Goal: Task Accomplishment & Management: Complete application form

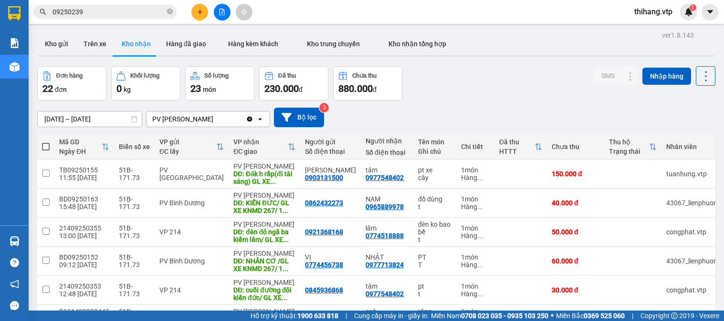
click at [64, 43] on button "Kho gửi" at bounding box center [56, 43] width 39 height 23
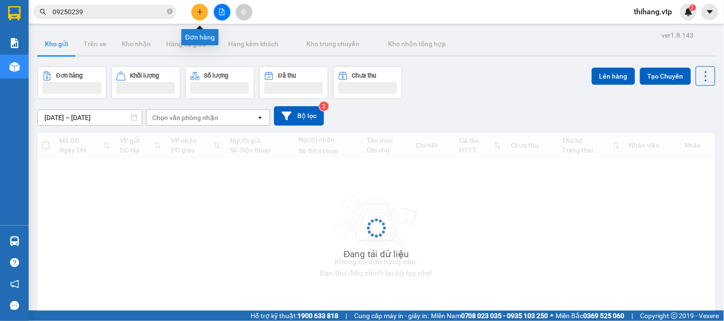
click at [194, 11] on button at bounding box center [199, 12] width 17 height 17
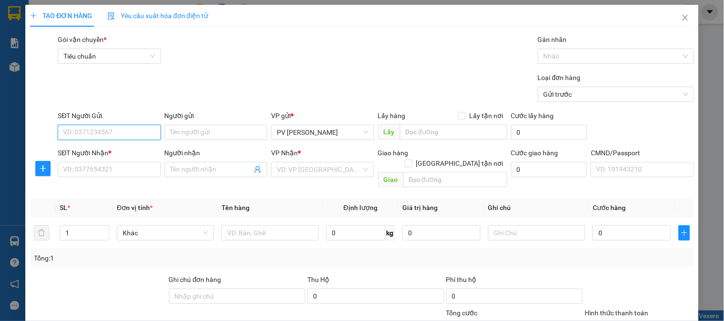
click at [105, 129] on input "SĐT Người Gửi" at bounding box center [109, 132] width 103 height 15
click at [103, 129] on input "09636" at bounding box center [109, 132] width 103 height 15
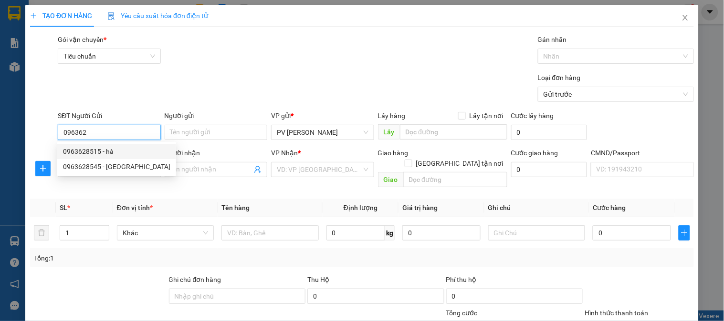
click at [93, 146] on div "0963628515 - hà" at bounding box center [116, 151] width 107 height 10
type input "0963628515"
type input "hà"
type input "0987176467"
type input "THỦY"
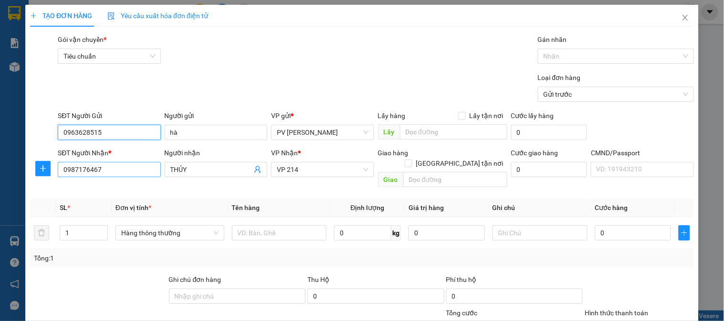
type input "0963628515"
drag, startPoint x: 142, startPoint y: 172, endPoint x: 52, endPoint y: 169, distance: 90.2
click at [52, 169] on div "SĐT Người Nhận * 0987176467 Người nhận THỦY VP Nhận * VP 214 Giao hàng Giao tận…" at bounding box center [361, 170] width 665 height 44
type input "0376691979"
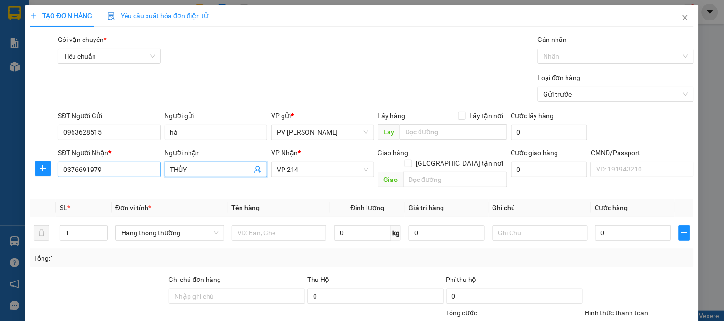
drag, startPoint x: 192, startPoint y: 173, endPoint x: 136, endPoint y: 172, distance: 56.3
click at [136, 172] on div "SĐT Người Nhận * 0376691979 Người nhận THỦY THỦY VP Nhận * VP 214 Giao hàng Gia…" at bounding box center [376, 170] width 640 height 44
type input "cty bush"
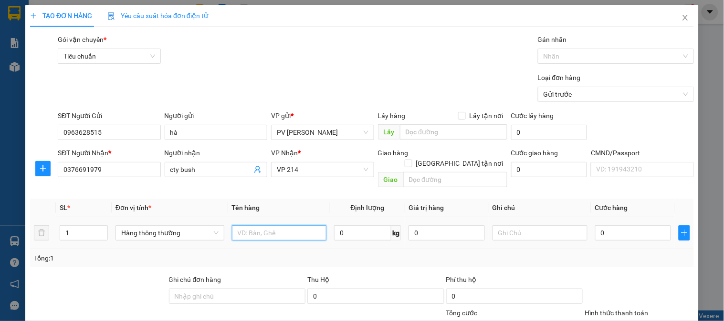
click at [247, 226] on input "text" at bounding box center [279, 233] width 95 height 15
type input "pt"
type input "1h"
type input "3"
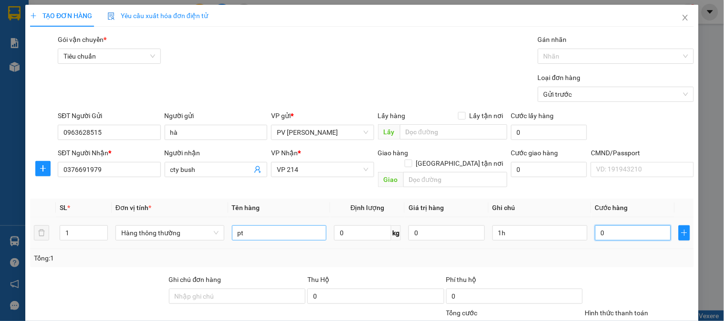
type input "3"
type input "30"
type input "300"
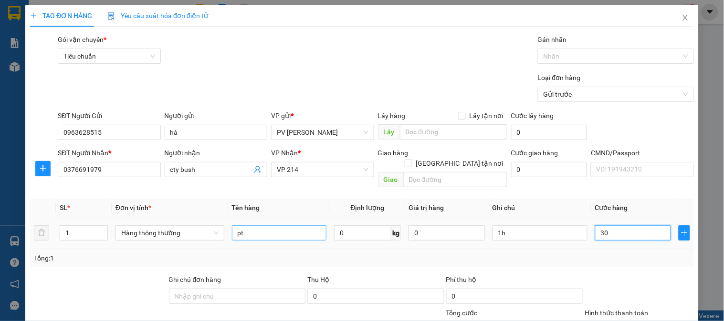
type input "300"
type input "3.000"
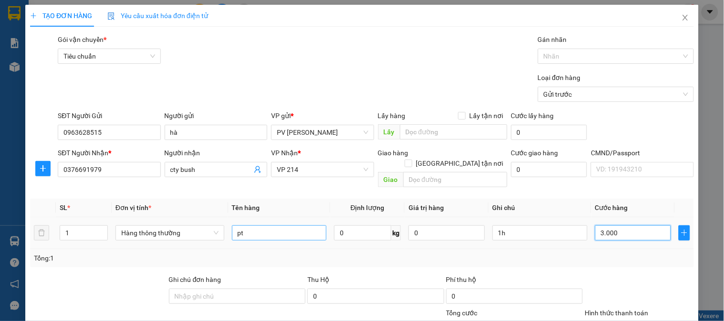
type input "30.000"
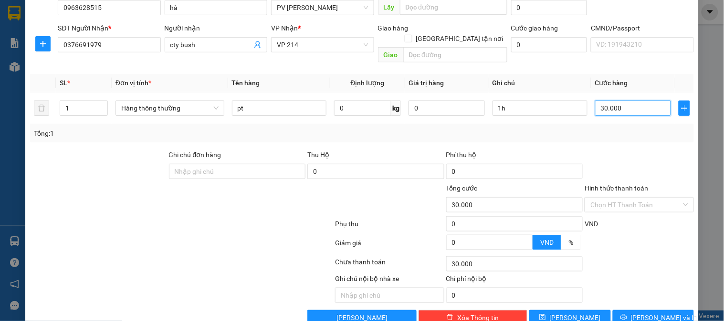
scroll to position [137, 0]
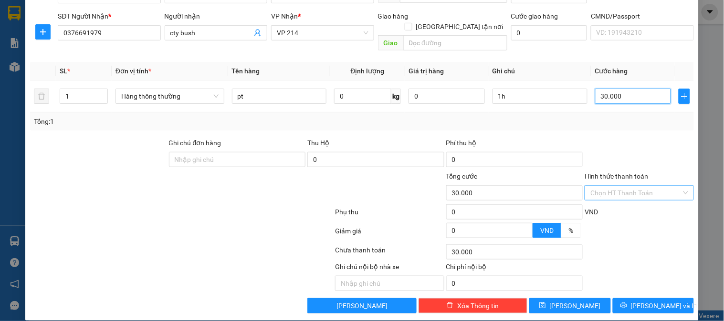
type input "30.000"
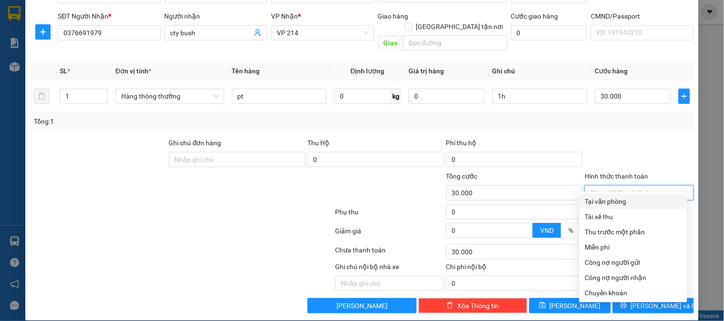
click at [606, 186] on input "Hình thức thanh toán" at bounding box center [635, 193] width 91 height 14
click at [608, 204] on div "Tại văn phòng" at bounding box center [633, 201] width 96 height 10
type input "0"
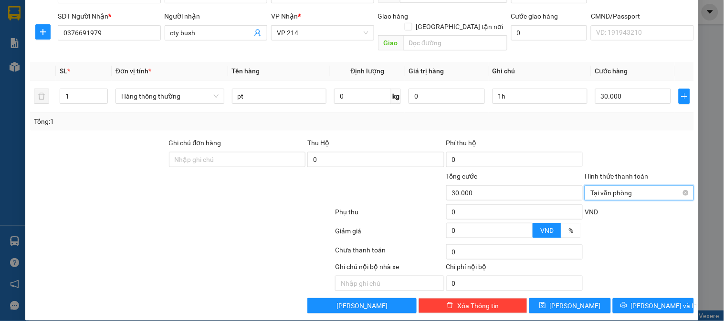
click at [609, 186] on span "Tại văn phòng" at bounding box center [638, 193] width 97 height 14
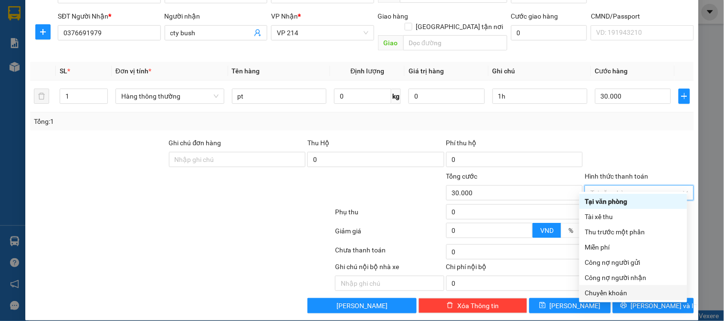
click at [604, 291] on div "Chuyển khoản" at bounding box center [633, 293] width 96 height 10
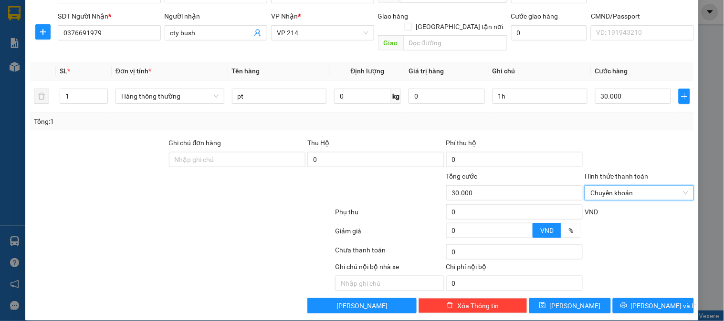
click at [641, 118] on div "Tổng: 1" at bounding box center [361, 122] width 663 height 18
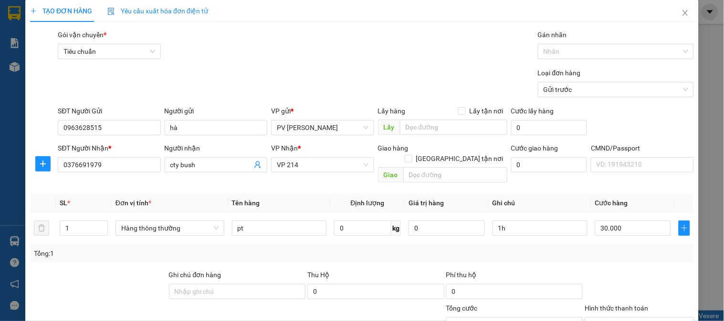
scroll to position [0, 0]
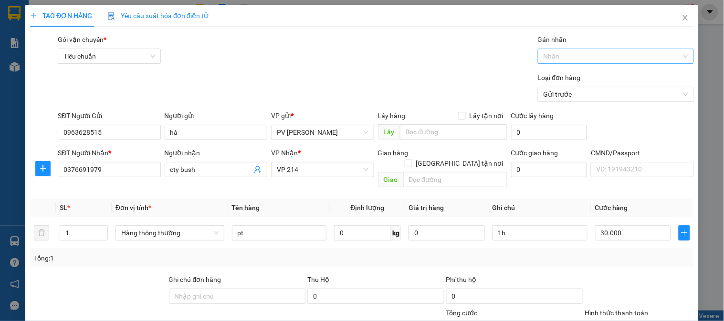
click at [554, 61] on div at bounding box center [611, 56] width 142 height 11
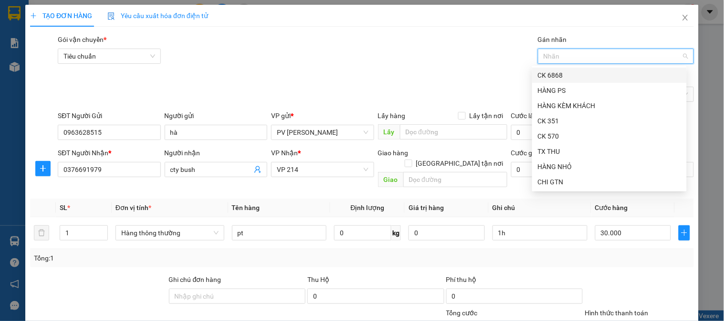
click at [549, 77] on div "CK 6868" at bounding box center [609, 75] width 143 height 10
click at [478, 75] on div "Loại đơn hàng Gửi trước" at bounding box center [376, 88] width 640 height 33
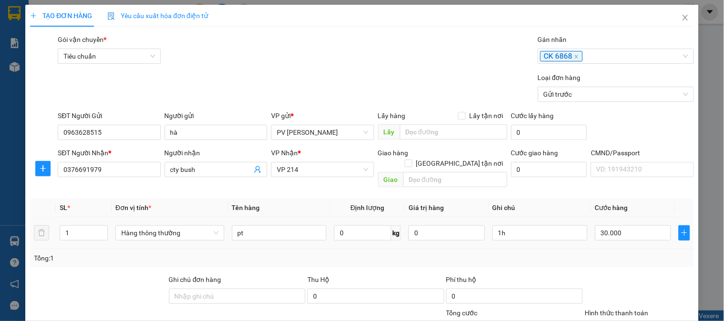
scroll to position [137, 0]
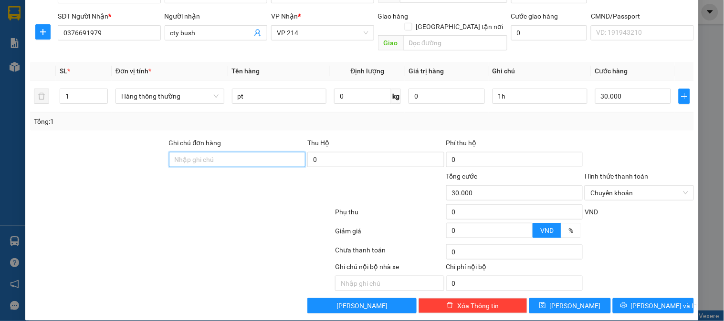
click at [243, 152] on input "Ghi chú đơn hàng" at bounding box center [237, 159] width 137 height 15
type input "e"
type input "ẽ"
type input "ex68 30k 16h35 [DATE]"
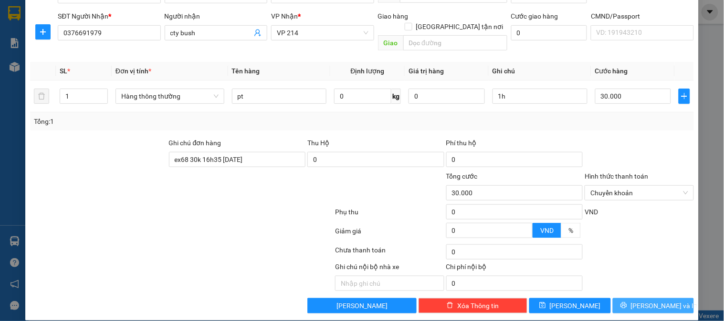
click at [642, 301] on span "[PERSON_NAME] và In" at bounding box center [664, 306] width 67 height 10
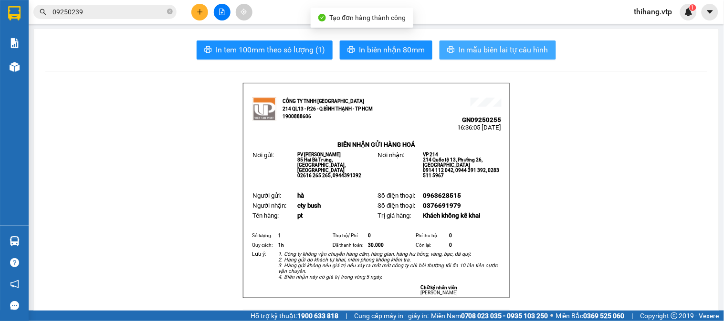
click at [477, 56] on button "In mẫu biên lai tự cấu hình" at bounding box center [497, 50] width 116 height 19
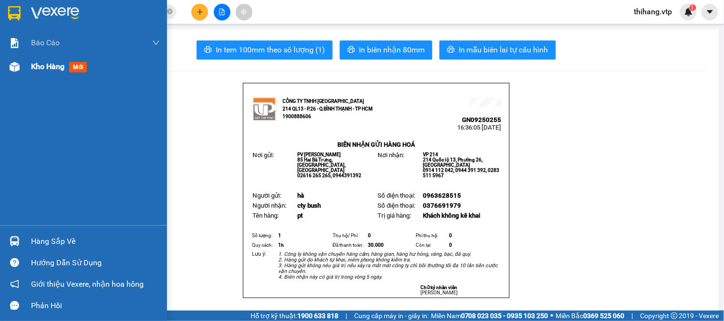
click at [40, 68] on span "Kho hàng" at bounding box center [47, 66] width 33 height 9
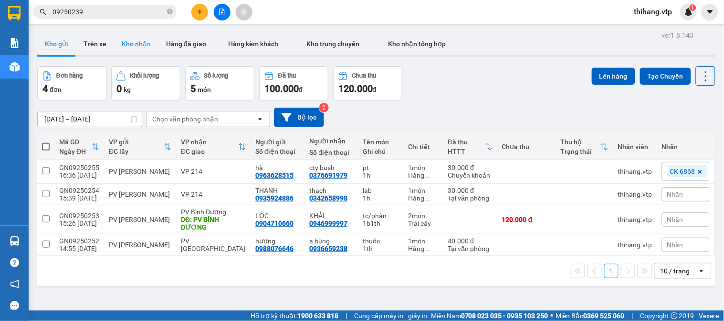
click at [139, 46] on button "Kho nhận" at bounding box center [136, 43] width 44 height 23
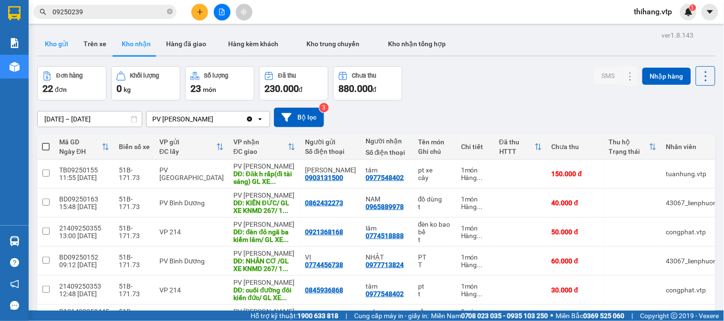
click at [52, 50] on button "Kho gửi" at bounding box center [56, 43] width 39 height 23
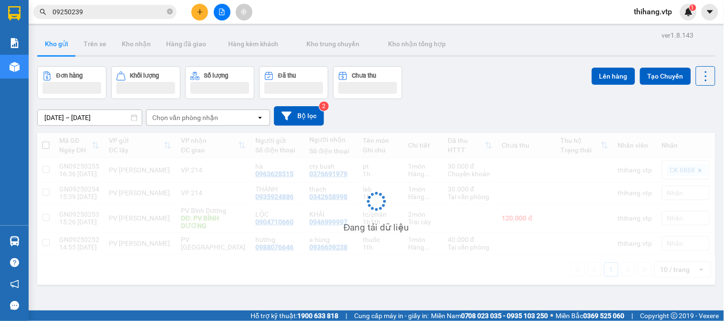
click at [197, 11] on icon "plus" at bounding box center [199, 11] width 5 height 0
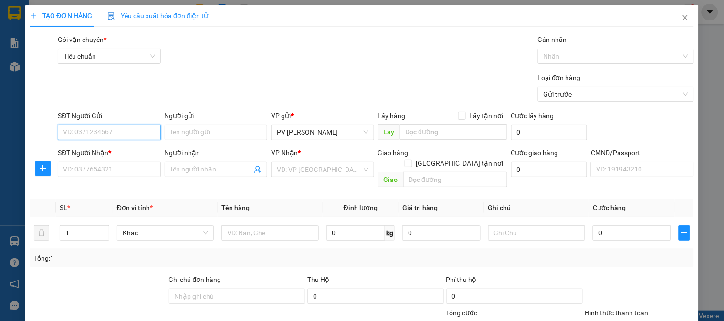
click at [103, 132] on input "SĐT Người Gửi" at bounding box center [109, 132] width 103 height 15
click at [104, 149] on div "0388003522 - hương" at bounding box center [108, 151] width 90 height 10
type input "0388003522"
type input "hương"
type input "0985906606"
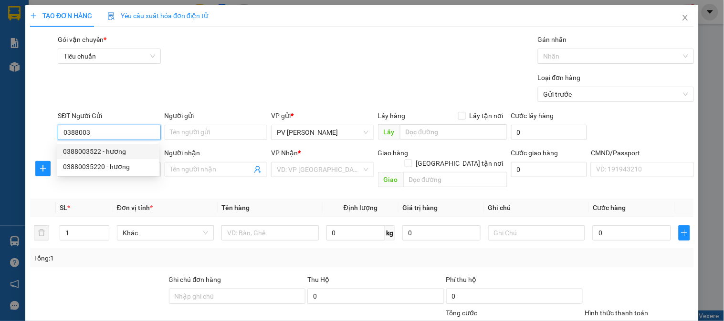
type input "NHẪN"
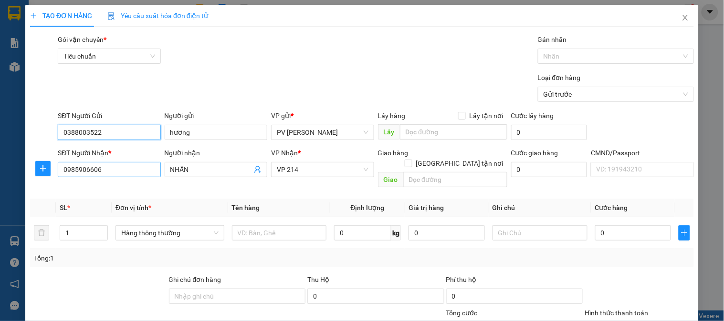
type input "0388003522"
click at [121, 175] on input "0985906606" at bounding box center [109, 169] width 103 height 15
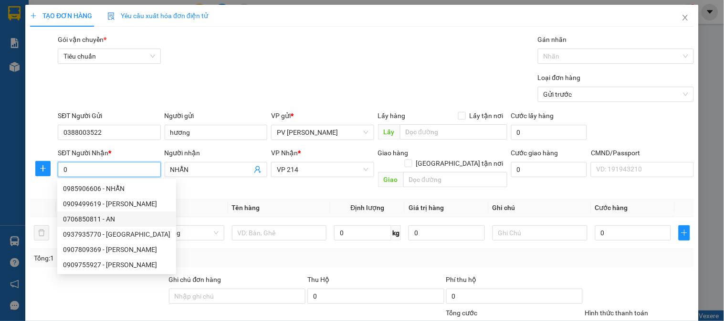
click at [112, 220] on div "0706850811 - AN" at bounding box center [116, 219] width 107 height 10
type input "0706850811"
type input "AN"
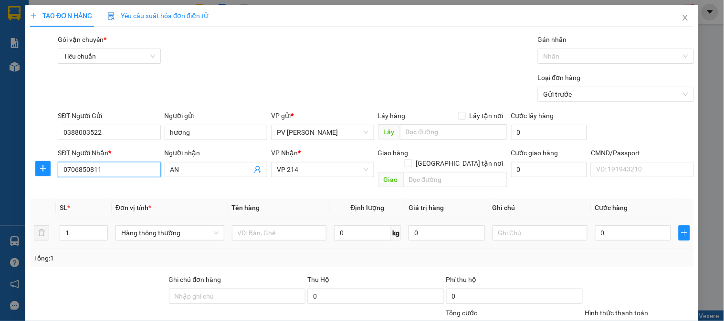
type input "0706850811"
click at [257, 232] on td at bounding box center [279, 233] width 103 height 32
click at [258, 228] on input "text" at bounding box center [279, 233] width 95 height 15
type input "a"
type input "á"
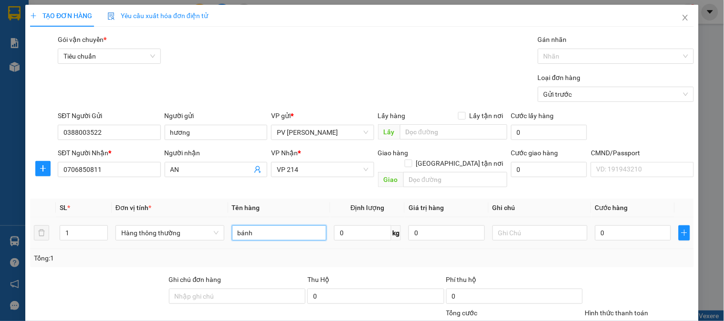
type input "bánh"
type input "1t"
type input "5"
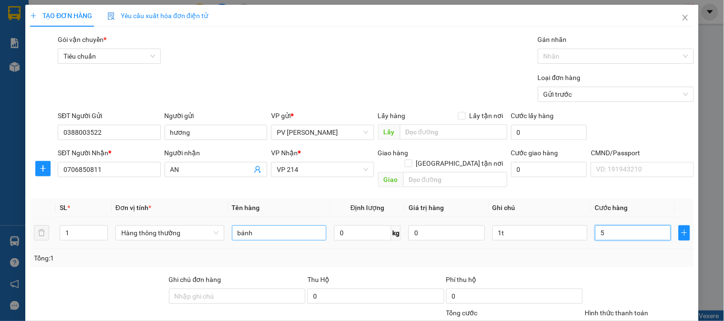
type input "50"
type input "500"
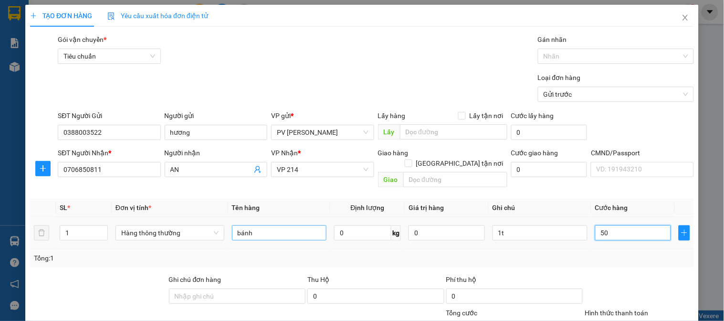
type input "500"
type input "5.000"
type input "50.000"
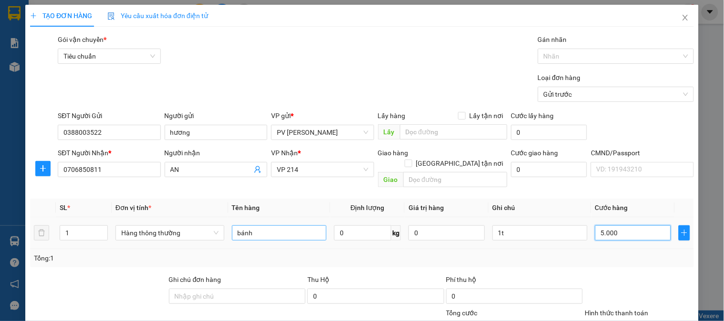
type input "50.000"
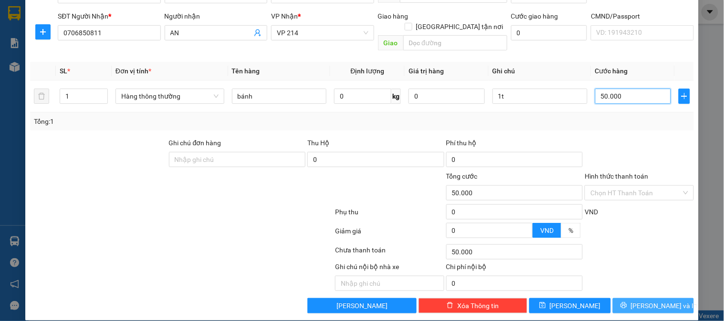
type input "50.000"
click at [642, 301] on span "[PERSON_NAME] và In" at bounding box center [664, 306] width 67 height 10
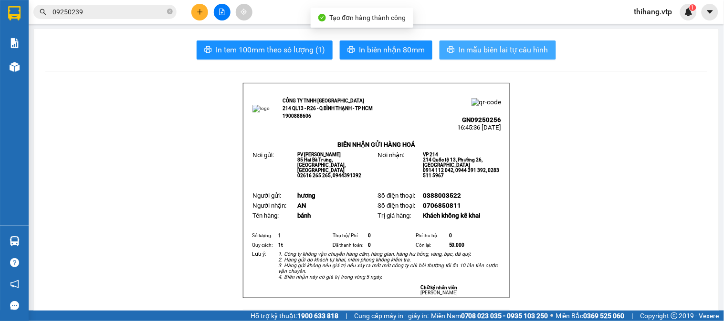
click at [473, 49] on span "In mẫu biên lai tự cấu hình" at bounding box center [503, 50] width 90 height 12
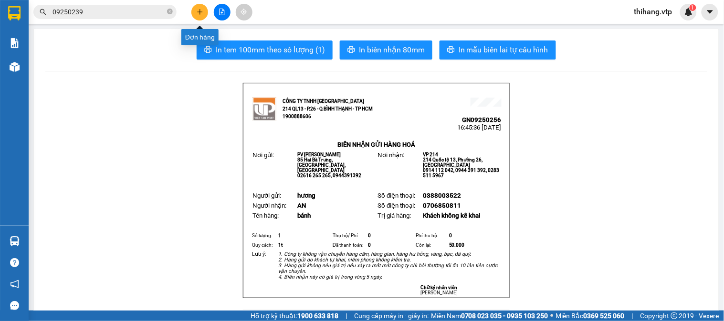
click at [198, 11] on icon "plus" at bounding box center [199, 12] width 7 height 7
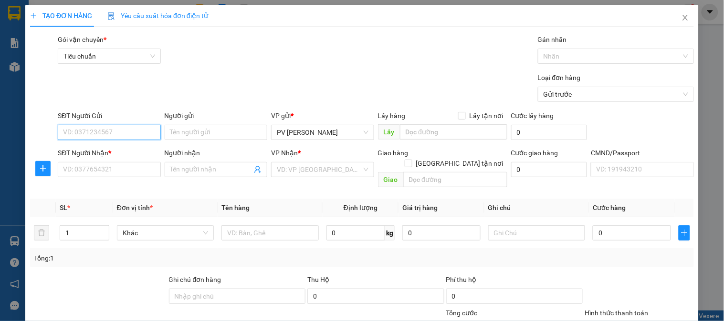
click at [136, 127] on input "SĐT Người Gửi" at bounding box center [109, 132] width 103 height 15
click at [106, 148] on div "0375170026 - HƯƠNG" at bounding box center [108, 151] width 90 height 10
type input "0375170026"
type input "HƯƠNG"
type input "0917365339"
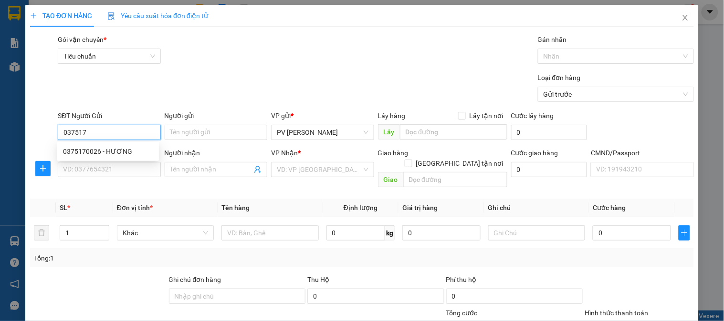
type input "phương"
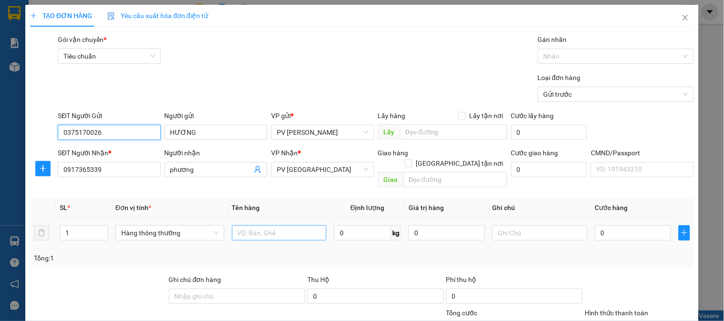
type input "0375170026"
click at [299, 227] on input "text" at bounding box center [279, 233] width 95 height 15
type input "rau củ"
type input "1k"
type input "7"
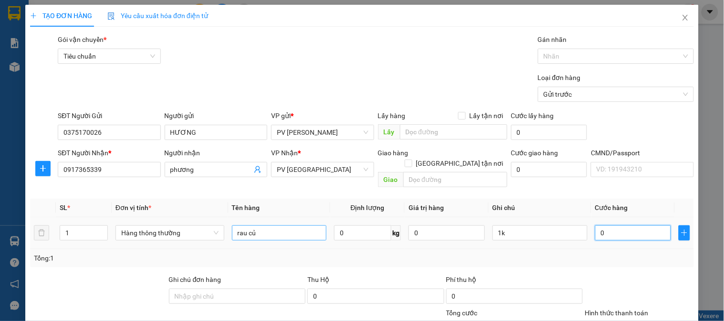
type input "7"
type input "70"
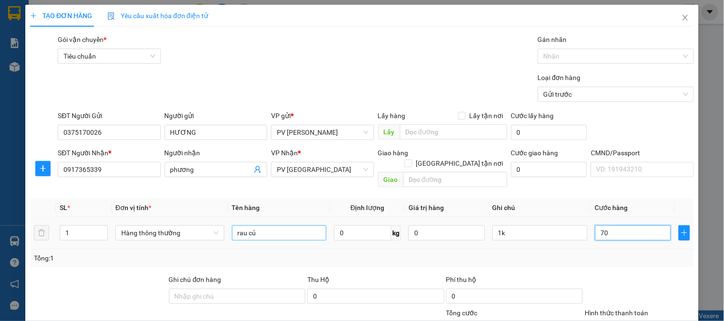
type input "700"
type input "7.000"
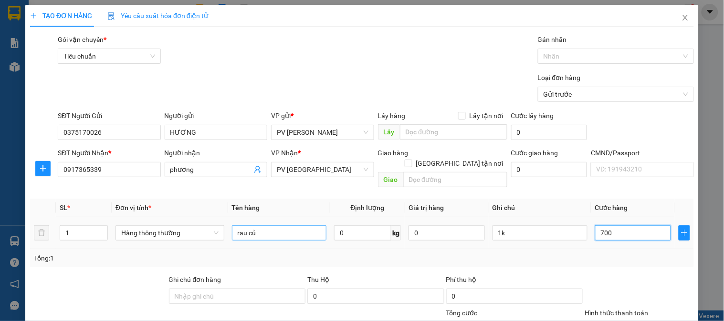
type input "7.000"
type input "70.000"
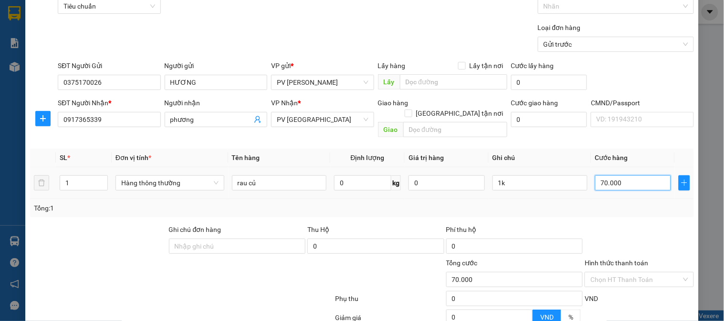
scroll to position [137, 0]
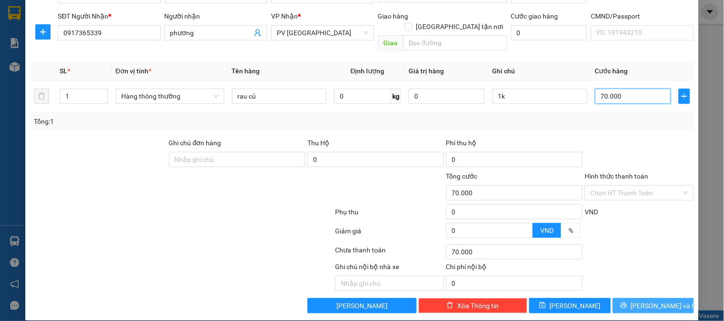
type input "70.000"
drag, startPoint x: 661, startPoint y: 294, endPoint x: 638, endPoint y: 260, distance: 40.6
click at [661, 301] on span "[PERSON_NAME] và In" at bounding box center [664, 306] width 67 height 10
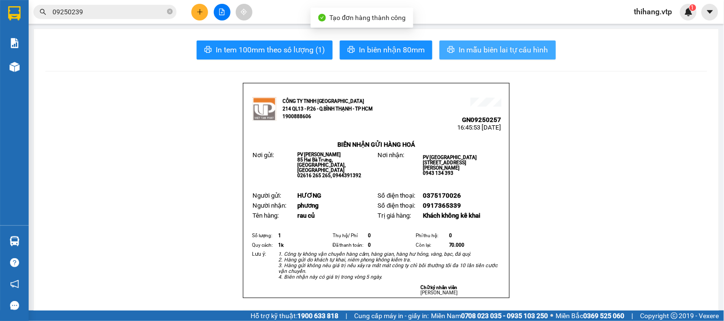
click at [475, 50] on span "In mẫu biên lai tự cấu hình" at bounding box center [503, 50] width 90 height 12
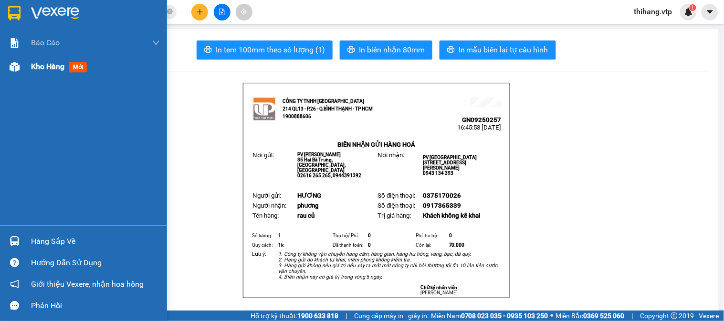
click at [27, 65] on div "Kho hàng mới" at bounding box center [83, 67] width 167 height 24
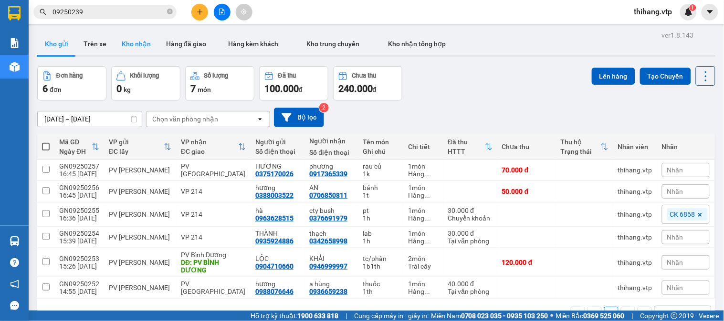
click at [132, 41] on button "Kho nhận" at bounding box center [136, 43] width 44 height 23
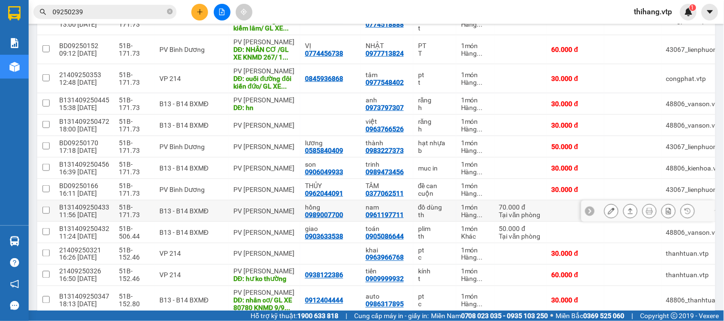
scroll to position [265, 0]
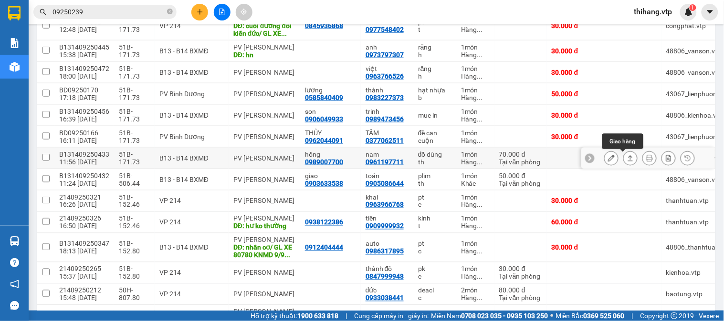
click at [627, 158] on icon at bounding box center [630, 158] width 7 height 7
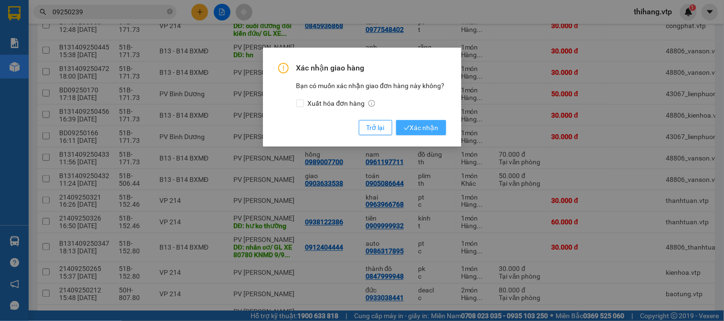
click at [434, 126] on span "Xác nhận" at bounding box center [420, 128] width 35 height 10
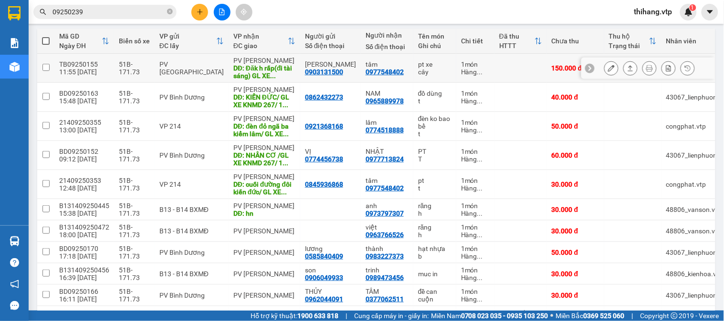
scroll to position [0, 0]
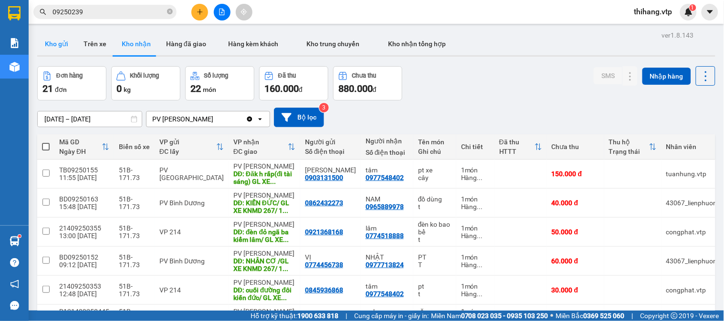
click at [50, 49] on button "Kho gửi" at bounding box center [56, 43] width 39 height 23
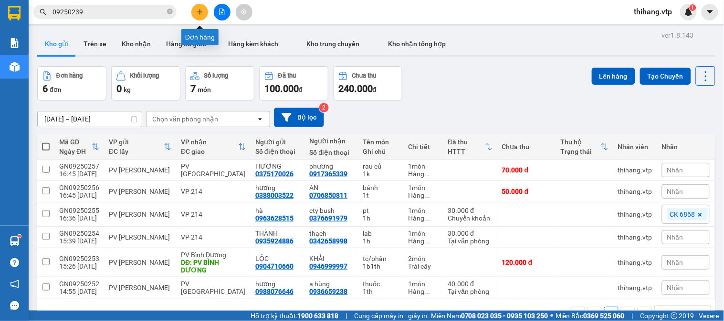
click at [198, 13] on icon "plus" at bounding box center [199, 12] width 7 height 7
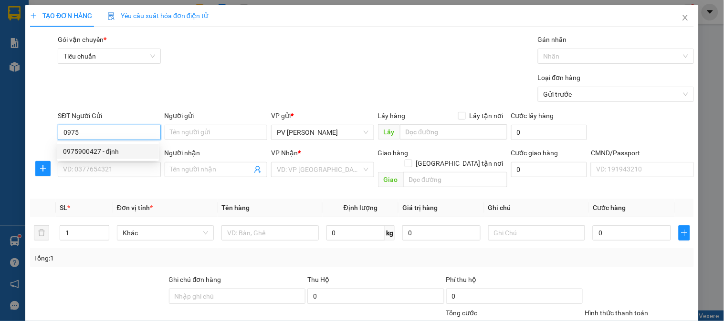
click at [111, 150] on div "0975900427 - định" at bounding box center [108, 151] width 90 height 10
type input "0975900427"
type input "định"
type input "0975900427"
type input "định"
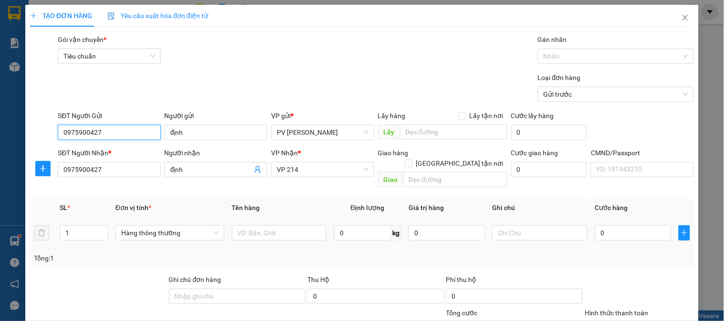
type input "0975900427"
click at [267, 230] on div at bounding box center [279, 233] width 95 height 19
click at [264, 226] on input "text" at bounding box center [279, 233] width 95 height 15
type input "gt"
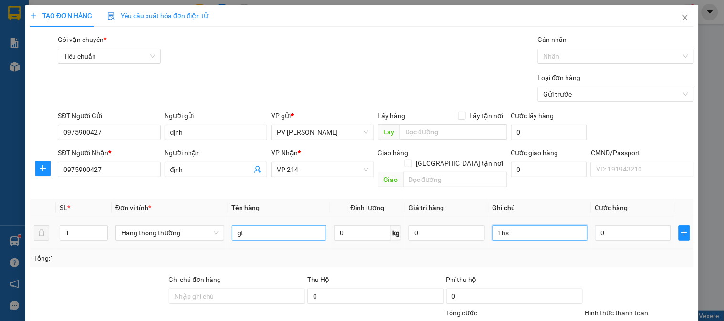
type input "1hs"
type input "3"
type input "30"
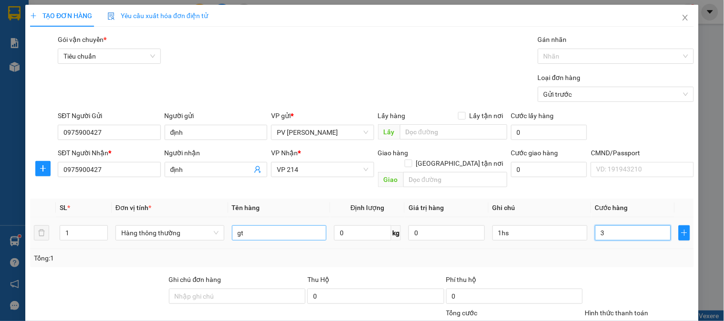
type input "30"
type input "300"
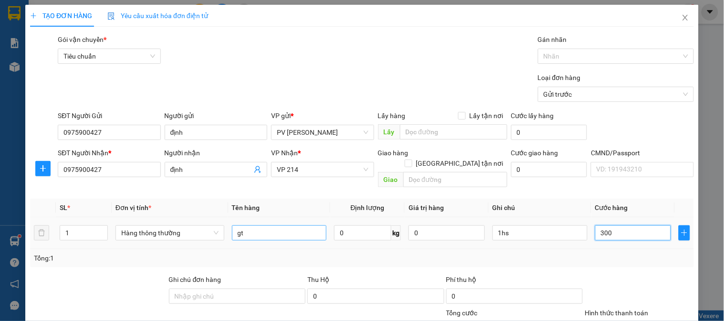
type input "3.000"
type input "30.000"
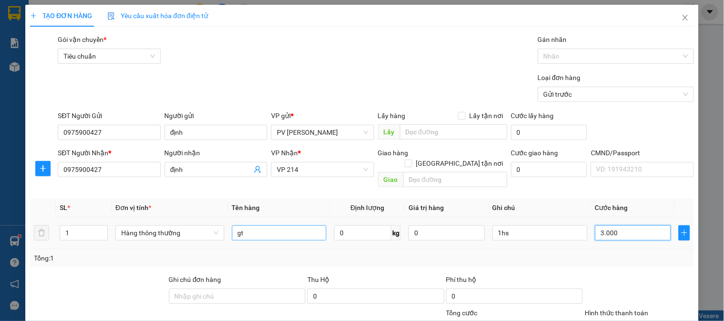
type input "30.000"
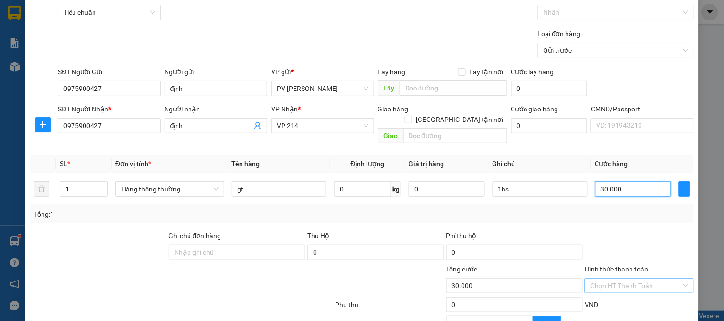
scroll to position [137, 0]
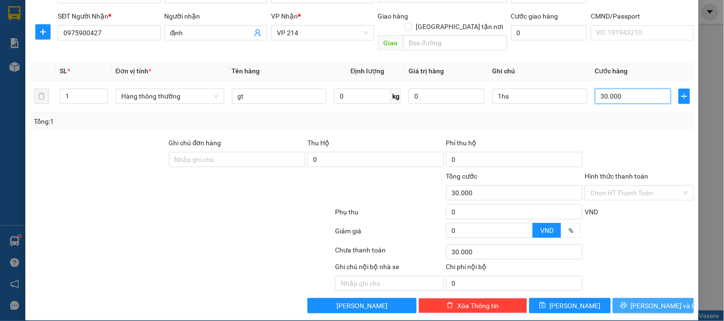
type input "30.000"
click at [643, 301] on span "[PERSON_NAME] và In" at bounding box center [664, 306] width 67 height 10
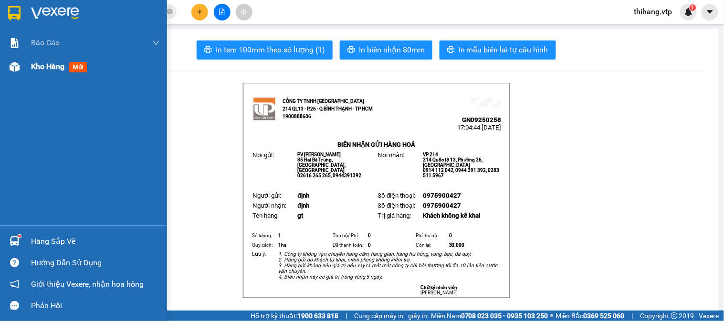
click at [41, 66] on span "Kho hàng" at bounding box center [47, 66] width 33 height 9
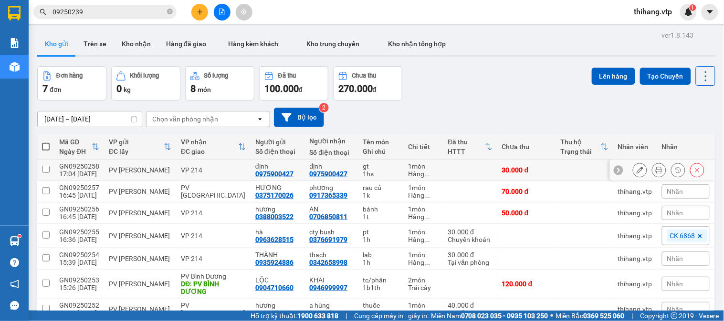
click at [636, 169] on icon at bounding box center [639, 170] width 7 height 7
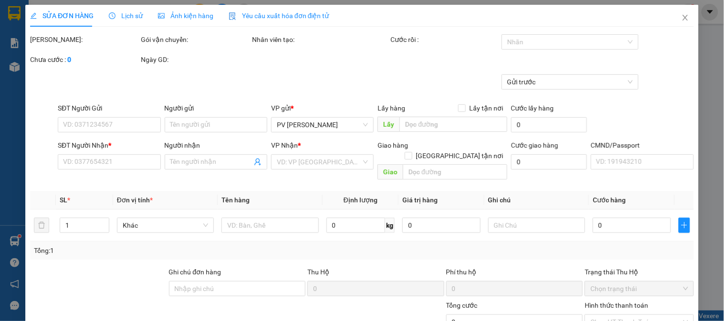
type input "0975900427"
type input "định"
type input "0975900427"
type input "định"
type input "30.000"
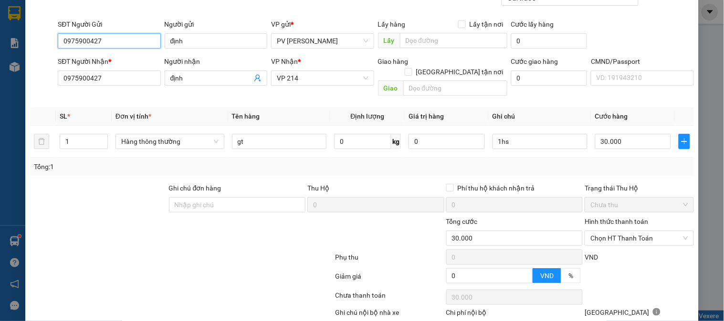
scroll to position [130, 0]
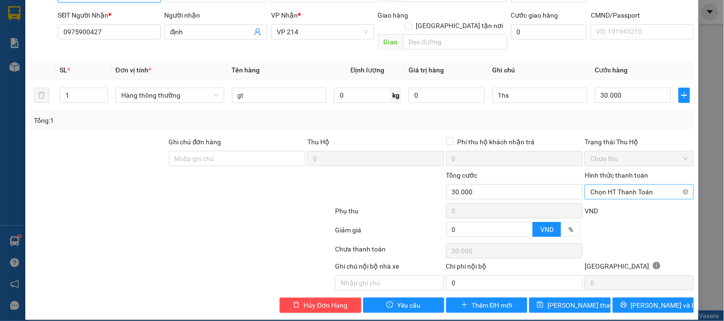
click at [590, 185] on span "Chọn HT Thanh Toán" at bounding box center [638, 192] width 97 height 14
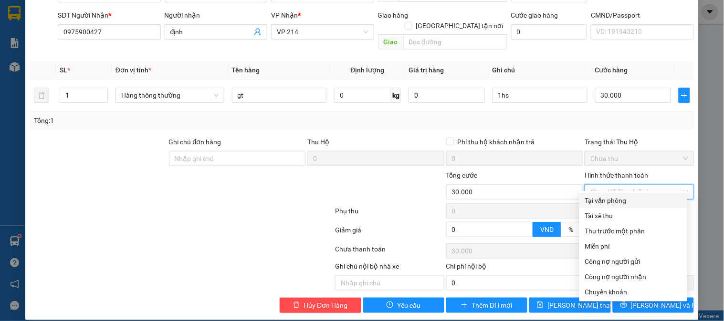
click at [601, 197] on div "Tại văn phòng" at bounding box center [633, 201] width 96 height 10
type input "0"
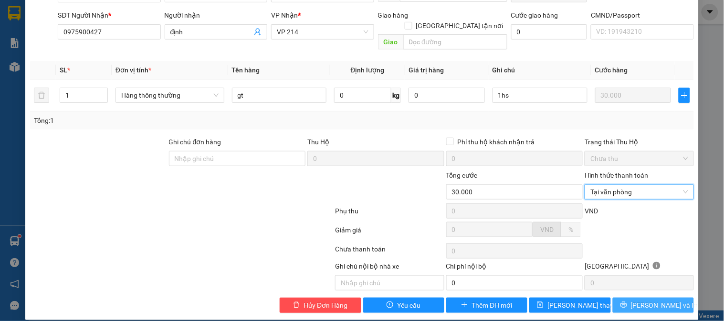
click at [646, 300] on span "[PERSON_NAME] và In" at bounding box center [664, 305] width 67 height 10
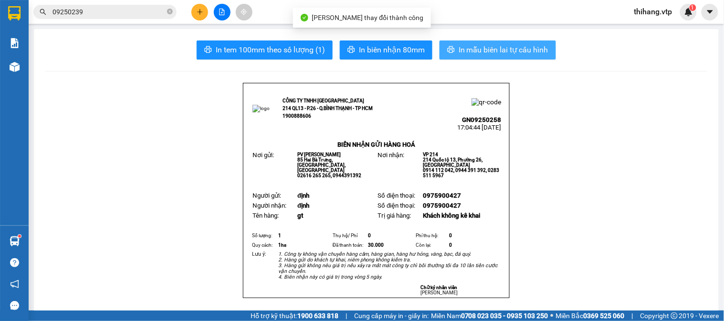
click at [477, 50] on span "In mẫu biên lai tự cấu hình" at bounding box center [503, 50] width 90 height 12
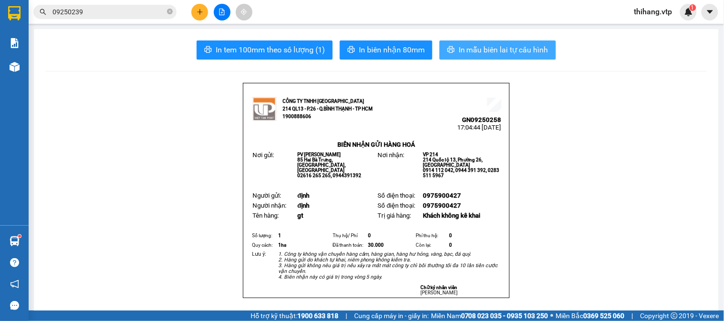
click at [535, 48] on span "In mẫu biên lai tự cấu hình" at bounding box center [503, 50] width 90 height 12
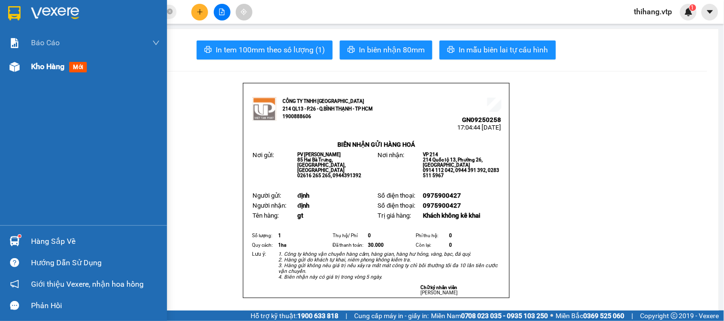
click at [44, 58] on div "Kho hàng mới" at bounding box center [95, 67] width 129 height 24
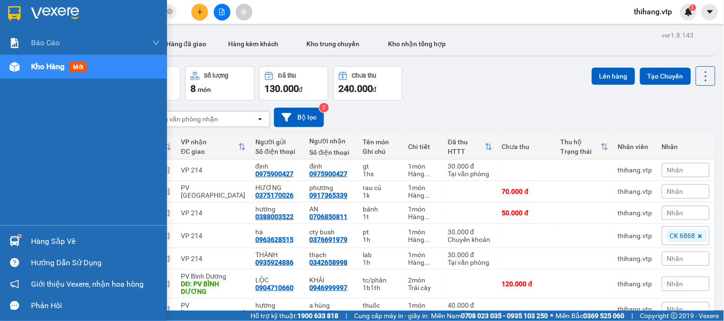
click at [48, 240] on div "Hàng sắp về" at bounding box center [95, 242] width 129 height 14
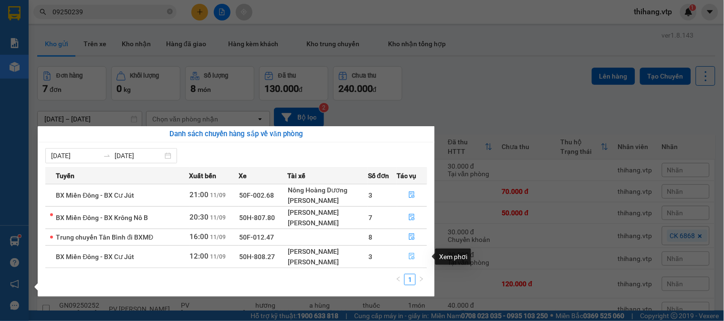
click at [417, 258] on button "button" at bounding box center [412, 256] width 30 height 15
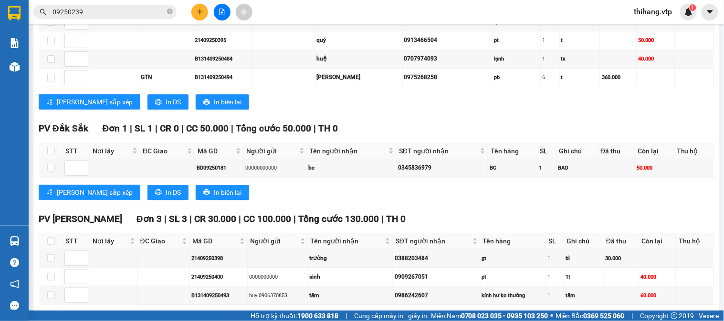
scroll to position [732, 0]
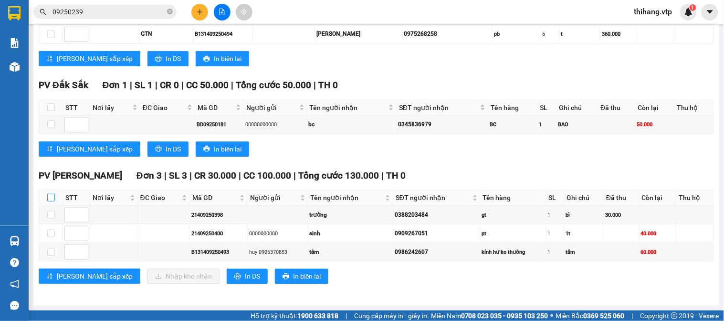
click at [50, 202] on input "checkbox" at bounding box center [51, 198] width 8 height 8
checkbox input "true"
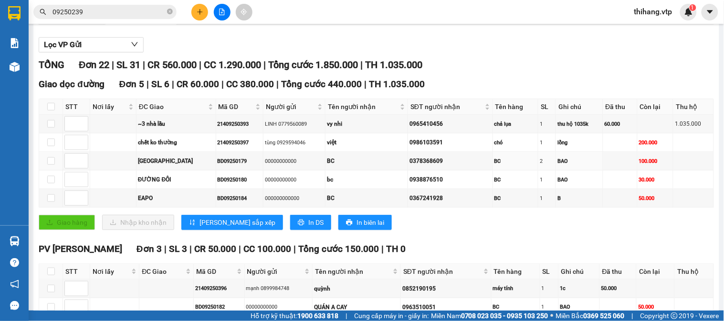
scroll to position [0, 0]
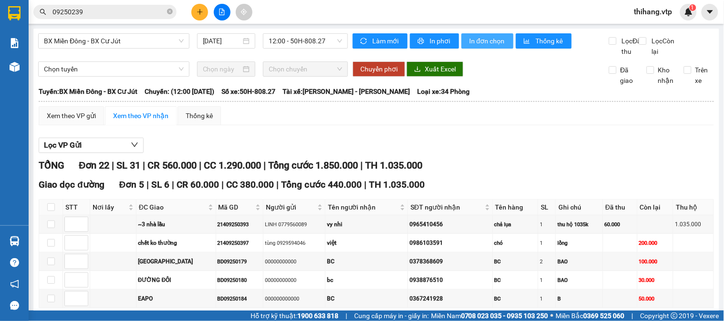
click at [487, 43] on span "In đơn chọn" at bounding box center [487, 41] width 37 height 10
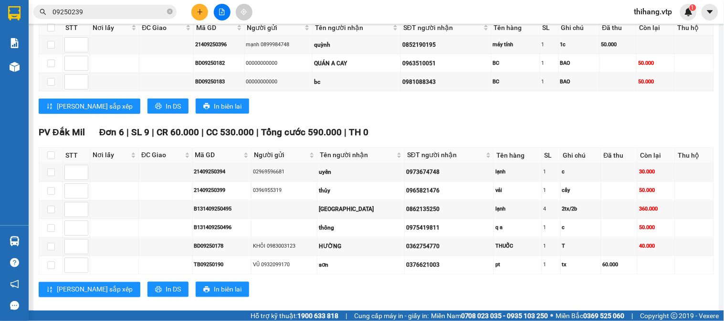
scroll to position [424, 0]
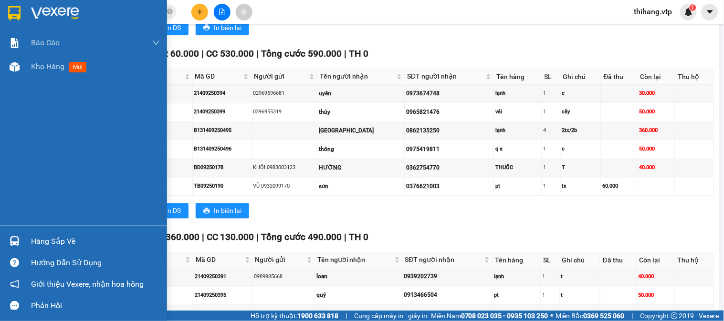
click at [40, 243] on div "Hàng sắp về" at bounding box center [95, 242] width 129 height 14
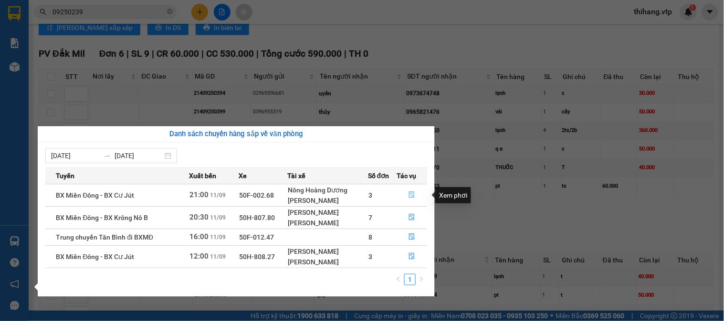
click at [415, 194] on icon "file-done" at bounding box center [411, 195] width 7 height 7
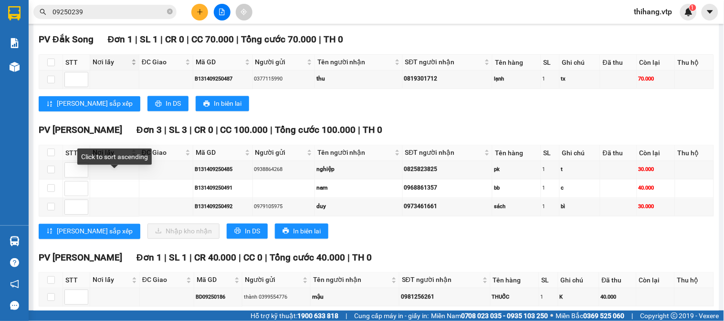
scroll to position [455, 0]
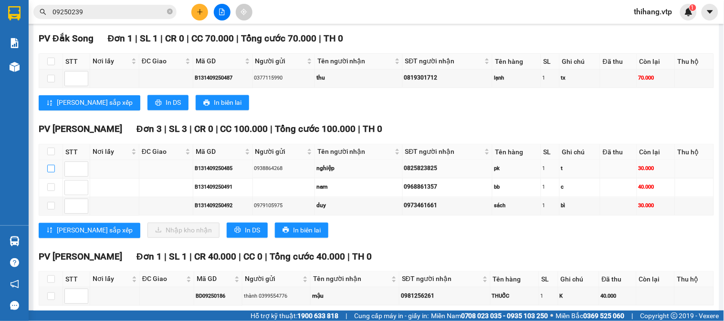
click at [51, 173] on input "checkbox" at bounding box center [51, 169] width 8 height 8
checkbox input "true"
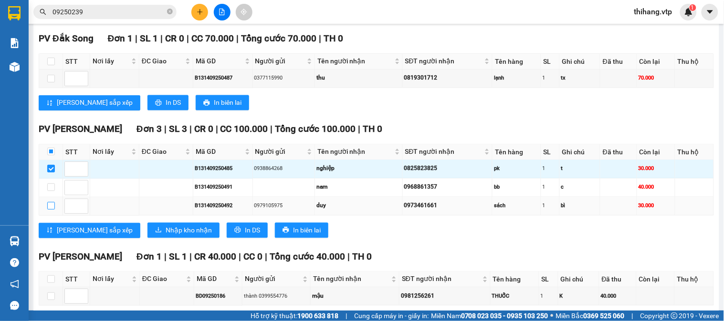
click at [51, 210] on input "checkbox" at bounding box center [51, 206] width 8 height 8
checkbox input "true"
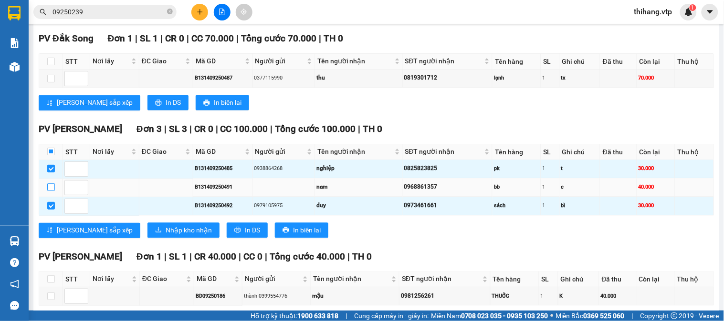
click at [52, 191] on input "checkbox" at bounding box center [51, 188] width 8 height 8
checkbox input "true"
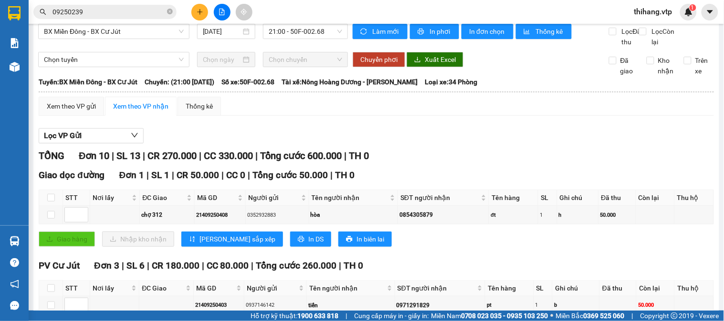
scroll to position [0, 0]
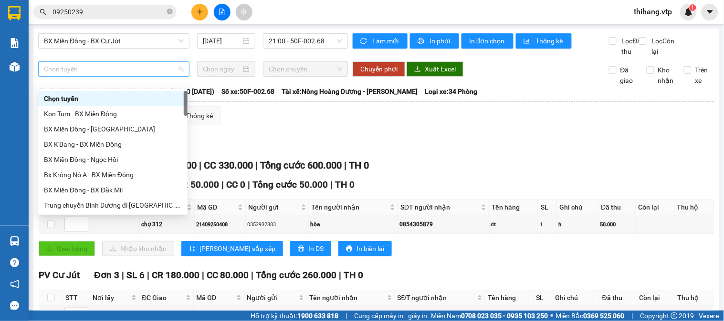
click at [97, 76] on span "Chọn tuyến" at bounding box center [114, 69] width 140 height 14
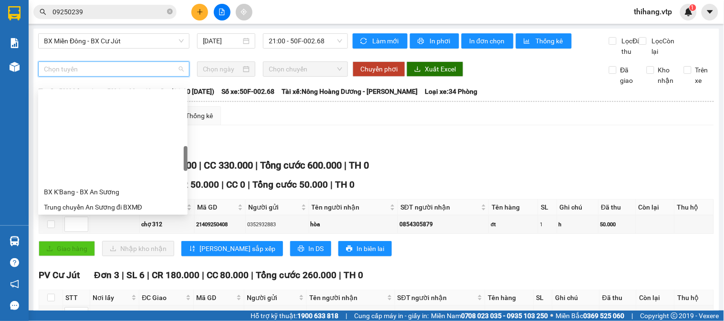
scroll to position [318, 0]
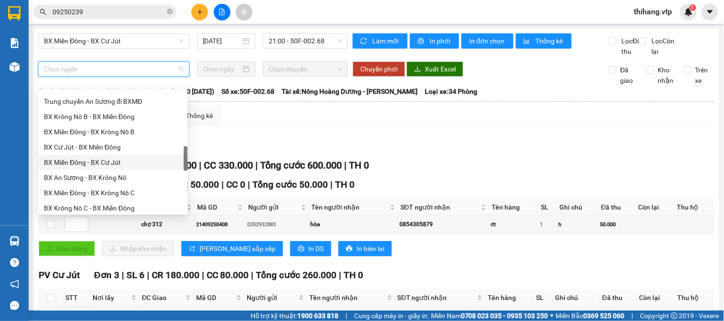
click at [103, 163] on div "BX Miền Đông - BX Cư Jút" at bounding box center [113, 162] width 138 height 10
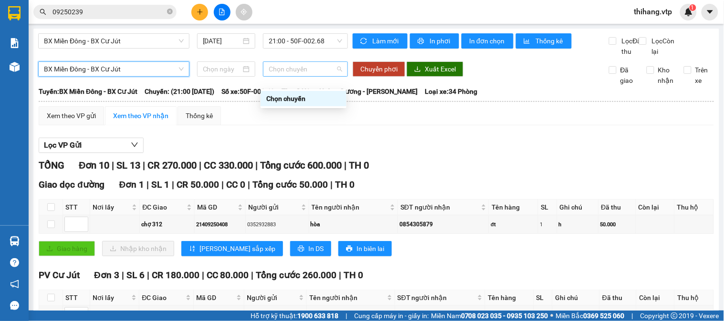
click at [271, 76] on span "Chọn chuyến" at bounding box center [305, 69] width 73 height 14
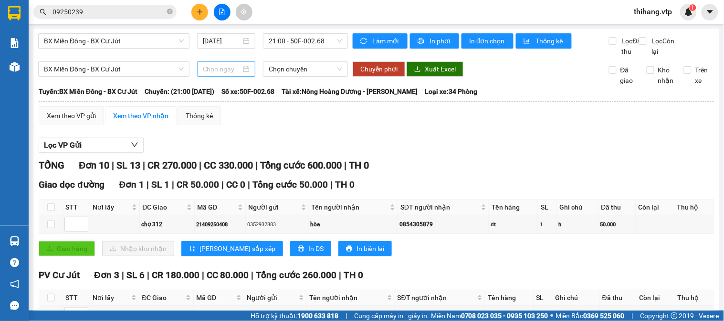
click at [222, 77] on div at bounding box center [226, 69] width 59 height 15
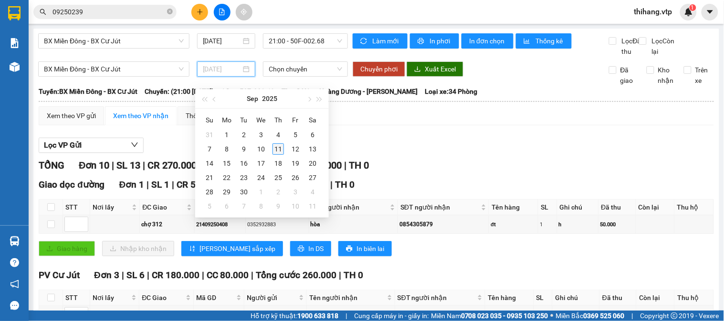
type input "[DATE]"
click at [275, 146] on div "11" at bounding box center [277, 149] width 11 height 11
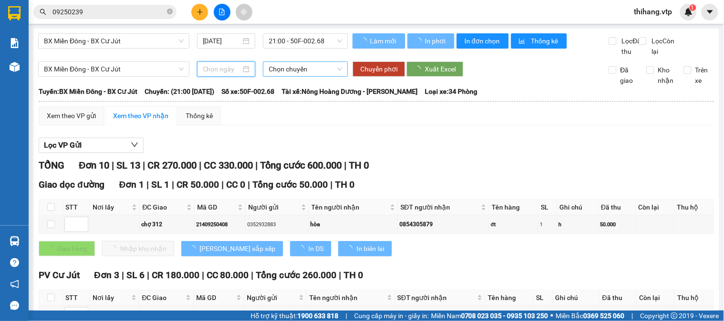
click at [296, 76] on span "Chọn chuyến" at bounding box center [305, 69] width 73 height 14
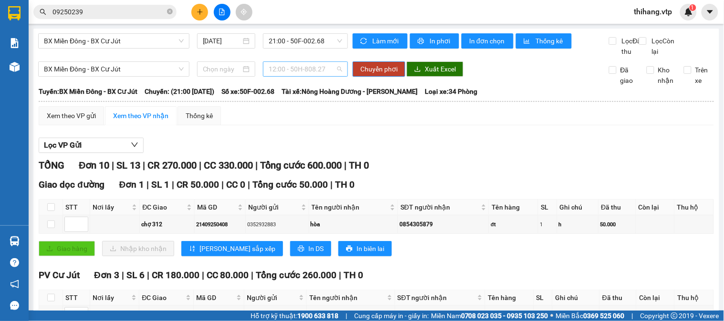
type input "[DATE]"
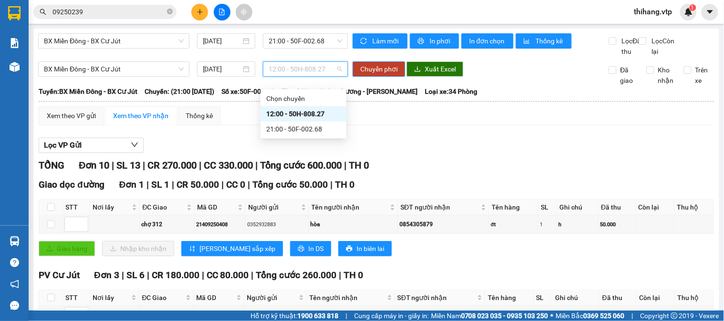
click at [302, 117] on div "12:00 - 50H-808.27" at bounding box center [303, 114] width 74 height 10
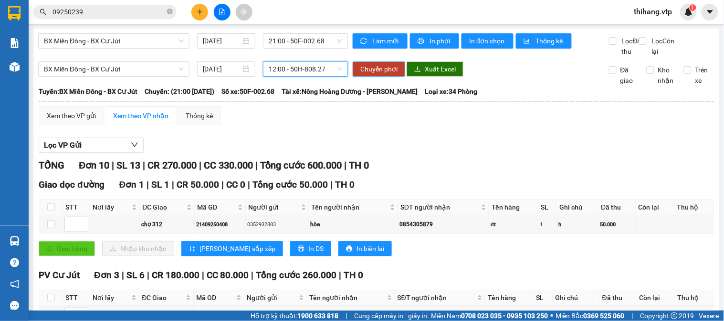
click at [377, 74] on span "Chuyển phơi" at bounding box center [378, 69] width 37 height 10
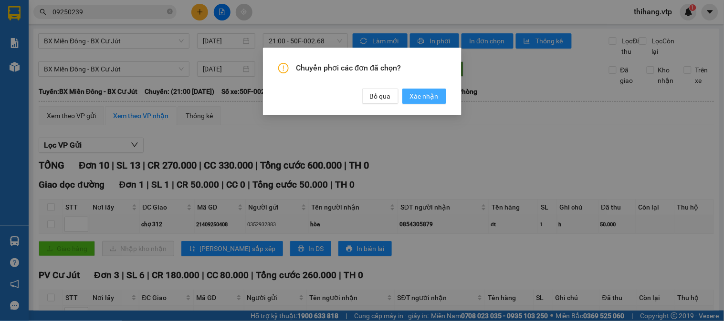
click at [423, 96] on span "Xác nhận" at bounding box center [424, 96] width 29 height 10
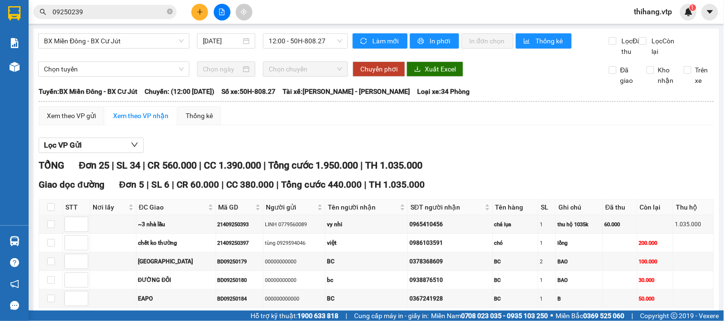
scroll to position [106, 0]
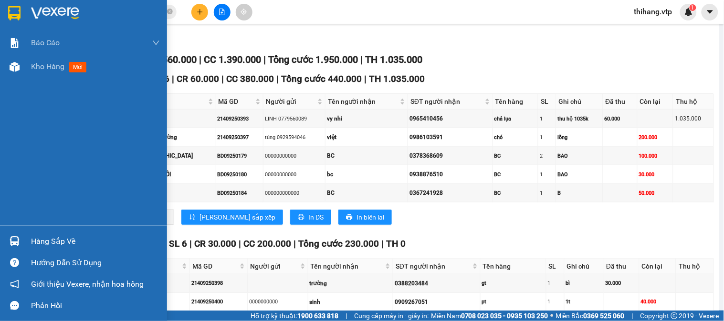
click at [37, 241] on div "Hàng sắp về" at bounding box center [95, 242] width 129 height 14
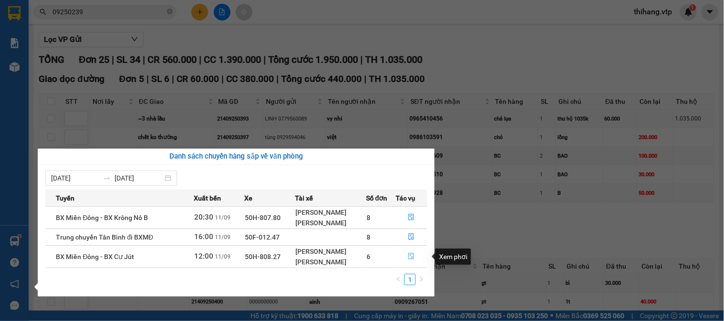
click at [407, 258] on button "button" at bounding box center [411, 256] width 31 height 15
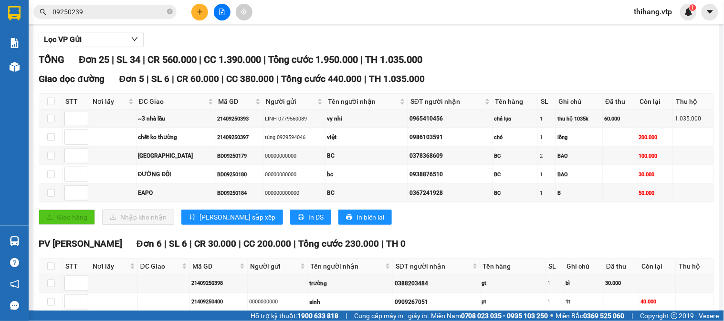
click at [415, 251] on div "PV [PERSON_NAME][GEOGRAPHIC_DATA] 6 | SL 6 | CR 30.000 | CC 200.000 | Tổng cước…" at bounding box center [376, 244] width 675 height 14
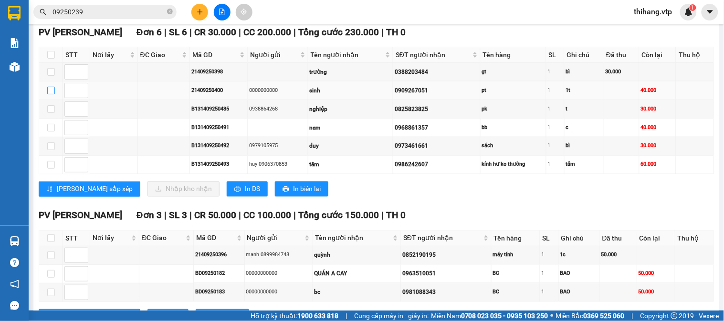
click at [51, 94] on input "checkbox" at bounding box center [51, 91] width 8 height 8
checkbox input "true"
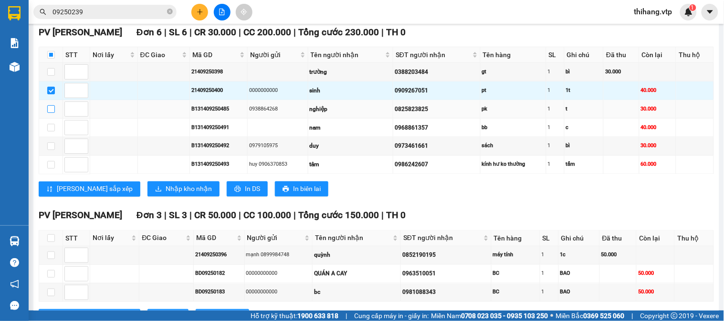
click at [50, 114] on label at bounding box center [51, 109] width 8 height 10
click at [50, 113] on input "checkbox" at bounding box center [51, 109] width 8 height 8
checkbox input "true"
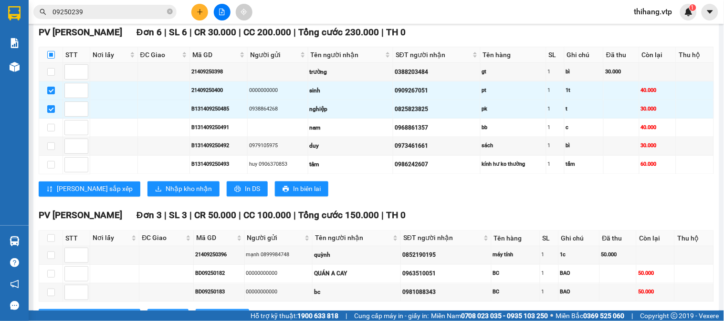
click at [50, 59] on input "checkbox" at bounding box center [51, 55] width 8 height 8
checkbox input "true"
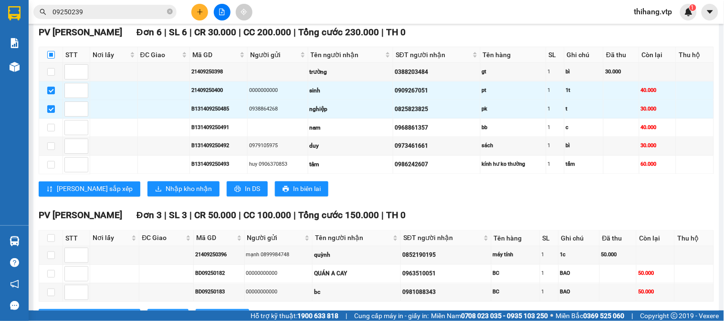
checkbox input "true"
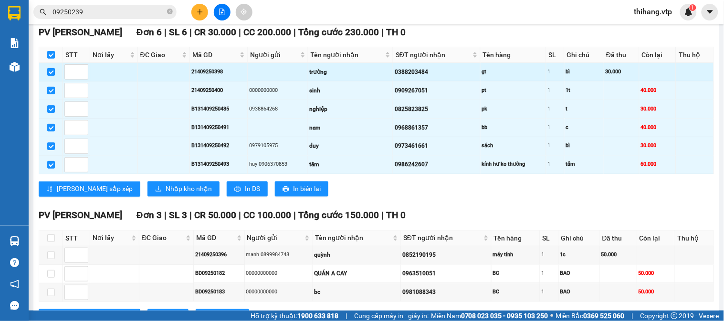
click at [48, 76] on input "checkbox" at bounding box center [51, 72] width 8 height 8
checkbox input "false"
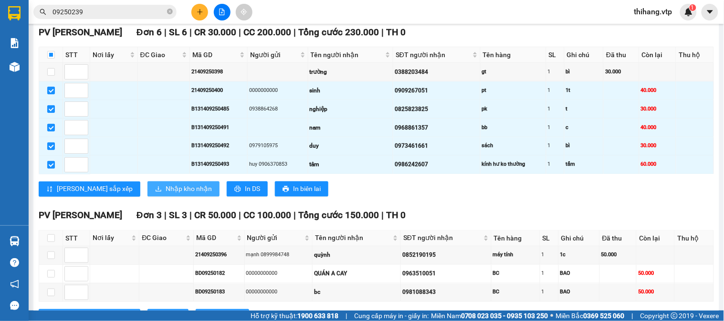
click at [165, 195] on span "Nhập kho nhận" at bounding box center [188, 189] width 46 height 10
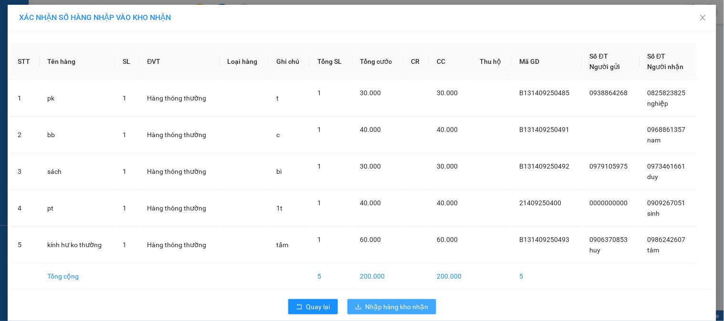
click at [390, 310] on span "Nhập hàng kho nhận" at bounding box center [396, 307] width 63 height 10
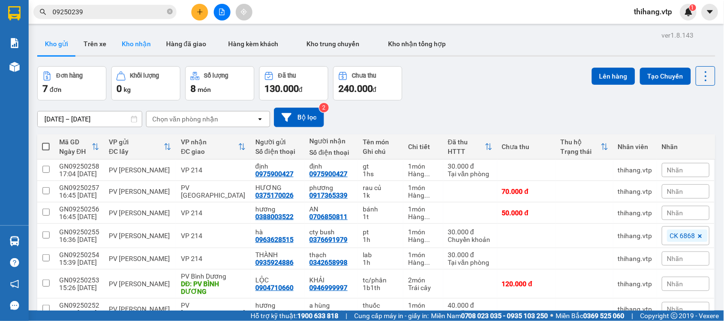
click at [139, 41] on button "Kho nhận" at bounding box center [136, 43] width 44 height 23
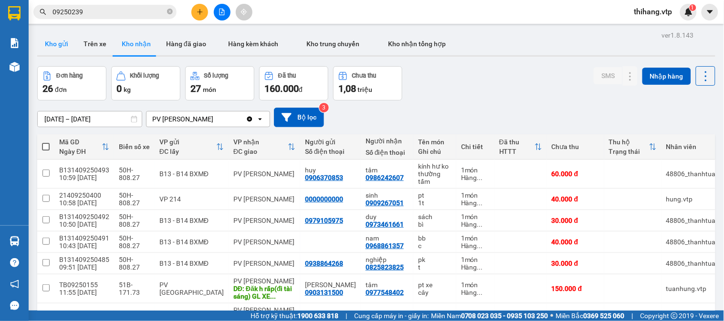
click at [47, 41] on button "Kho gửi" at bounding box center [56, 43] width 39 height 23
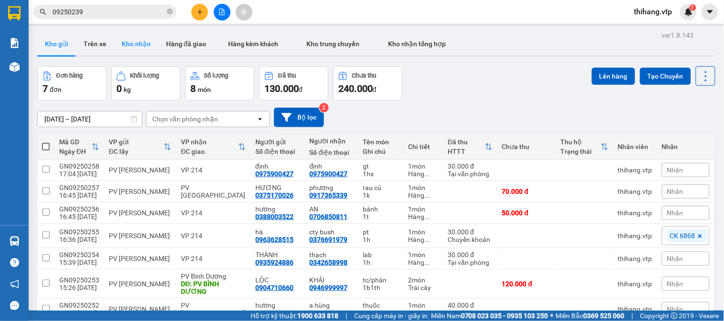
click at [137, 43] on button "Kho nhận" at bounding box center [136, 43] width 44 height 23
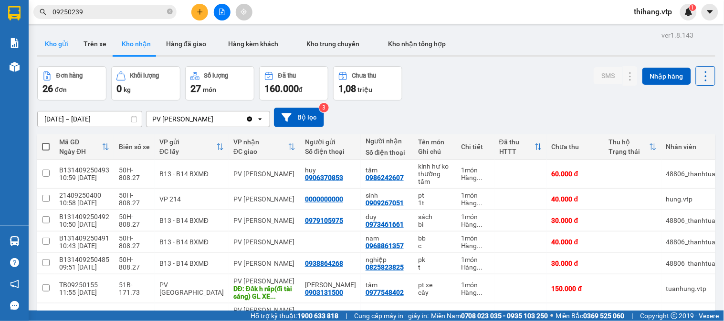
click at [61, 44] on button "Kho gửi" at bounding box center [56, 43] width 39 height 23
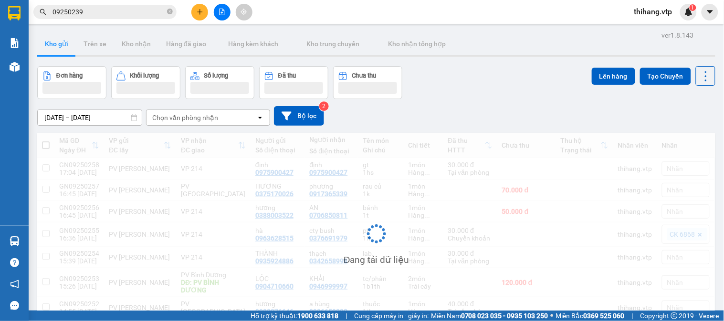
click at [199, 12] on icon "plus" at bounding box center [199, 11] width 5 height 0
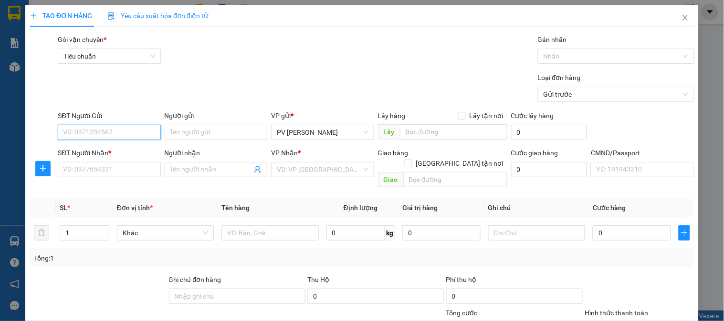
click at [115, 131] on input "SĐT Người Gửi" at bounding box center [109, 132] width 103 height 15
click at [100, 149] on div "0967964041 - [PERSON_NAME]" at bounding box center [110, 151] width 94 height 10
type input "0967964041"
type input "liễu"
type input "0936201768"
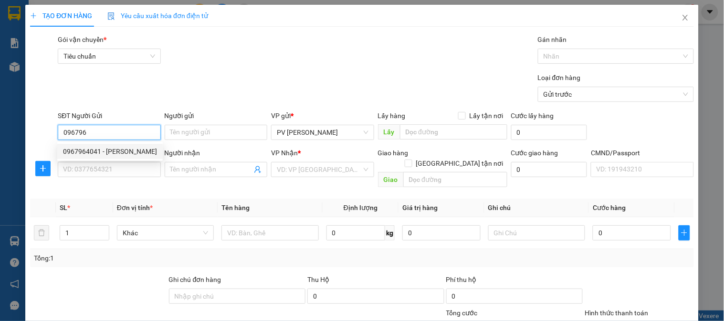
type input "phi"
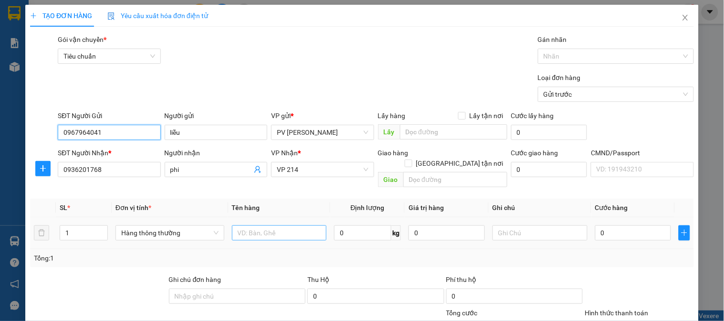
type input "0967964041"
click at [256, 226] on input "text" at bounding box center [279, 233] width 95 height 15
type input "qao"
type input "1c"
type input "3"
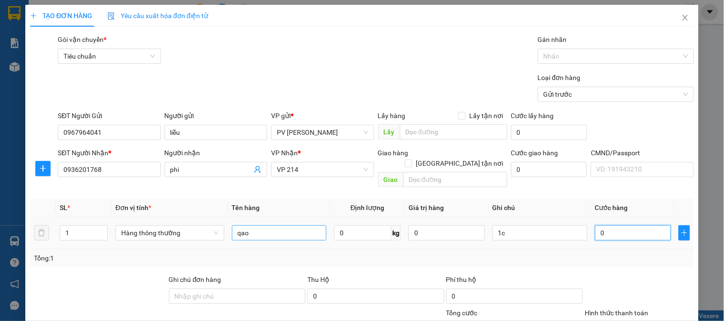
type input "3"
type input "30"
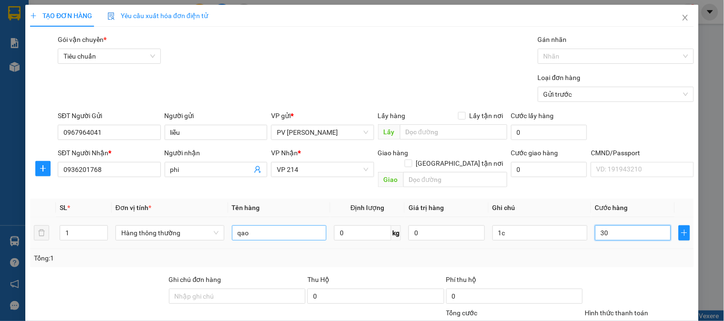
type input "300"
type input "3.000"
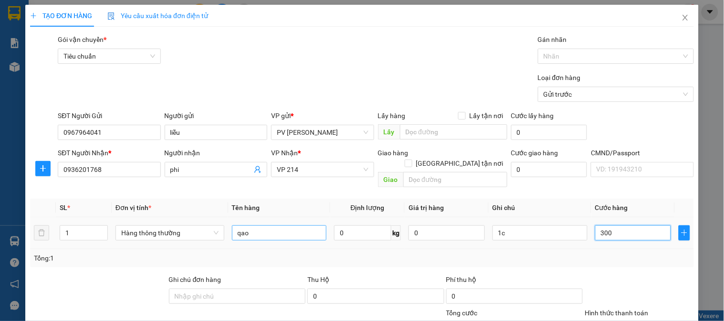
type input "3.000"
type input "30.000"
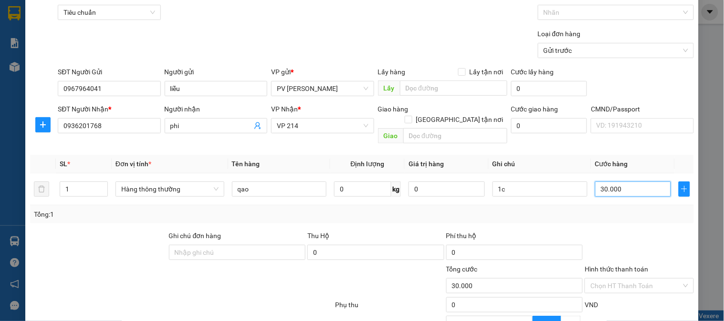
scroll to position [137, 0]
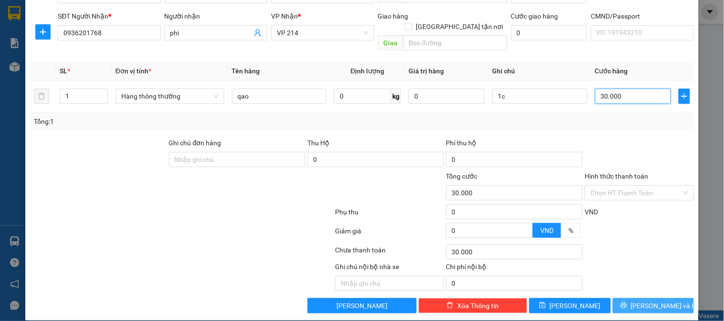
type input "30.000"
click at [641, 301] on span "[PERSON_NAME] và In" at bounding box center [664, 306] width 67 height 10
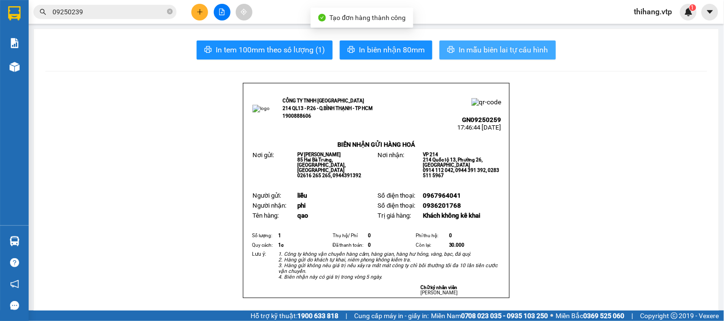
click at [475, 44] on span "In mẫu biên lai tự cấu hình" at bounding box center [503, 50] width 90 height 12
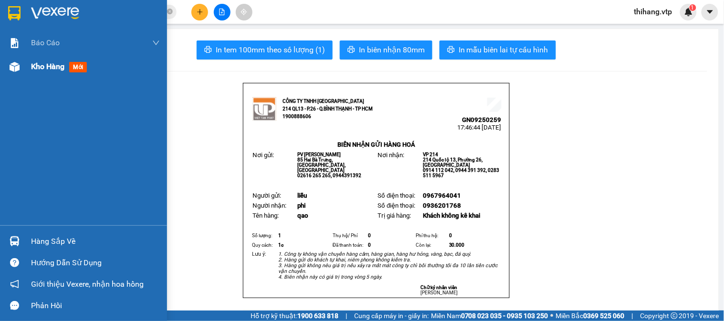
click at [57, 63] on span "Kho hàng" at bounding box center [47, 66] width 33 height 9
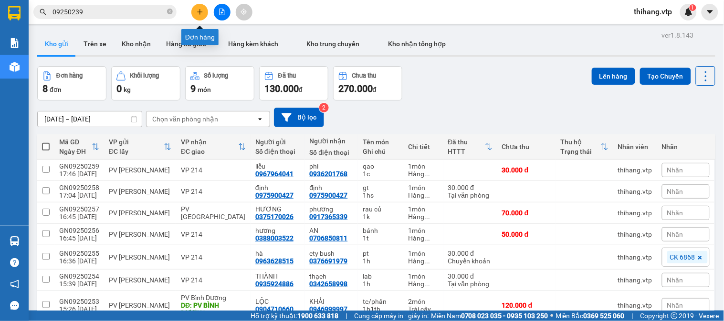
click at [195, 11] on button at bounding box center [199, 12] width 17 height 17
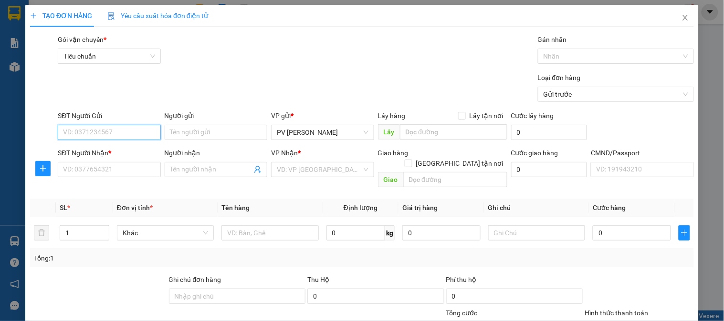
click at [129, 130] on input "SĐT Người Gửi" at bounding box center [109, 132] width 103 height 15
type input "0974926077"
click at [105, 153] on div "0974926077 - lựu" at bounding box center [108, 151] width 90 height 10
type input "lựu"
type input "0339777170"
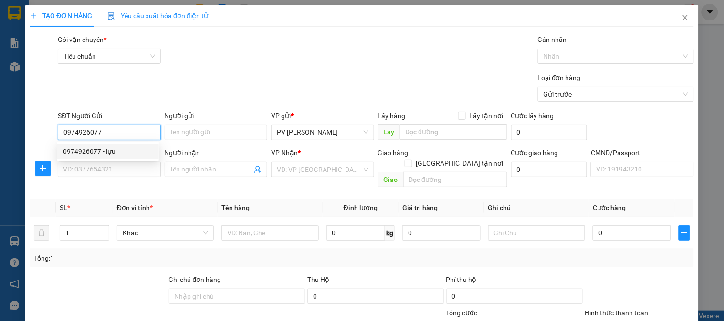
type input "HƯNG"
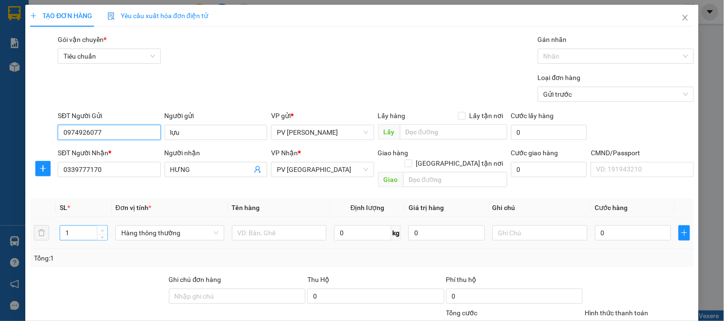
type input "0974926077"
click at [103, 228] on span "up" at bounding box center [103, 231] width 6 height 6
type input "3"
click at [103, 228] on span "up" at bounding box center [103, 231] width 6 height 6
click at [249, 226] on input "text" at bounding box center [279, 233] width 95 height 15
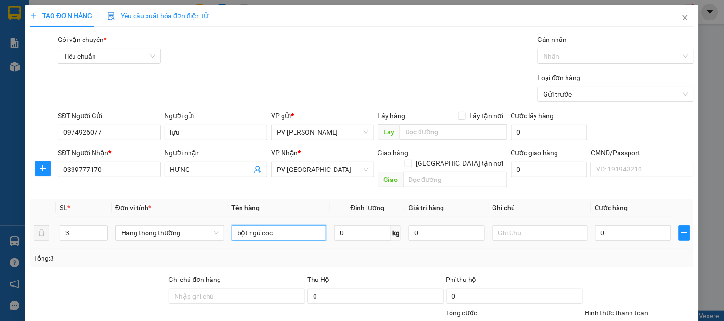
type input "bột ngũ cốc"
type input "3th"
type input "1"
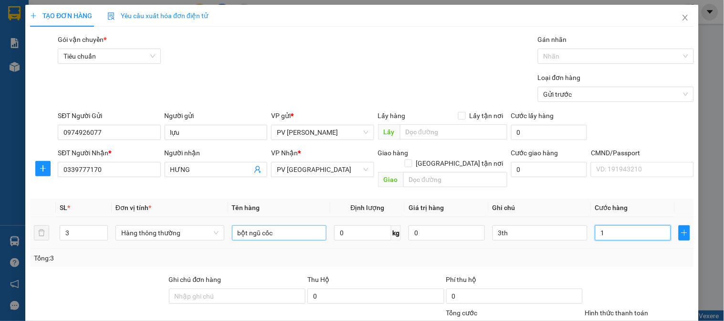
type input "15"
type input "150"
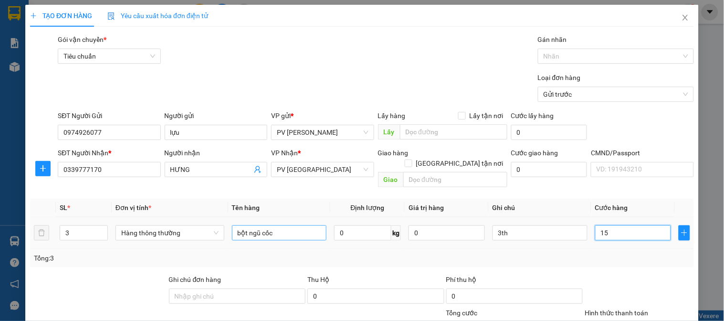
type input "150"
type input "1.500"
type input "15.000"
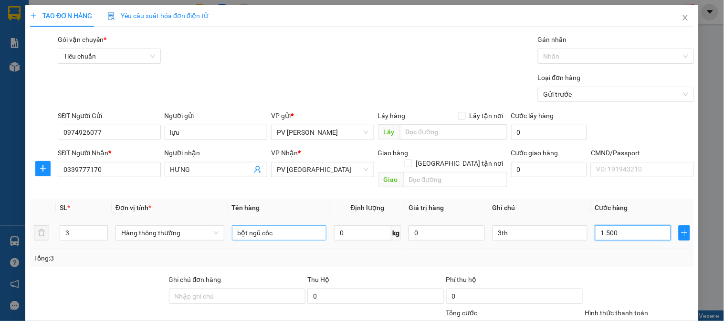
type input "15.000"
type input "150.000"
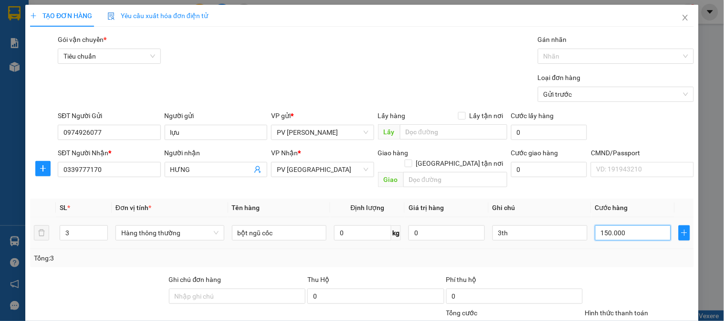
scroll to position [137, 0]
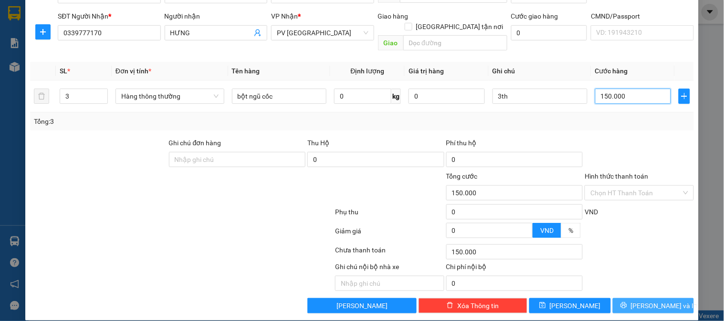
type input "150.000"
click at [644, 301] on span "[PERSON_NAME] và In" at bounding box center [664, 306] width 67 height 10
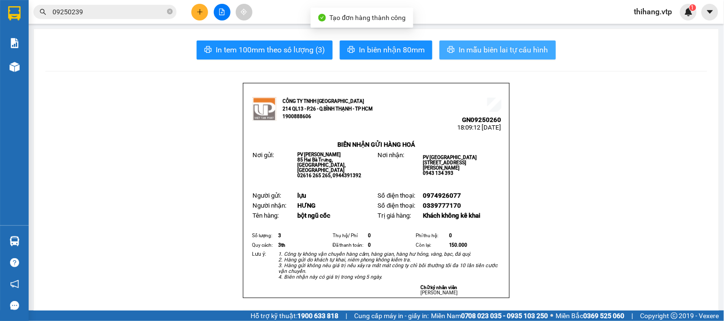
click at [488, 48] on span "In mẫu biên lai tự cấu hình" at bounding box center [503, 50] width 90 height 12
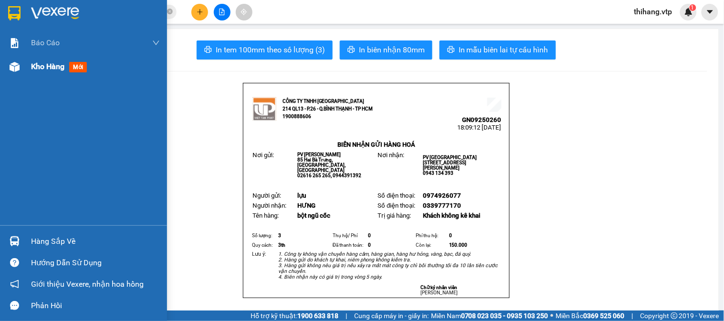
click at [52, 71] on span "Kho hàng" at bounding box center [47, 66] width 33 height 9
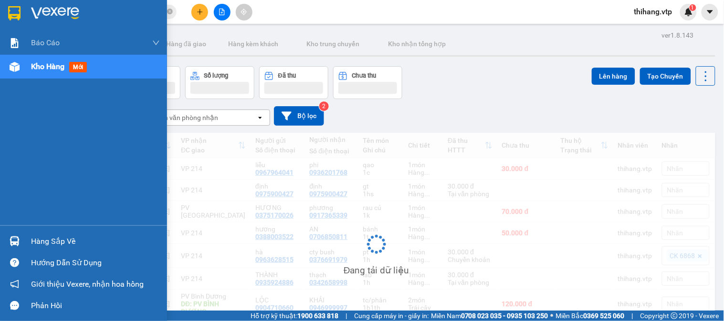
click at [51, 68] on span "Kho hàng" at bounding box center [47, 66] width 33 height 9
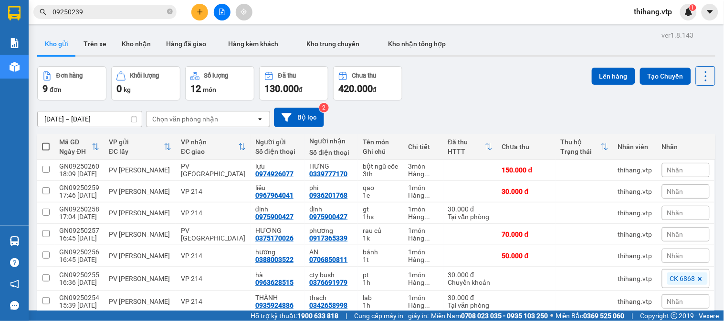
click at [49, 142] on label at bounding box center [46, 147] width 8 height 10
click at [46, 142] on input "checkbox" at bounding box center [46, 142] width 0 height 0
checkbox input "true"
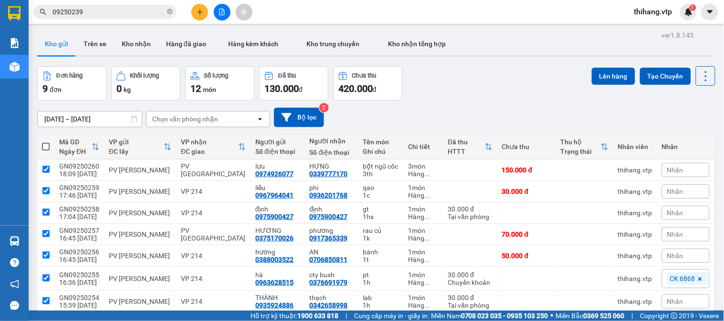
checkbox input "true"
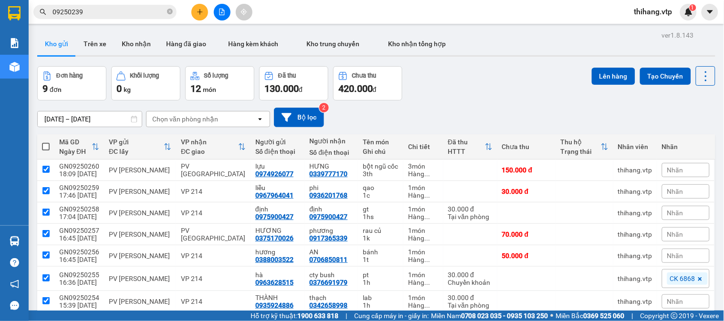
checkbox input "true"
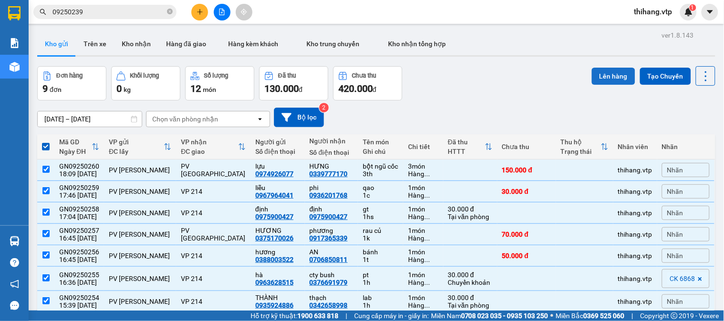
click at [593, 80] on button "Lên hàng" at bounding box center [612, 76] width 43 height 17
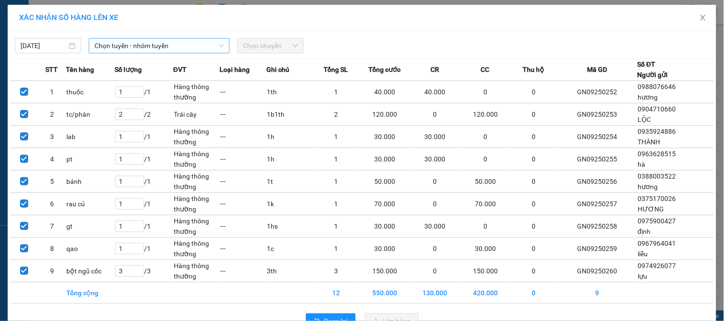
click at [173, 44] on span "Chọn tuyến - nhóm tuyến" at bounding box center [158, 46] width 129 height 14
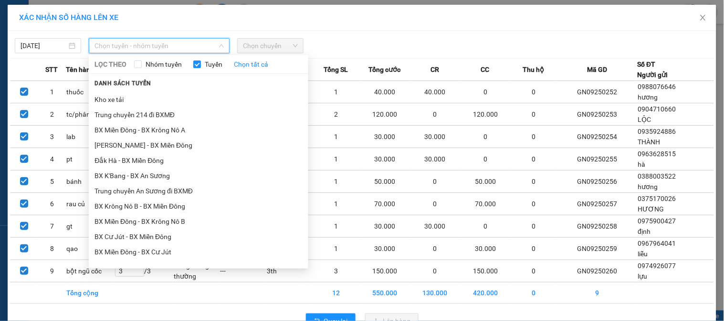
scroll to position [212, 0]
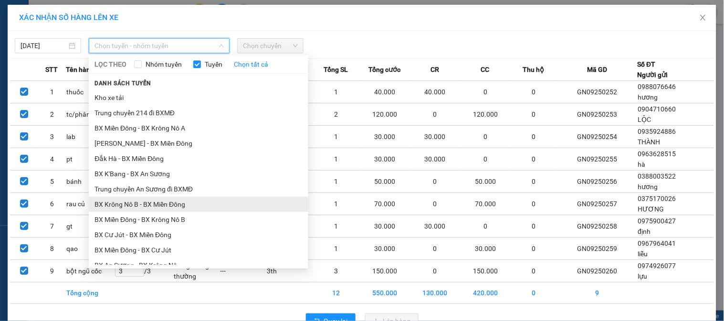
click at [140, 203] on li "BX Krông Nô B - BX Miền Đông" at bounding box center [198, 204] width 219 height 15
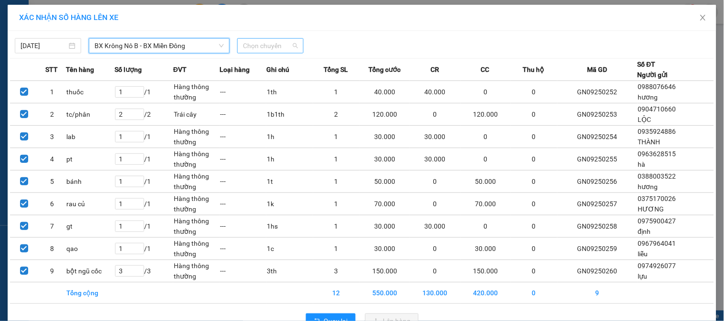
click at [254, 45] on span "Chọn chuyến" at bounding box center [270, 46] width 55 height 14
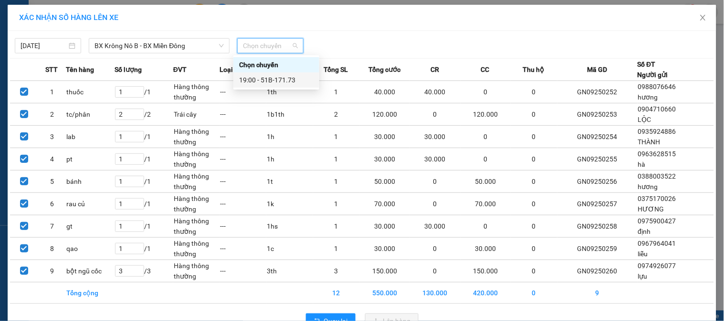
click at [261, 78] on div "19:00 - 51B-171.73" at bounding box center [276, 80] width 74 height 10
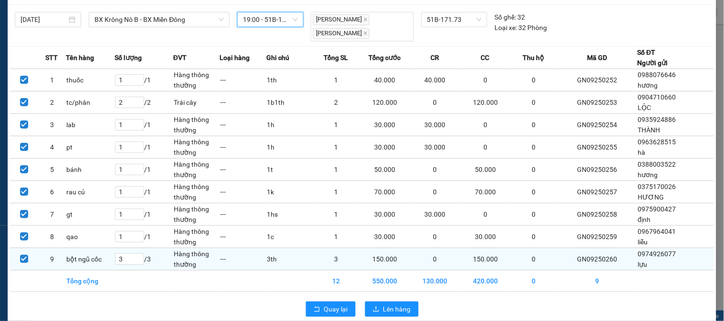
scroll to position [41, 0]
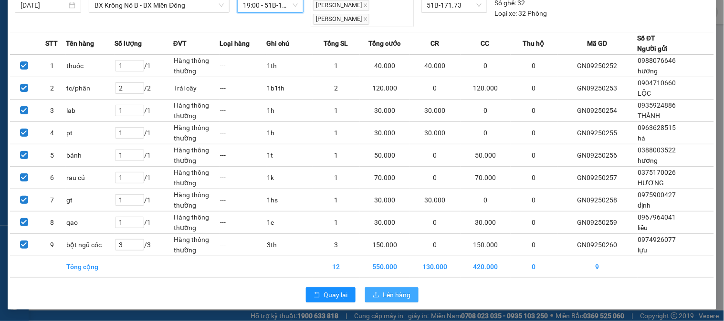
click at [394, 298] on span "Lên hàng" at bounding box center [397, 295] width 28 height 10
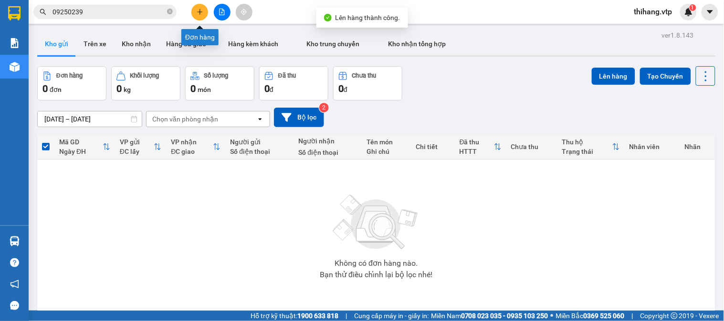
click at [196, 13] on button at bounding box center [199, 12] width 17 height 17
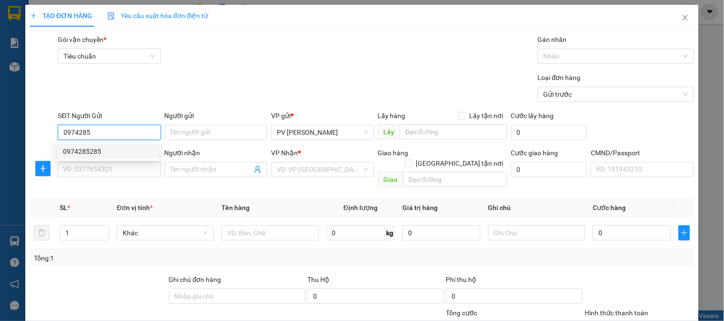
click at [89, 153] on div "0974285285" at bounding box center [108, 151] width 90 height 10
type input "0974285285"
type input "0123456789"
type input "PVGN"
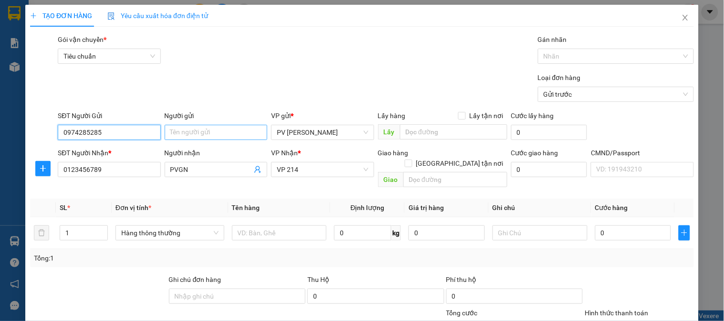
type input "0974285285"
click at [187, 136] on input "Người gửi" at bounding box center [216, 132] width 103 height 15
type input "t"
type input "PVGN"
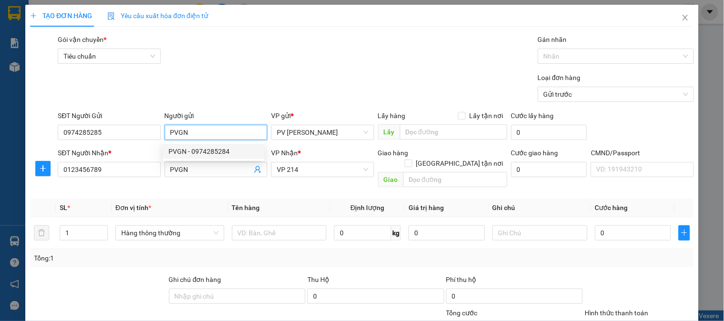
click at [196, 153] on div "PVGN - 0974285284" at bounding box center [213, 151] width 90 height 10
type input "0974285284"
type input "PVGN"
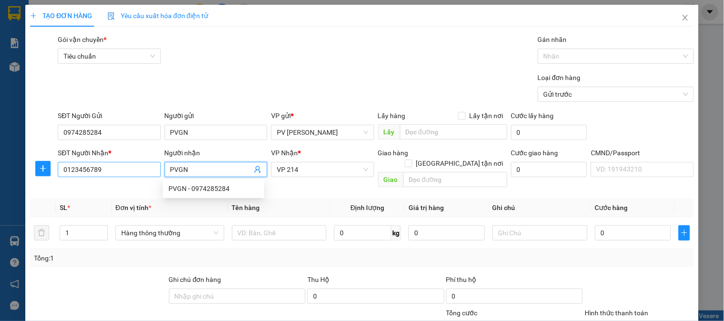
drag, startPoint x: 195, startPoint y: 169, endPoint x: 158, endPoint y: 172, distance: 36.3
click at [158, 172] on div "SĐT Người Nhận * 0123456789 Người nhận PVGN VP Nhận * VP 214 Giao hàng Giao tận…" at bounding box center [376, 170] width 640 height 44
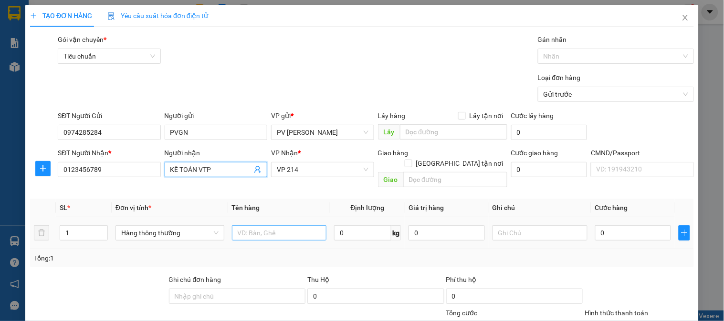
type input "KẾ TOÁN VTP"
click at [262, 226] on input "text" at bounding box center [279, 233] width 95 height 15
type input "TIỀN"
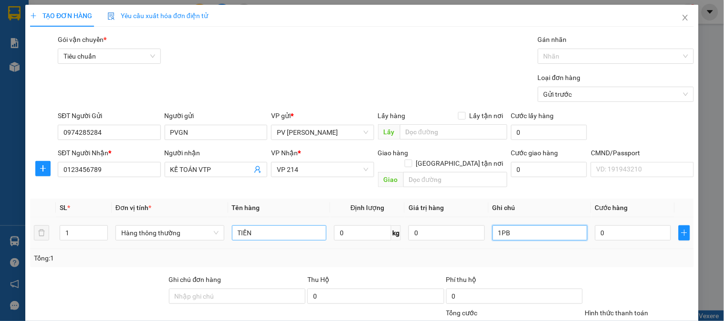
type input "1PB"
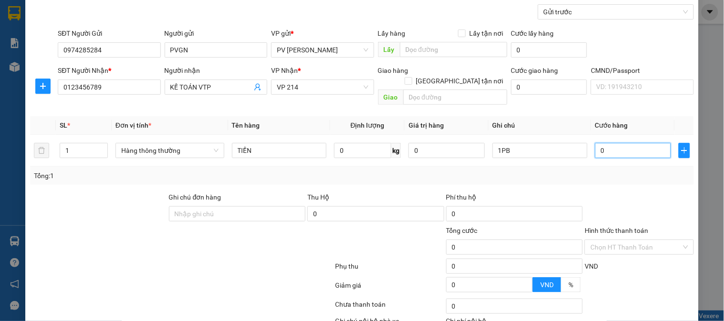
scroll to position [137, 0]
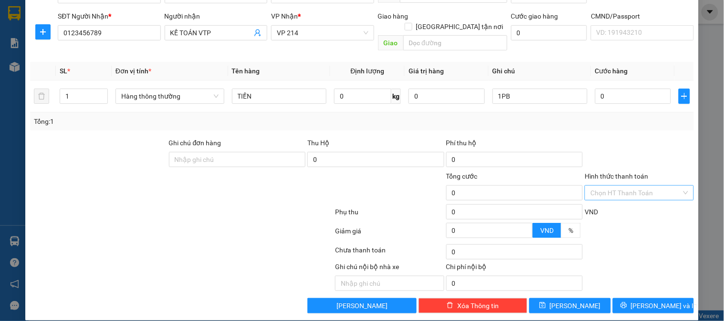
click at [597, 187] on input "Hình thức thanh toán" at bounding box center [635, 193] width 91 height 14
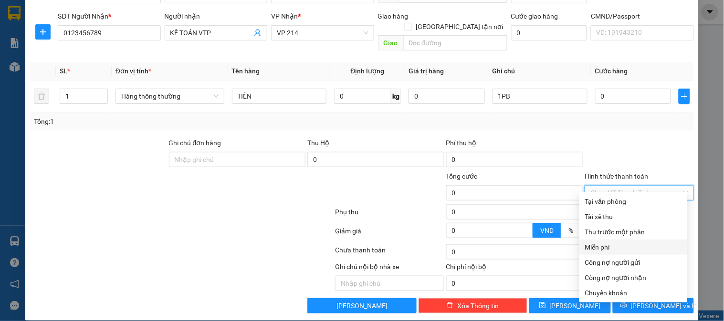
click at [598, 245] on div "Miễn phí" at bounding box center [633, 247] width 96 height 10
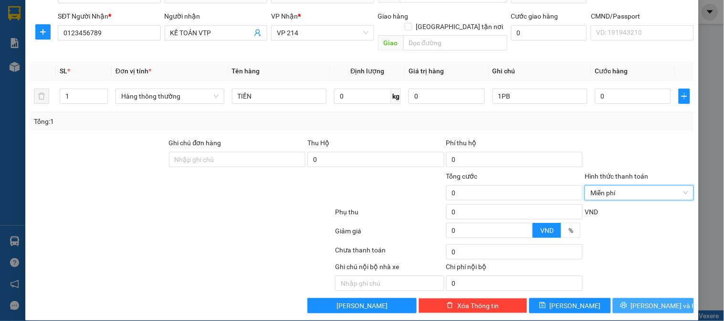
click at [635, 299] on button "[PERSON_NAME] và In" at bounding box center [652, 306] width 81 height 15
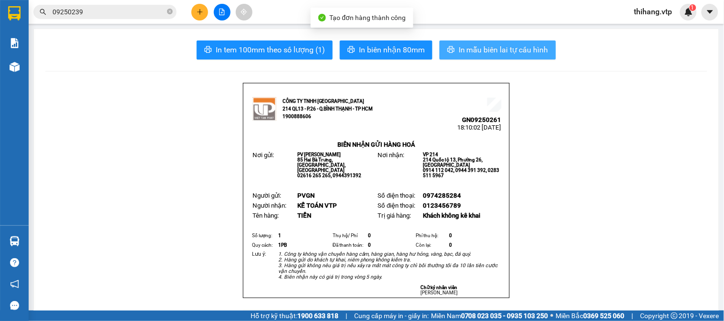
click at [470, 52] on span "In mẫu biên lai tự cấu hình" at bounding box center [503, 50] width 90 height 12
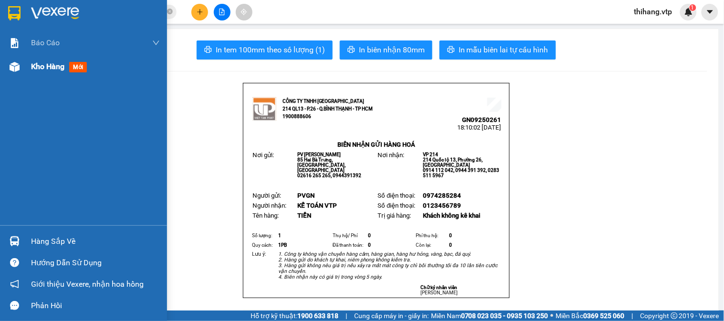
click at [40, 71] on span "Kho hàng" at bounding box center [47, 66] width 33 height 9
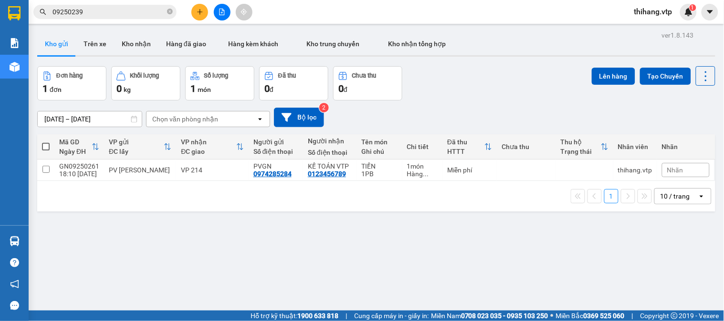
click at [48, 144] on span at bounding box center [46, 147] width 8 height 8
click at [46, 142] on input "checkbox" at bounding box center [46, 142] width 0 height 0
checkbox input "true"
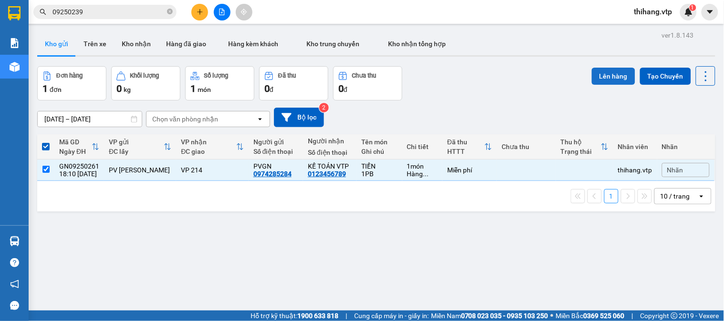
click at [595, 80] on button "Lên hàng" at bounding box center [612, 76] width 43 height 17
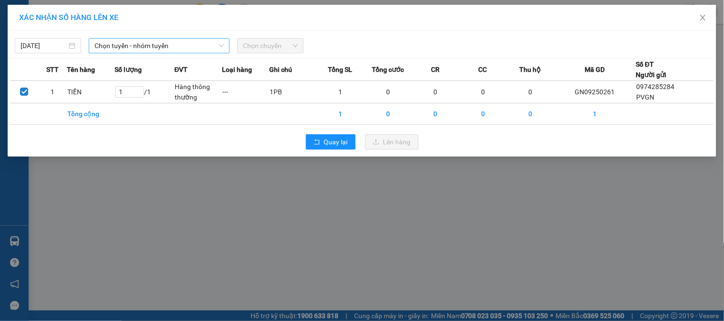
click at [158, 46] on span "Chọn tuyến - nhóm tuyến" at bounding box center [158, 46] width 129 height 14
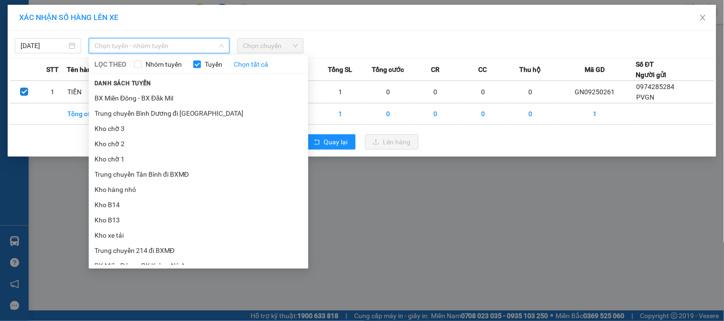
scroll to position [212, 0]
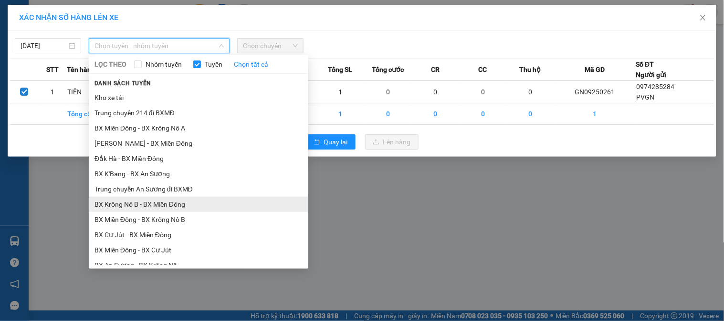
click at [145, 205] on li "BX Krông Nô B - BX Miền Đông" at bounding box center [198, 204] width 219 height 15
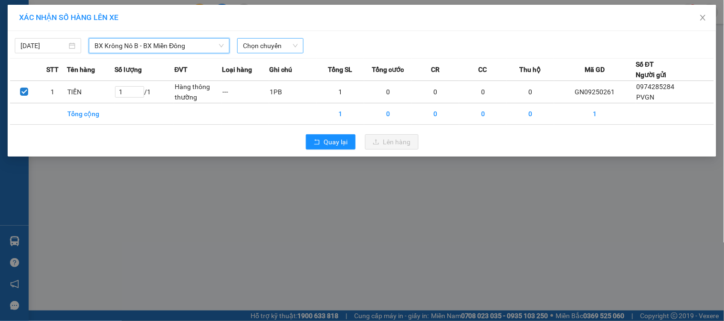
click at [267, 43] on span "Chọn chuyến" at bounding box center [270, 46] width 55 height 14
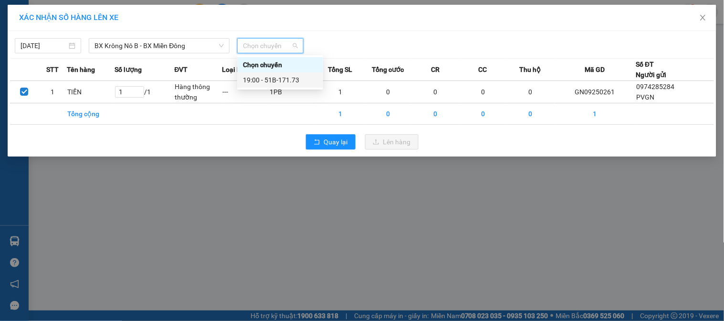
click at [281, 80] on div "19:00 - 51B-171.73" at bounding box center [280, 80] width 74 height 10
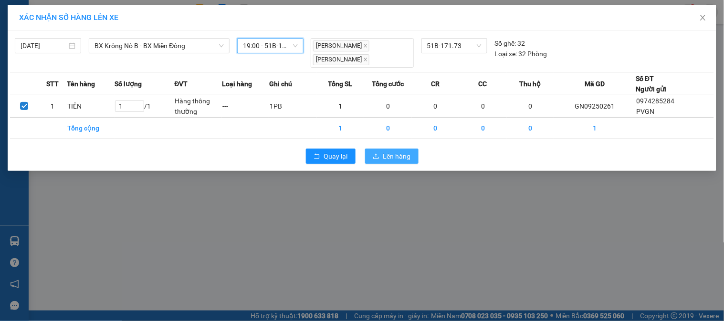
click at [390, 153] on span "Lên hàng" at bounding box center [397, 156] width 28 height 10
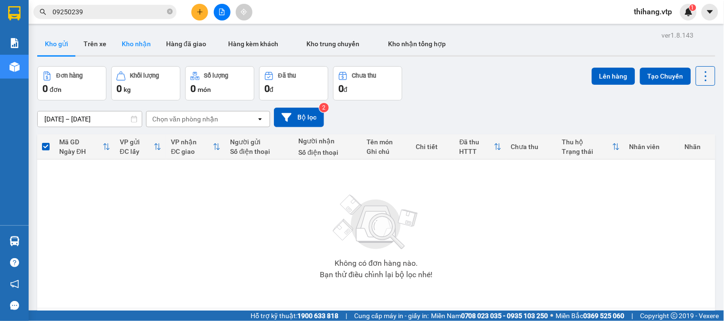
click at [141, 41] on button "Kho nhận" at bounding box center [136, 43] width 44 height 23
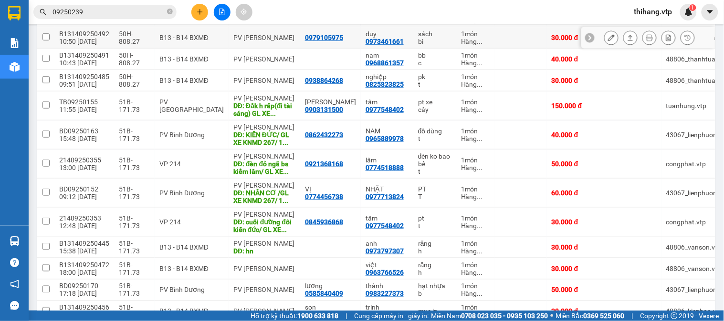
scroll to position [212, 0]
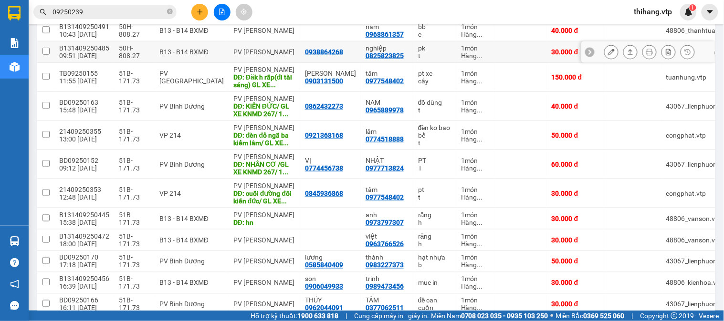
click at [608, 53] on icon at bounding box center [611, 52] width 7 height 7
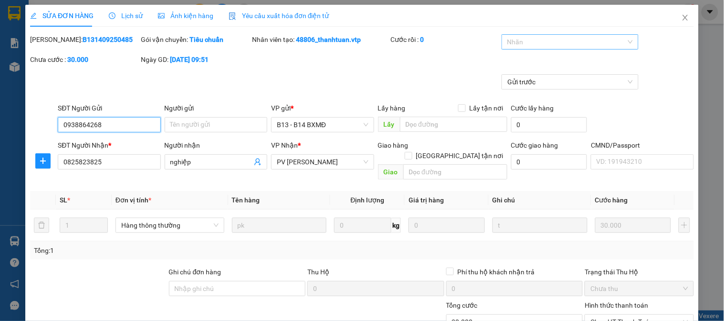
click at [508, 47] on div at bounding box center [565, 41] width 123 height 11
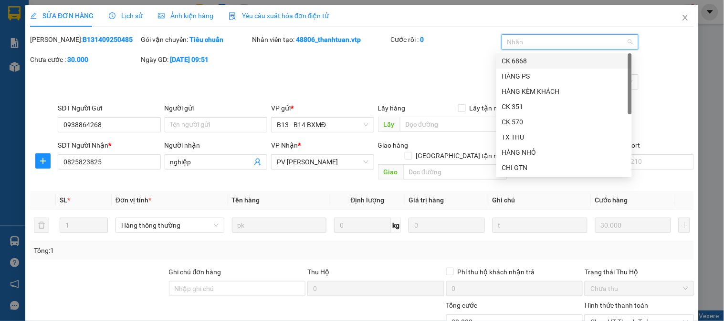
click at [511, 62] on div "CK 6868" at bounding box center [564, 61] width 124 height 10
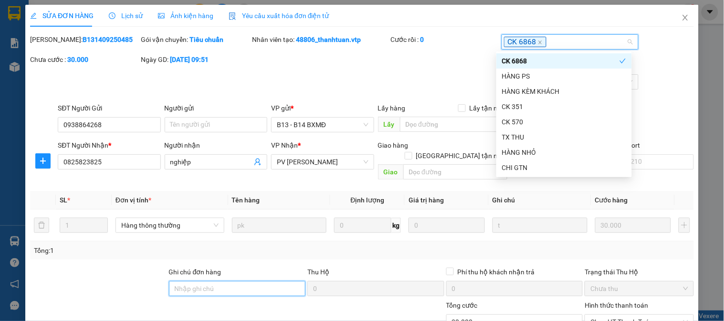
click at [239, 281] on input "Ghi chú đơn hàng" at bounding box center [237, 288] width 137 height 15
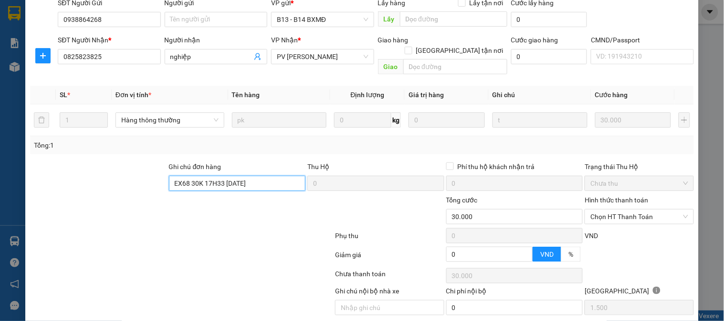
scroll to position [106, 0]
click at [590, 211] on span "Chọn HT Thanh Toán" at bounding box center [638, 216] width 97 height 14
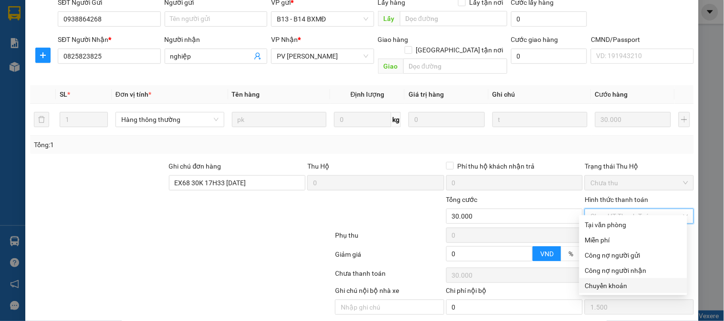
click at [602, 286] on div "Chuyển khoản" at bounding box center [633, 286] width 96 height 10
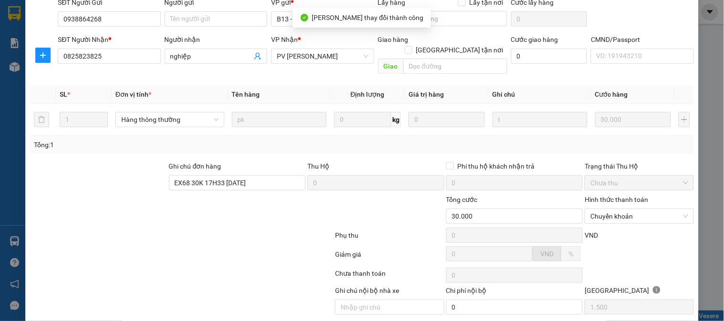
scroll to position [0, 0]
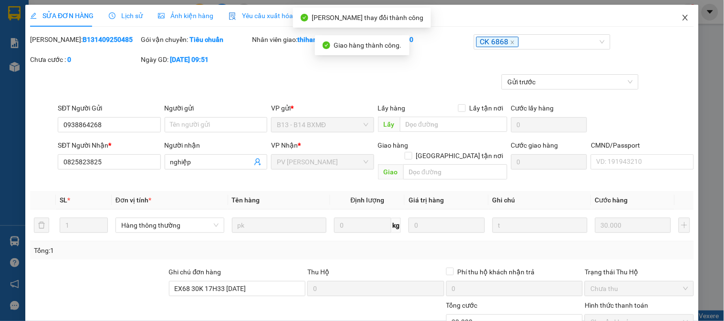
click at [682, 15] on span "Close" at bounding box center [685, 18] width 27 height 27
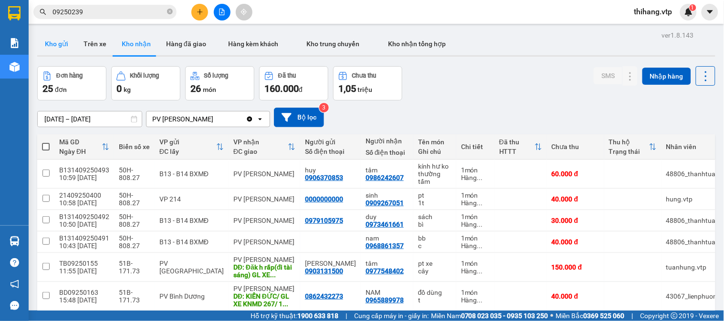
click at [60, 44] on button "Kho gửi" at bounding box center [56, 43] width 39 height 23
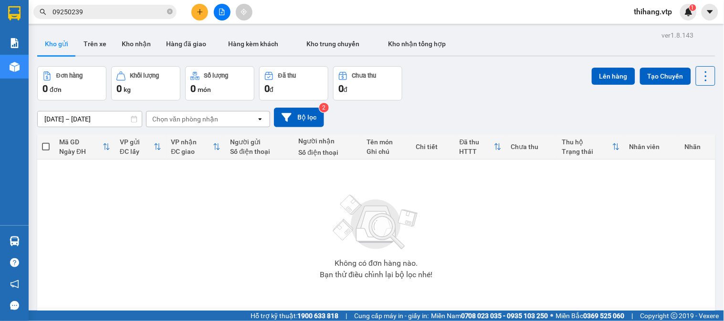
click at [207, 10] on button at bounding box center [199, 12] width 17 height 17
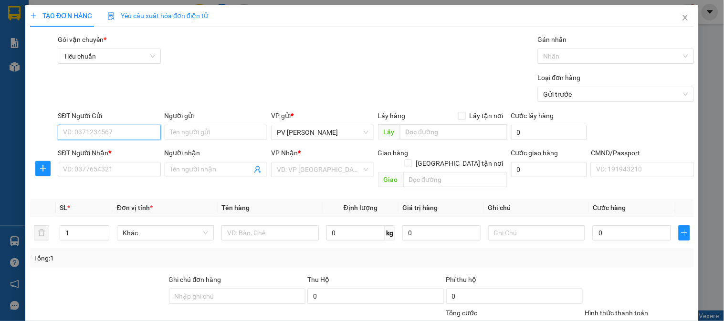
click at [98, 135] on input "SĐT Người Gửi" at bounding box center [109, 132] width 103 height 15
click at [94, 153] on div "0983086092 - dịu" at bounding box center [108, 151] width 90 height 10
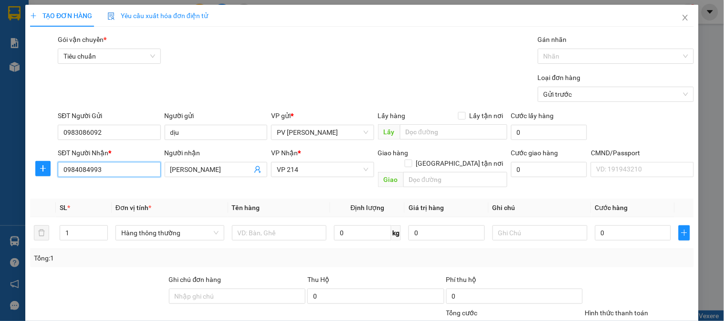
click at [124, 170] on input "0984084993" at bounding box center [109, 169] width 103 height 15
drag, startPoint x: 124, startPoint y: 170, endPoint x: 89, endPoint y: 173, distance: 35.4
click at [89, 173] on input "0984084993" at bounding box center [109, 169] width 103 height 15
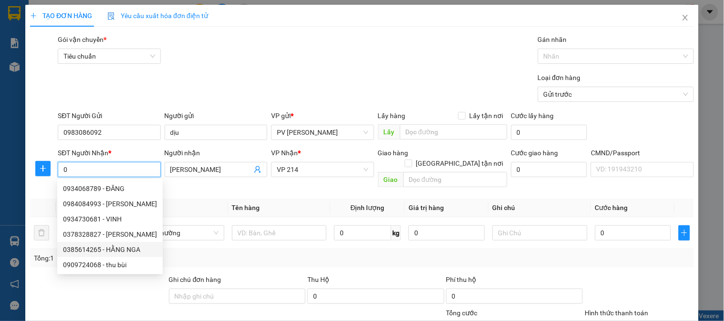
click at [122, 251] on div "0385614265 - HẰNG NGA" at bounding box center [110, 250] width 94 height 10
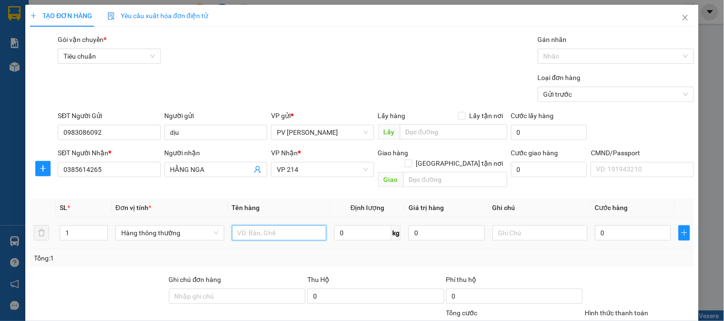
click at [288, 226] on input "text" at bounding box center [279, 233] width 95 height 15
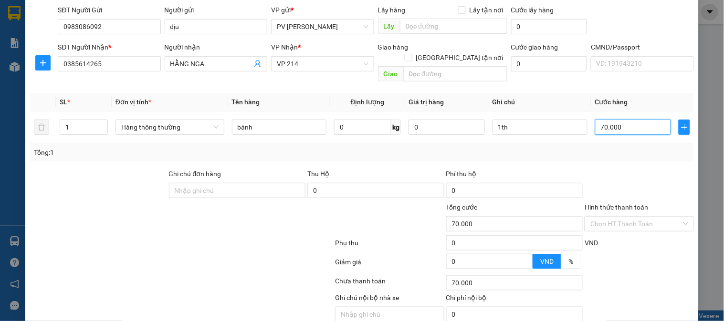
scroll to position [137, 0]
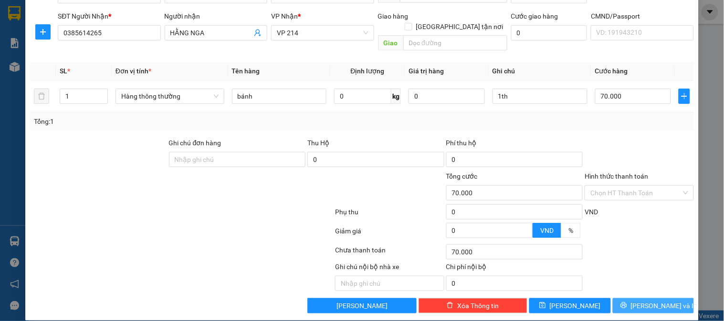
click at [639, 301] on span "[PERSON_NAME] và In" at bounding box center [664, 306] width 67 height 10
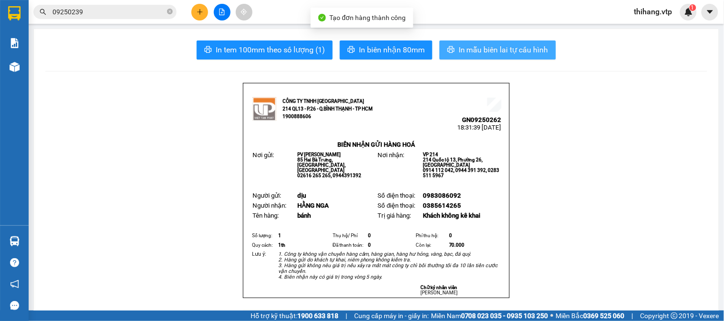
click at [476, 45] on span "In mẫu biên lai tự cấu hình" at bounding box center [503, 50] width 90 height 12
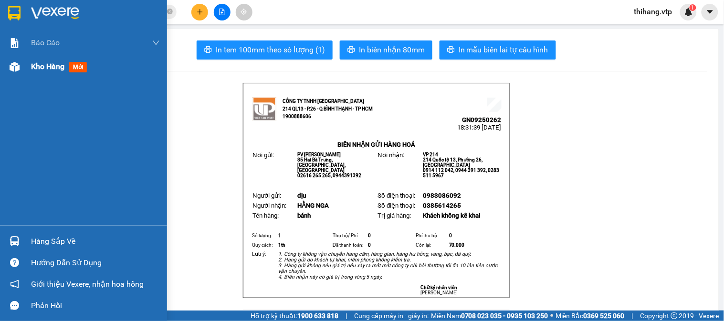
click at [43, 66] on span "Kho hàng" at bounding box center [47, 66] width 33 height 9
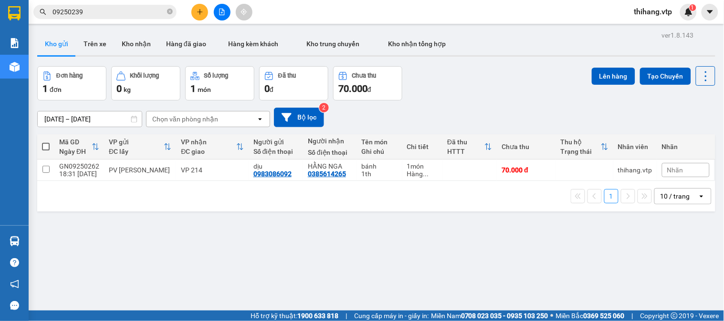
click at [45, 143] on span at bounding box center [46, 147] width 8 height 8
click at [46, 142] on input "checkbox" at bounding box center [46, 142] width 0 height 0
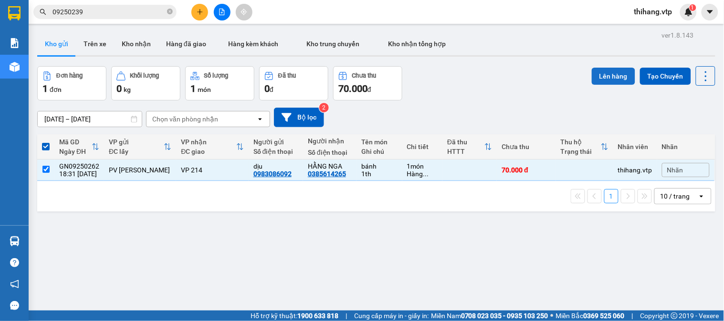
click at [595, 77] on button "Lên hàng" at bounding box center [612, 76] width 43 height 17
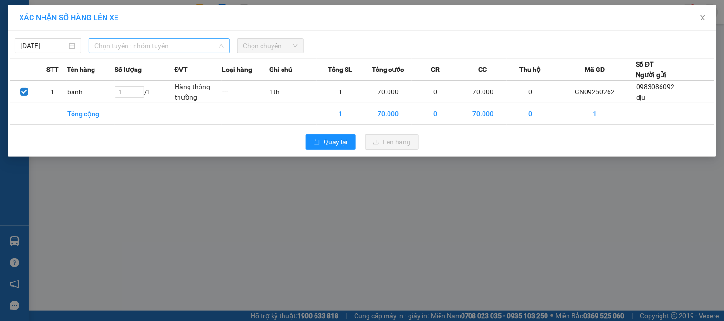
click at [203, 45] on span "Chọn tuyến - nhóm tuyến" at bounding box center [158, 46] width 129 height 14
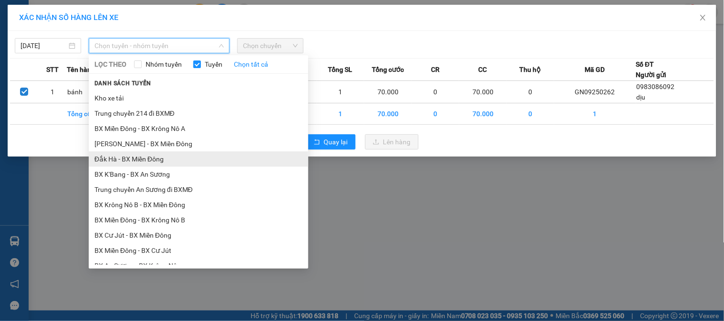
scroll to position [212, 0]
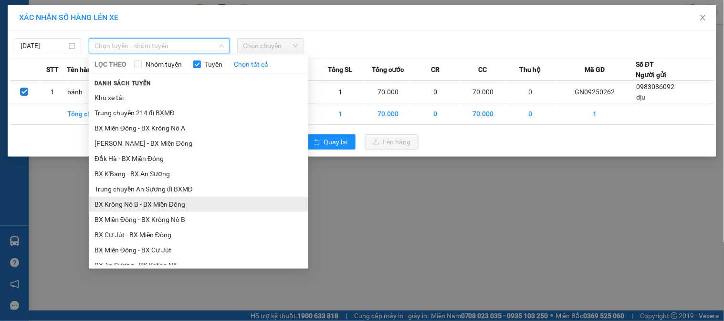
click at [133, 204] on li "BX Krông Nô B - BX Miền Đông" at bounding box center [198, 204] width 219 height 15
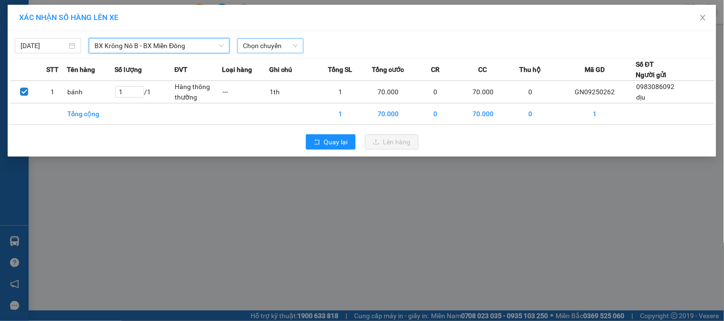
click at [269, 46] on span "Chọn chuyến" at bounding box center [270, 46] width 55 height 14
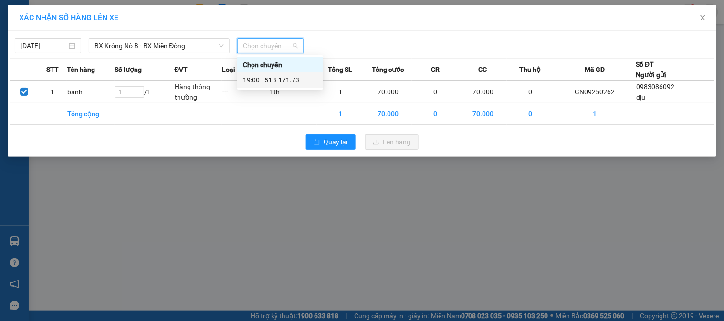
click at [282, 76] on div "19:00 - 51B-171.73" at bounding box center [280, 80] width 74 height 10
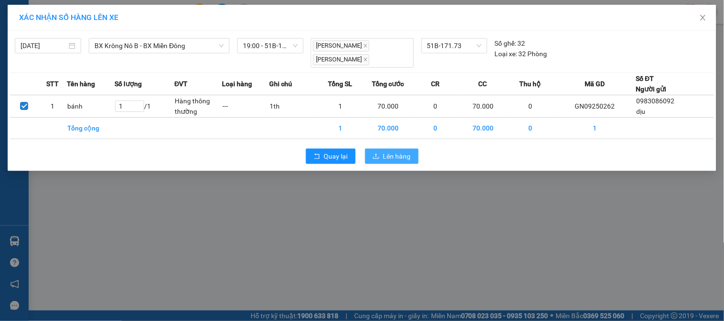
click at [390, 154] on span "Lên hàng" at bounding box center [397, 156] width 28 height 10
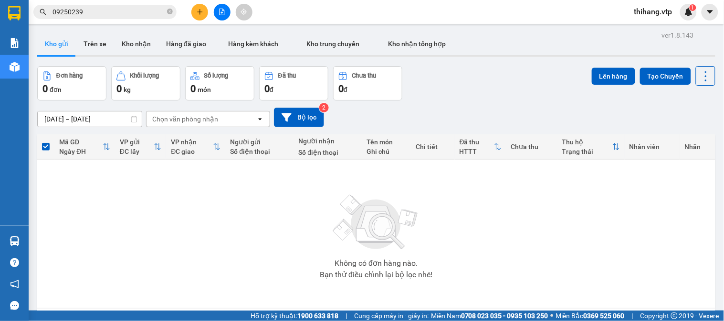
click at [201, 10] on button at bounding box center [199, 12] width 17 height 17
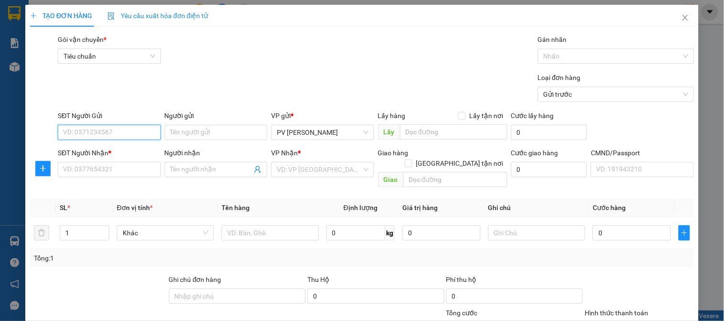
click at [102, 135] on input "SĐT Người Gửi" at bounding box center [109, 132] width 103 height 15
click at [90, 131] on input "0825" at bounding box center [109, 132] width 103 height 15
click at [88, 146] on div "0825823825 - nghiệp" at bounding box center [108, 151] width 90 height 10
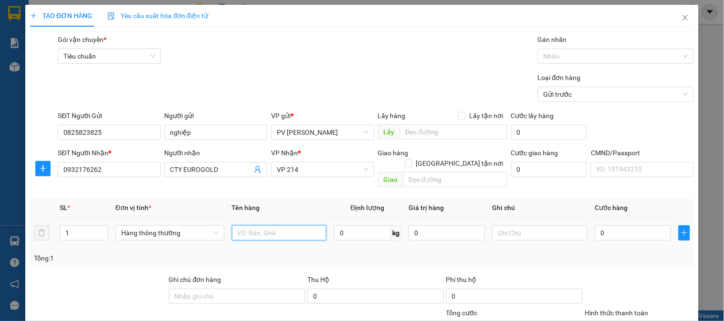
click at [300, 229] on input "text" at bounding box center [279, 233] width 95 height 15
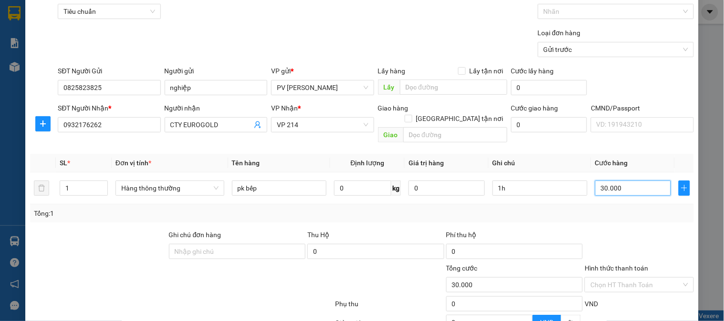
scroll to position [31, 0]
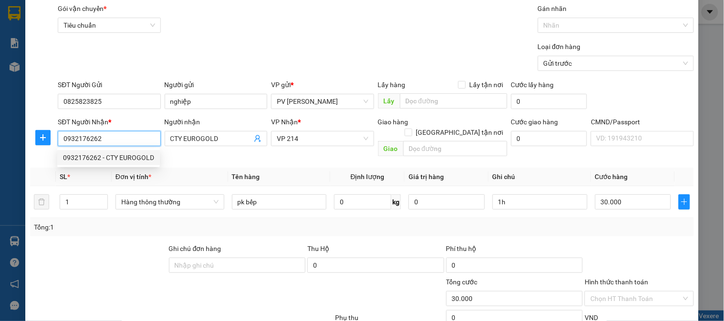
drag, startPoint x: 103, startPoint y: 135, endPoint x: 75, endPoint y: 138, distance: 28.3
click at [75, 138] on input "0932176262" at bounding box center [109, 138] width 103 height 15
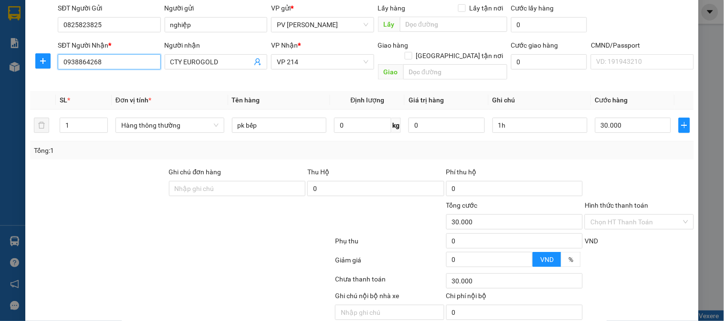
scroll to position [137, 0]
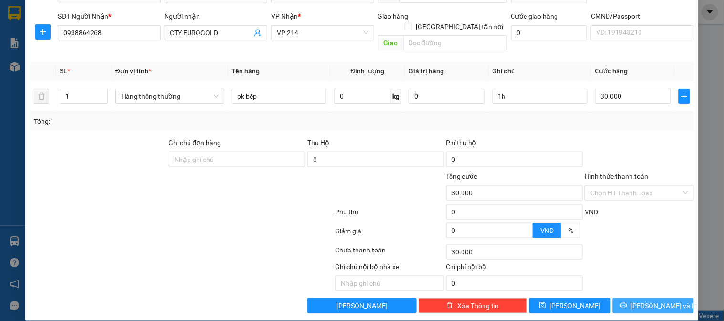
click at [650, 301] on span "[PERSON_NAME] và In" at bounding box center [664, 306] width 67 height 10
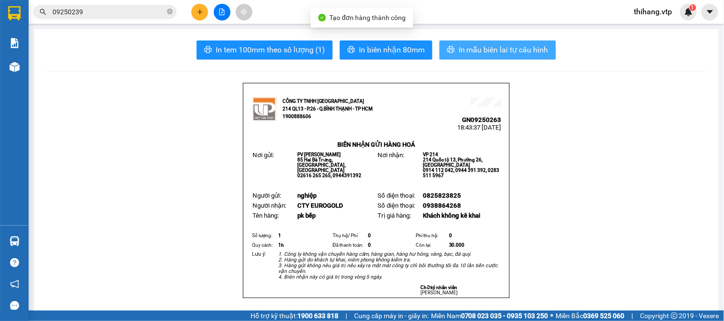
click at [501, 55] on span "In mẫu biên lai tự cấu hình" at bounding box center [503, 50] width 90 height 12
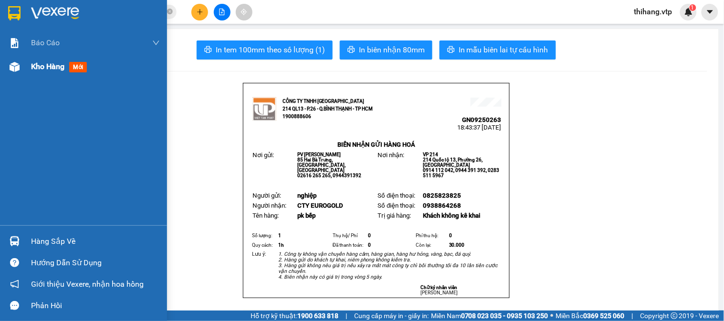
click at [47, 64] on span "Kho hàng" at bounding box center [47, 66] width 33 height 9
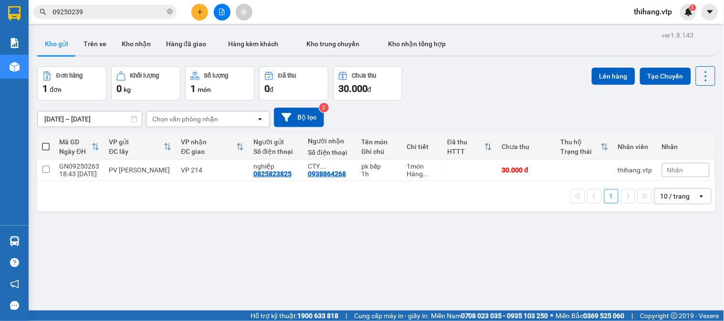
click at [45, 146] on span at bounding box center [46, 147] width 8 height 8
click at [46, 142] on input "checkbox" at bounding box center [46, 142] width 0 height 0
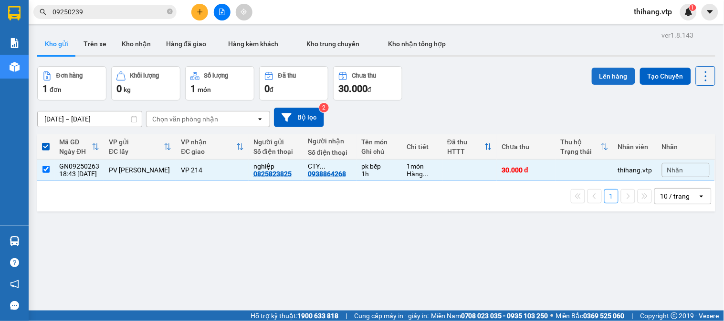
click at [602, 77] on button "Lên hàng" at bounding box center [612, 76] width 43 height 17
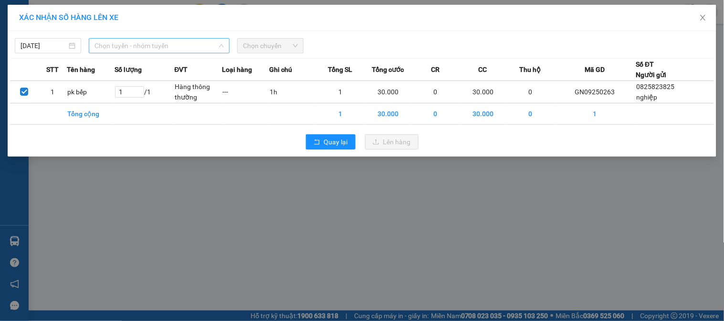
click at [182, 45] on span "Chọn tuyến - nhóm tuyến" at bounding box center [158, 46] width 129 height 14
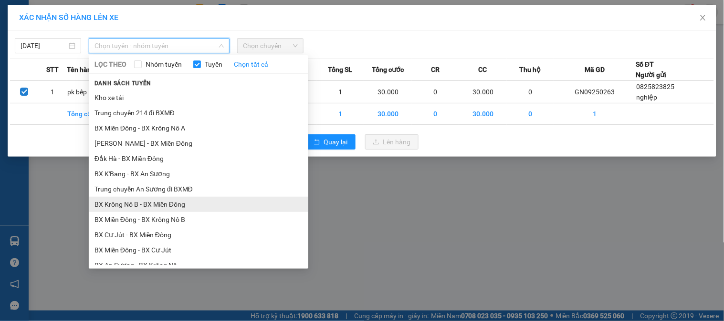
scroll to position [318, 0]
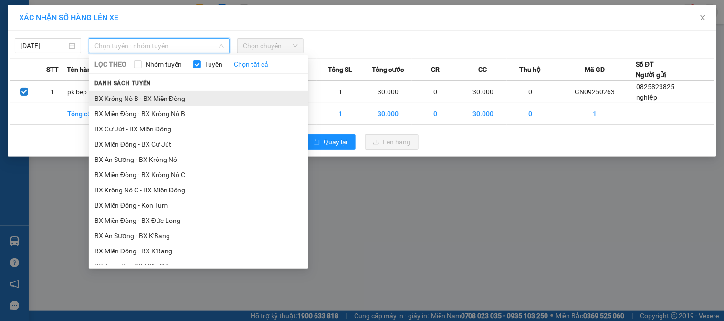
click at [135, 100] on li "BX Krông Nô B - BX Miền Đông" at bounding box center [198, 98] width 219 height 15
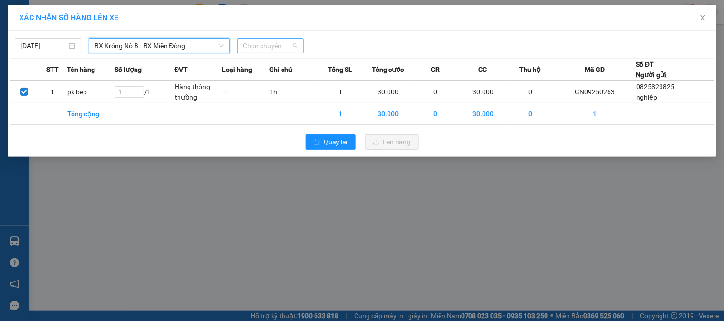
click at [256, 46] on span "Chọn chuyến" at bounding box center [270, 46] width 55 height 14
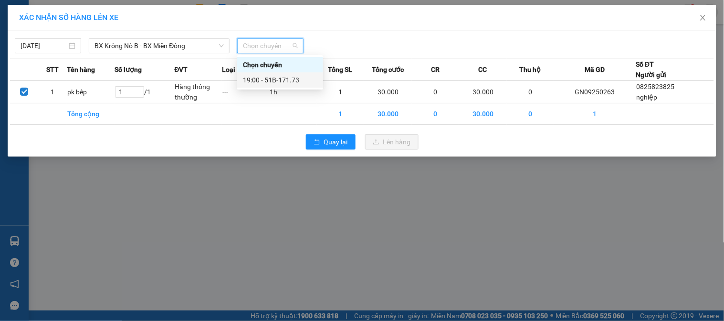
click at [278, 77] on div "19:00 - 51B-171.73" at bounding box center [280, 80] width 74 height 10
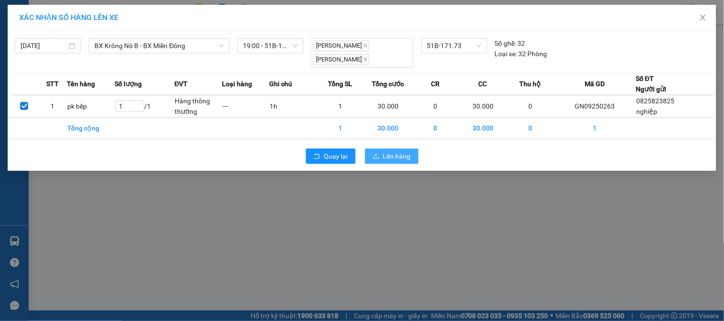
click at [387, 154] on span "Lên hàng" at bounding box center [397, 156] width 28 height 10
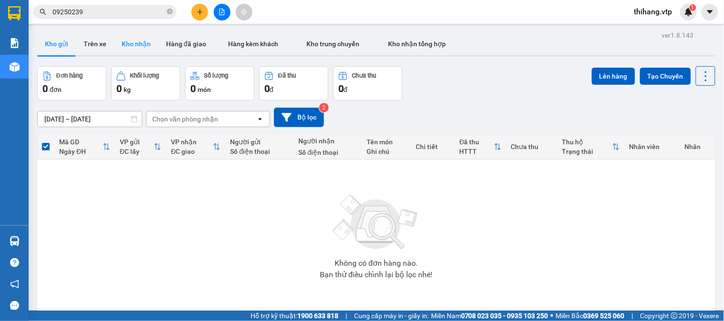
click at [141, 43] on button "Kho nhận" at bounding box center [136, 43] width 44 height 23
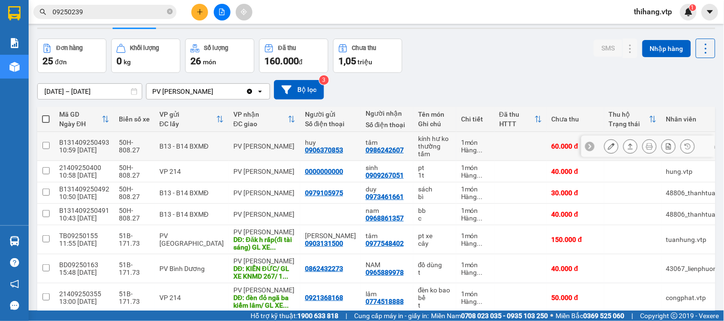
scroll to position [53, 0]
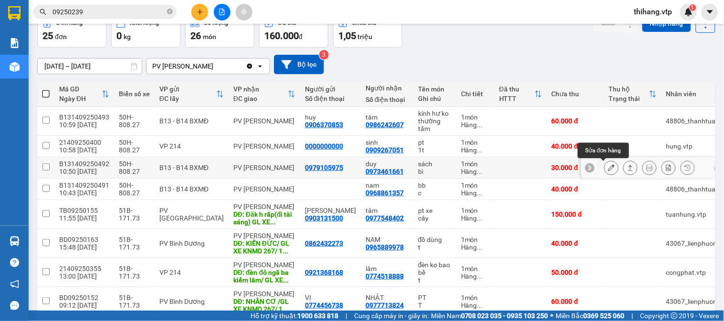
click at [604, 172] on button at bounding box center [610, 168] width 13 height 17
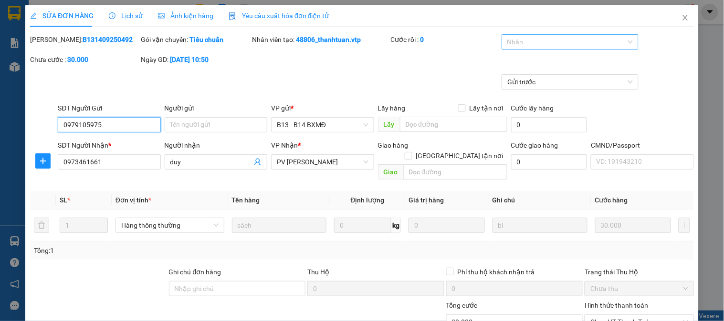
click at [521, 45] on div at bounding box center [565, 41] width 123 height 11
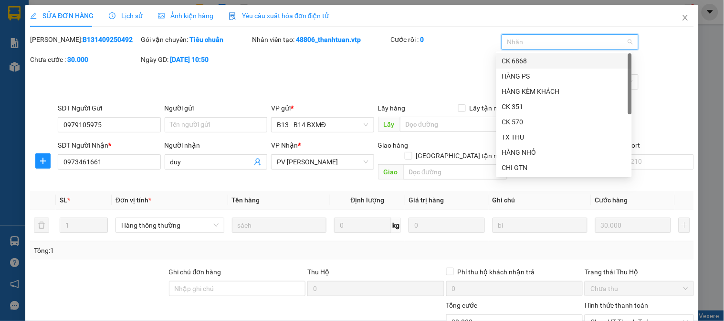
click at [520, 63] on div "CK 6868" at bounding box center [564, 61] width 124 height 10
click at [397, 74] on div "Gửi trước" at bounding box center [361, 88] width 665 height 29
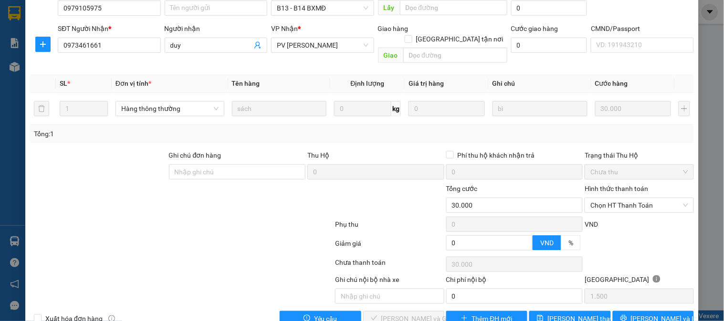
scroll to position [130, 0]
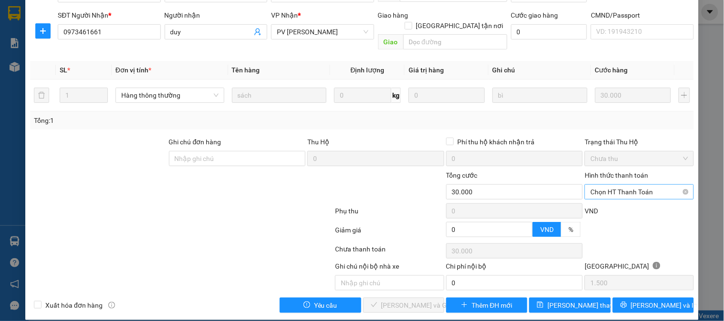
click at [641, 185] on span "Chọn HT Thanh Toán" at bounding box center [638, 192] width 97 height 14
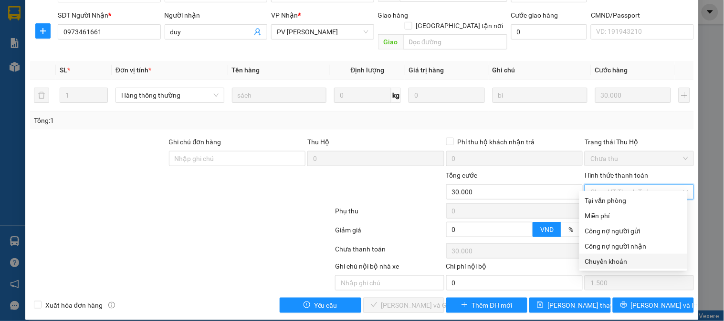
click at [601, 261] on div "Chuyển khoản" at bounding box center [633, 262] width 96 height 10
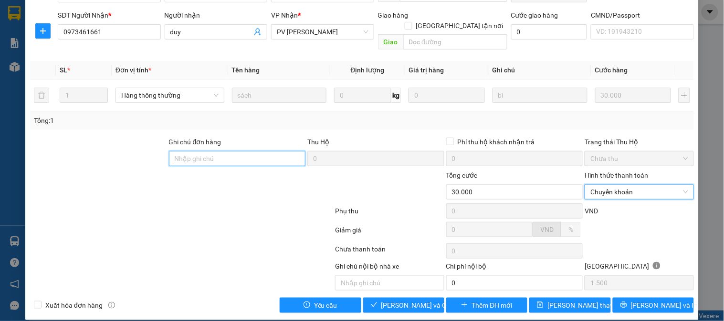
click at [248, 151] on input "Ghi chú đơn hàng" at bounding box center [237, 158] width 137 height 15
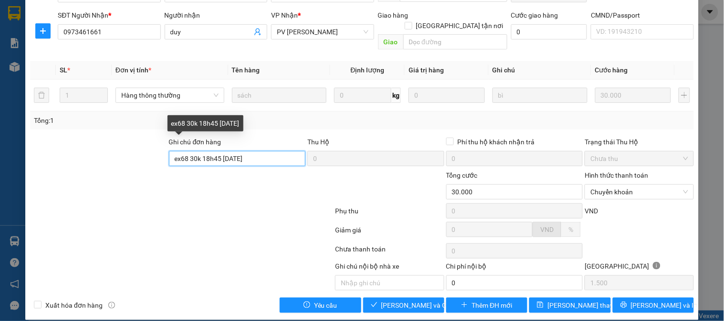
click at [219, 151] on input "ex68 30k 18h45 [DATE]" at bounding box center [237, 158] width 137 height 15
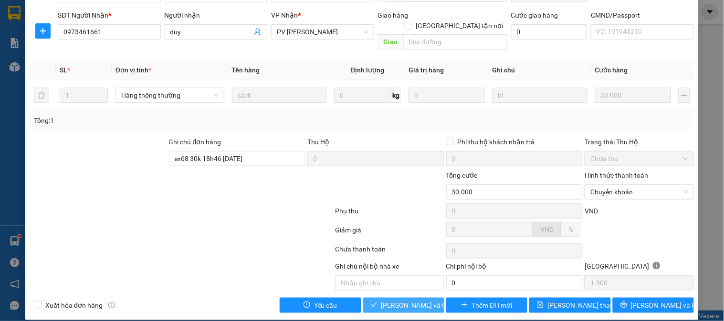
click at [425, 300] on span "[PERSON_NAME] và Giao hàng" at bounding box center [427, 305] width 92 height 10
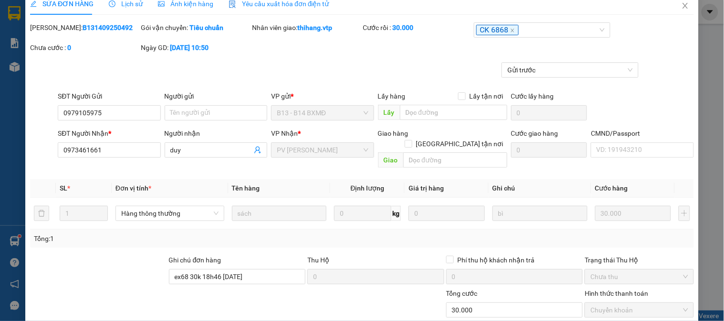
scroll to position [0, 0]
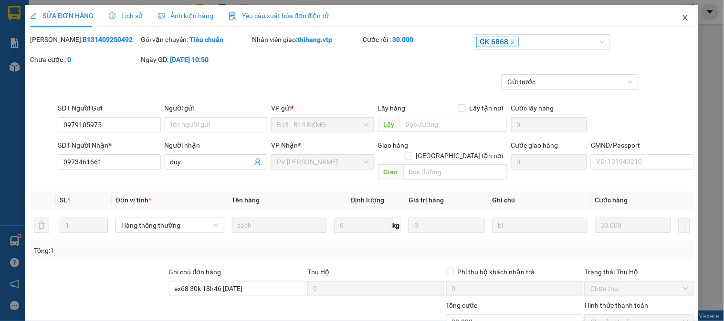
click at [673, 21] on span "Close" at bounding box center [685, 18] width 27 height 27
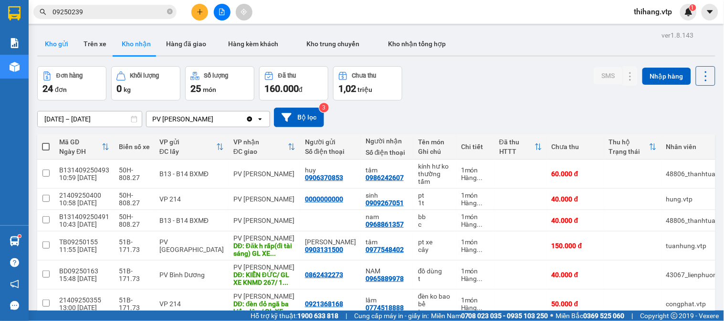
click at [58, 47] on button "Kho gửi" at bounding box center [56, 43] width 39 height 23
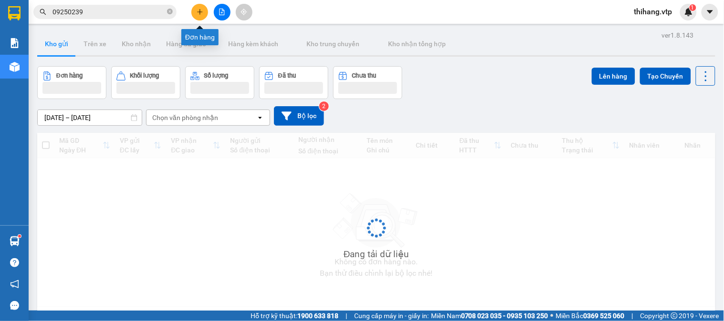
click at [196, 14] on icon "plus" at bounding box center [199, 12] width 7 height 7
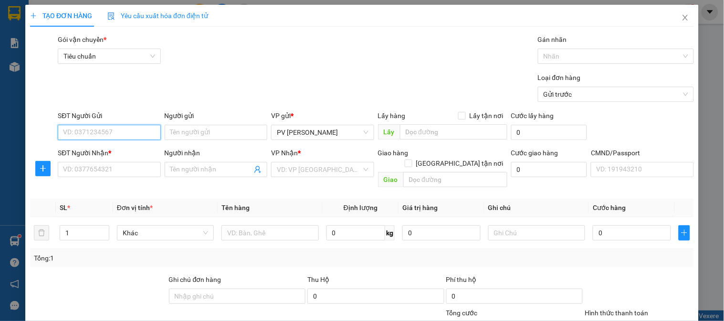
click at [126, 129] on input "SĐT Người Gửi" at bounding box center [109, 132] width 103 height 15
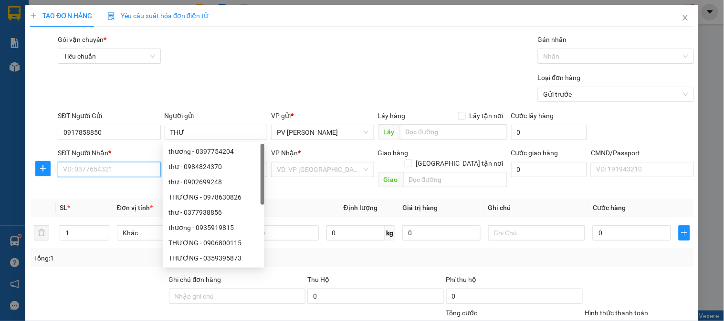
click at [106, 167] on input "SĐT Người Nhận *" at bounding box center [109, 169] width 103 height 15
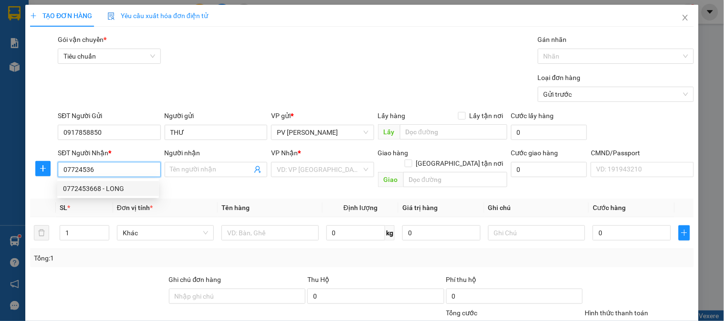
click at [102, 185] on div "0772453668 - LONG" at bounding box center [108, 189] width 90 height 10
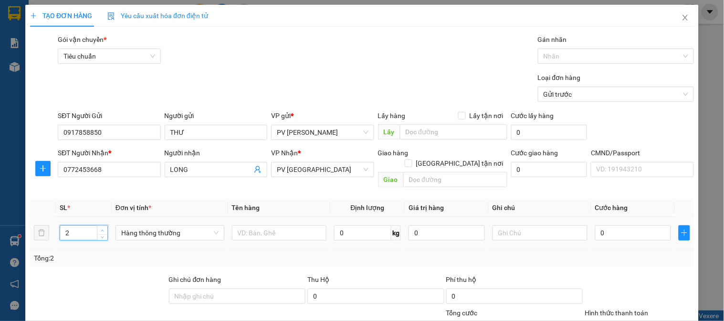
click at [102, 229] on icon "up" at bounding box center [102, 230] width 3 height 3
click at [280, 226] on input "text" at bounding box center [279, 233] width 95 height 15
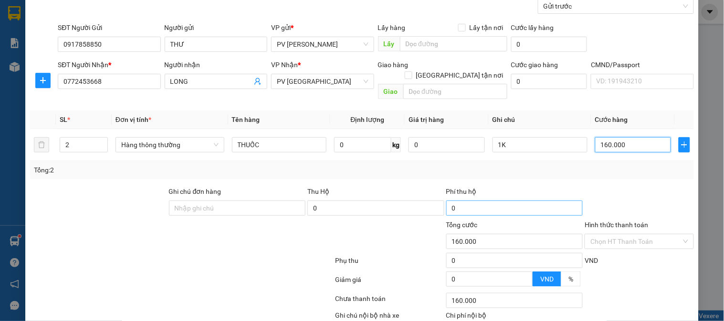
scroll to position [106, 0]
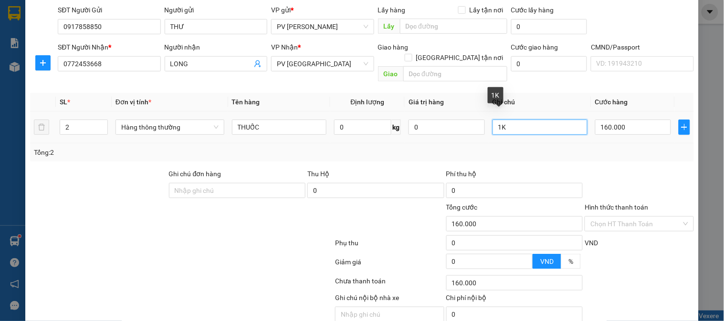
click at [496, 120] on input "1K" at bounding box center [539, 127] width 95 height 15
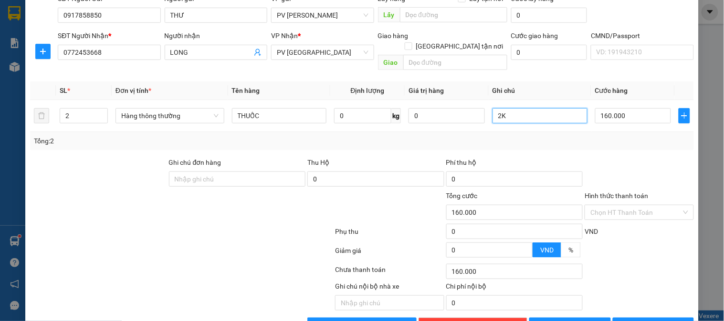
scroll to position [137, 0]
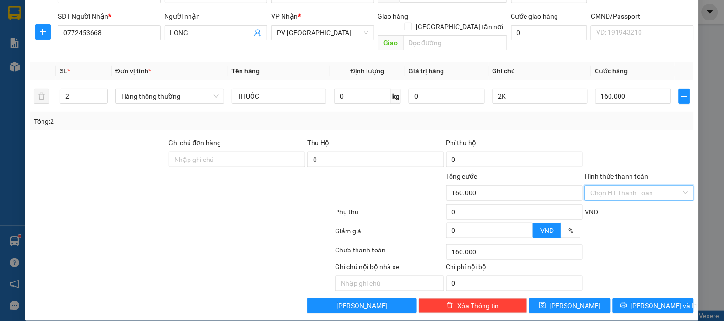
click at [612, 186] on input "Hình thức thanh toán" at bounding box center [635, 193] width 91 height 14
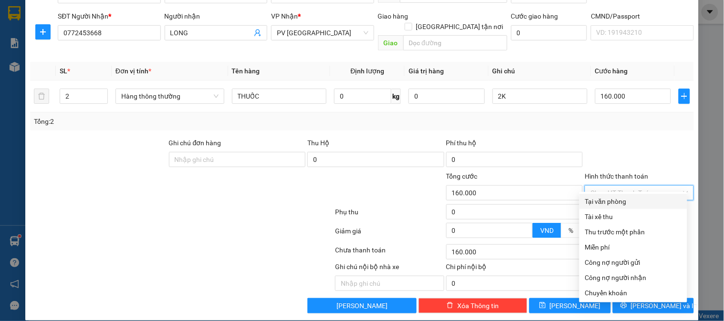
click at [607, 198] on div "Tại văn phòng" at bounding box center [633, 201] width 96 height 10
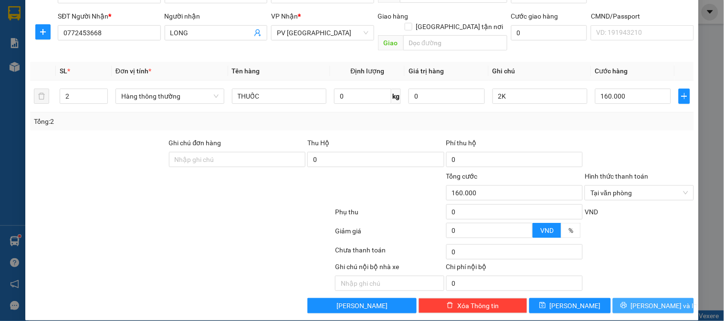
click at [642, 301] on span "[PERSON_NAME] và In" at bounding box center [664, 306] width 67 height 10
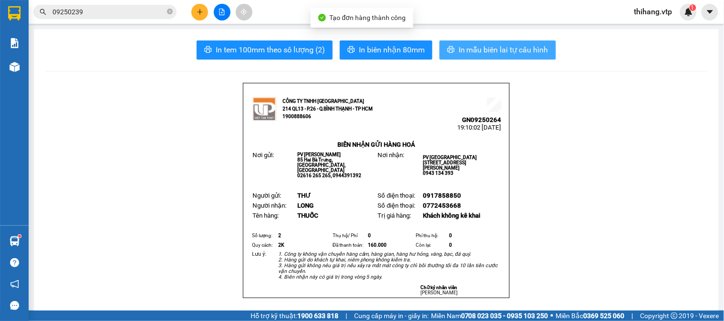
click at [527, 52] on span "In mẫu biên lai tự cấu hình" at bounding box center [503, 50] width 90 height 12
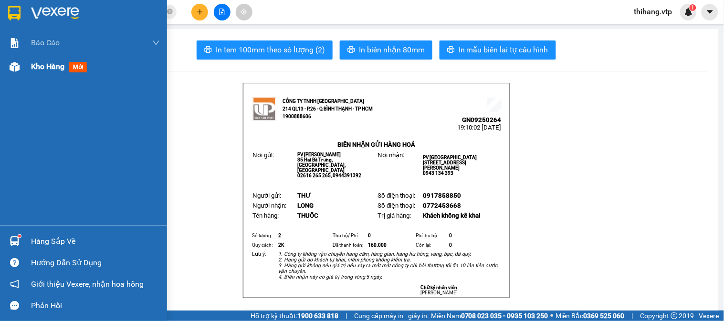
click at [36, 63] on span "Kho hàng" at bounding box center [47, 66] width 33 height 9
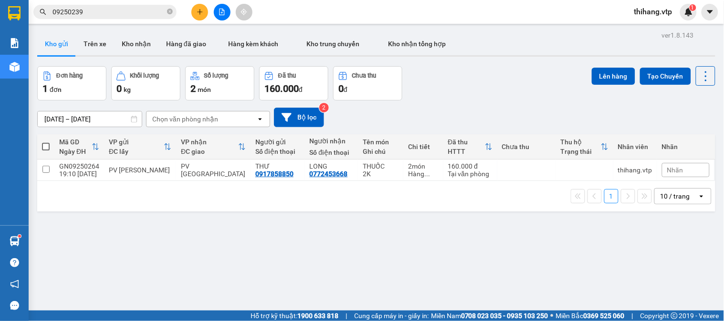
click at [197, 13] on icon "plus" at bounding box center [199, 12] width 7 height 7
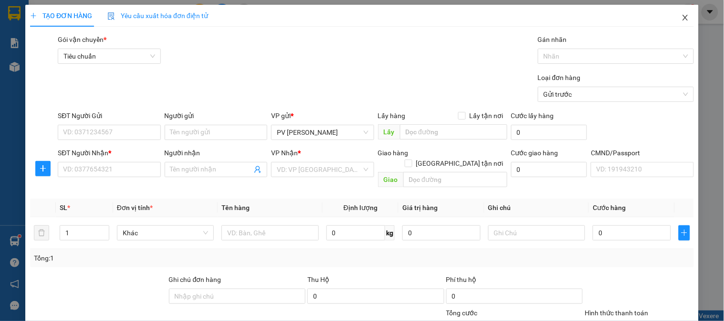
click at [681, 18] on icon "close" at bounding box center [685, 18] width 8 height 8
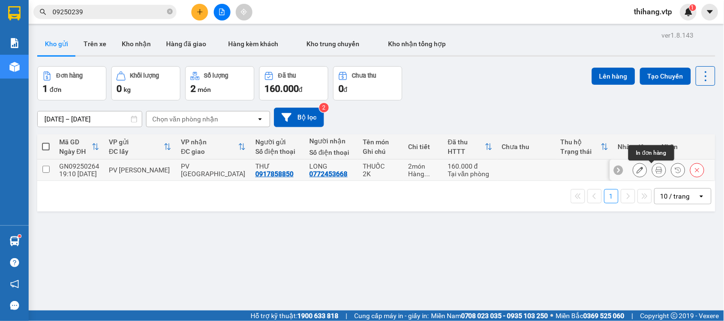
click at [655, 171] on icon at bounding box center [658, 170] width 7 height 7
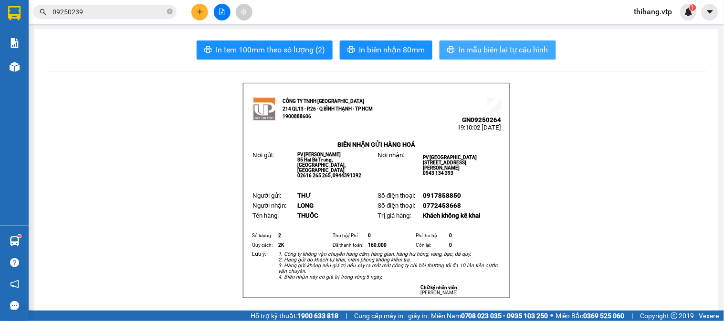
click at [465, 52] on span "In mẫu biên lai tự cấu hình" at bounding box center [503, 50] width 90 height 12
click at [525, 46] on span "In mẫu biên lai tự cấu hình" at bounding box center [503, 50] width 90 height 12
click at [205, 2] on div "Kết quả tìm kiếm ( 5 ) Bộ lọc Mã ĐH Trạng thái Món hàng Thu hộ Tổng cước Chưa c…" at bounding box center [362, 12] width 724 height 24
click at [202, 10] on icon "plus" at bounding box center [199, 12] width 7 height 7
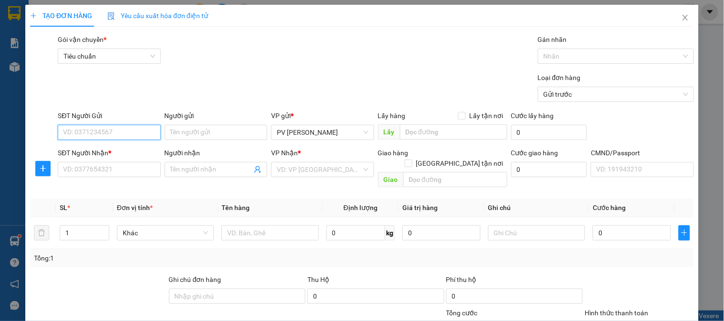
click at [126, 130] on input "SĐT Người Gửi" at bounding box center [109, 132] width 103 height 15
click at [108, 151] on div "0981722401 - THẢO" at bounding box center [108, 151] width 90 height 10
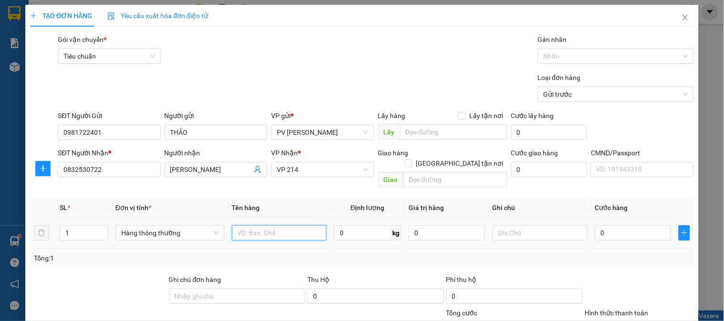
click at [245, 228] on input "text" at bounding box center [279, 233] width 95 height 15
drag, startPoint x: 648, startPoint y: 295, endPoint x: 629, endPoint y: 280, distance: 23.8
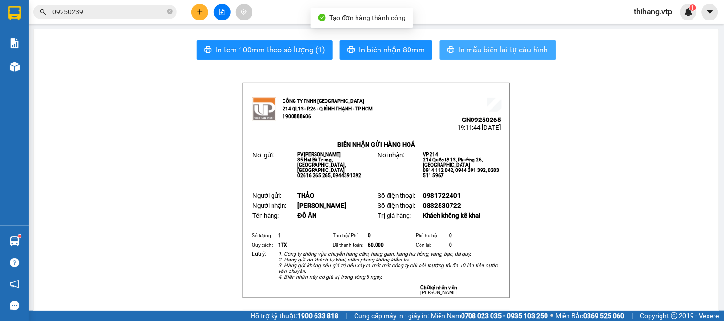
click at [454, 45] on button "In mẫu biên lai tự cấu hình" at bounding box center [497, 50] width 116 height 19
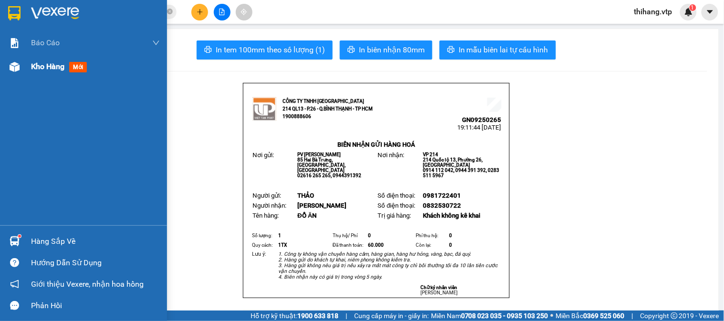
click at [37, 66] on span "Kho hàng" at bounding box center [47, 66] width 33 height 9
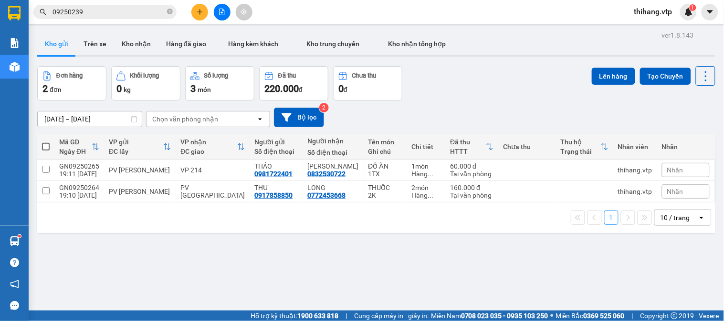
click at [42, 147] on span at bounding box center [46, 147] width 8 height 8
click at [46, 142] on input "checkbox" at bounding box center [46, 142] width 0 height 0
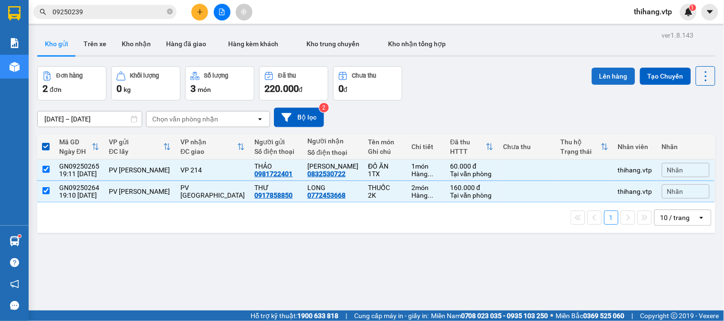
click at [606, 75] on button "Lên hàng" at bounding box center [612, 76] width 43 height 17
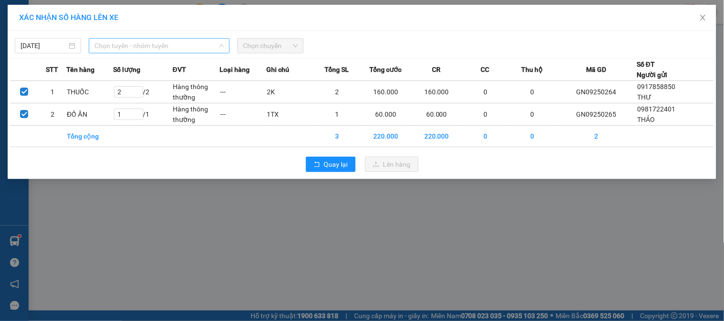
click at [163, 45] on span "Chọn tuyến - nhóm tuyến" at bounding box center [158, 46] width 129 height 14
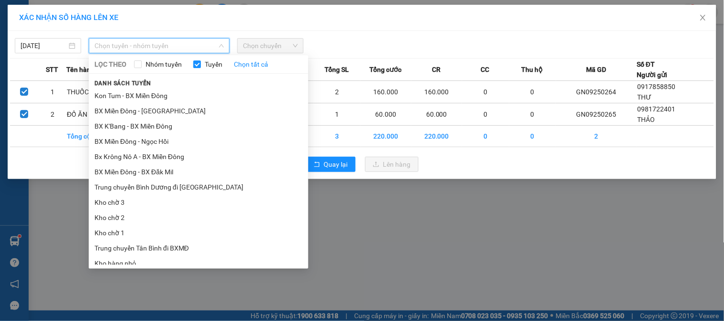
scroll to position [212, 0]
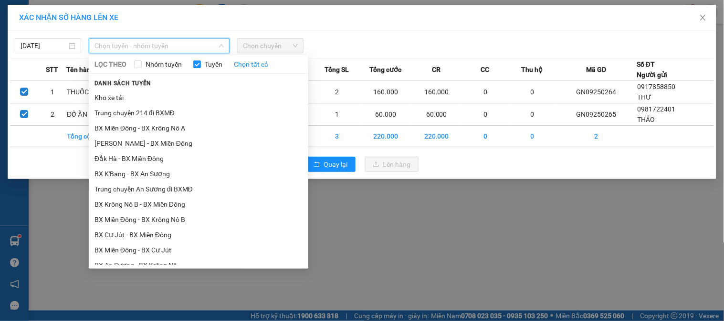
scroll to position [265, 0]
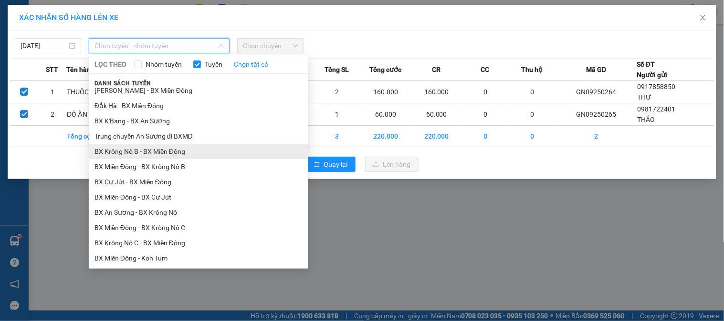
click at [155, 145] on li "BX Krông Nô B - BX Miền Đông" at bounding box center [198, 151] width 219 height 15
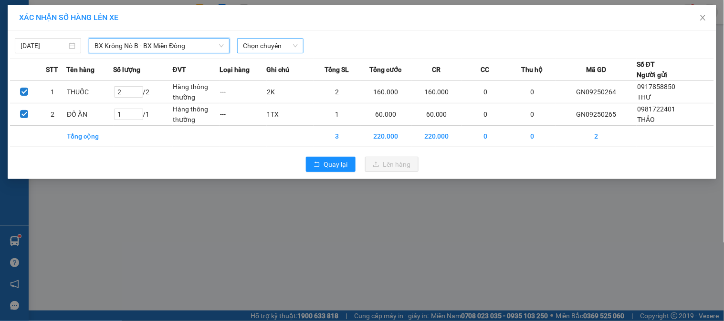
click at [271, 52] on span "Chọn chuyến" at bounding box center [270, 46] width 55 height 14
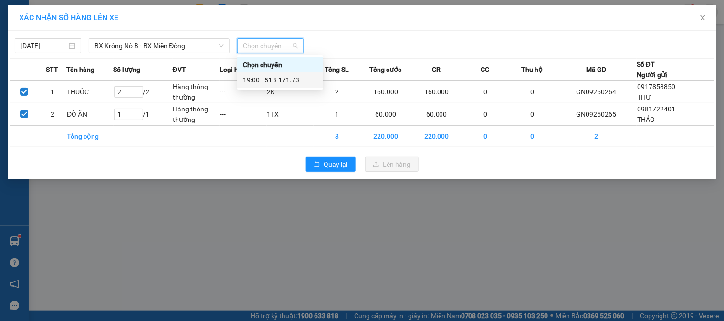
click at [277, 79] on div "19:00 - 51B-171.73" at bounding box center [280, 80] width 74 height 10
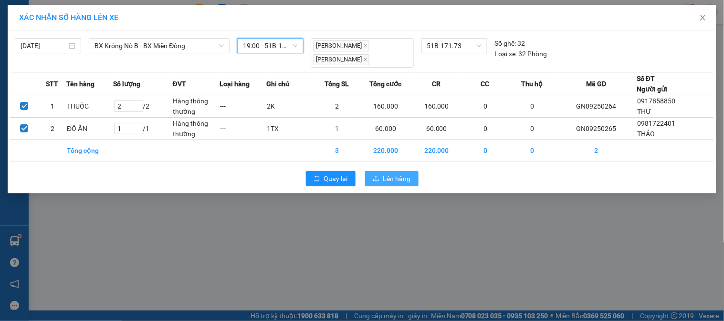
click at [372, 177] on button "Lên hàng" at bounding box center [391, 178] width 53 height 15
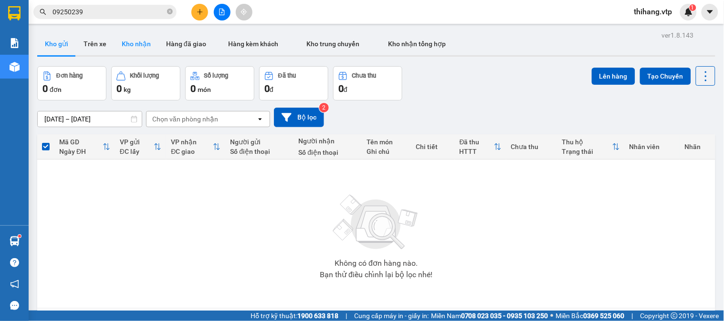
click at [122, 43] on button "Kho nhận" at bounding box center [136, 43] width 44 height 23
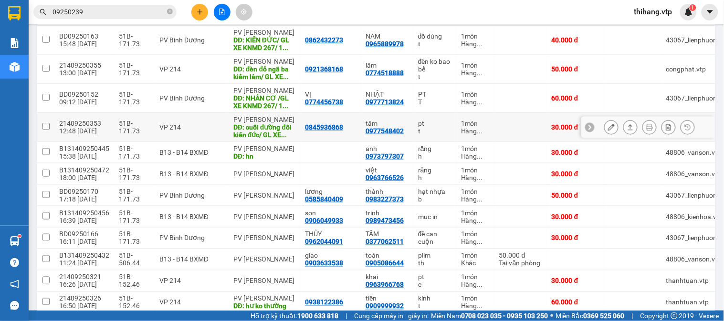
scroll to position [265, 0]
